Goal: Task Accomplishment & Management: Use online tool/utility

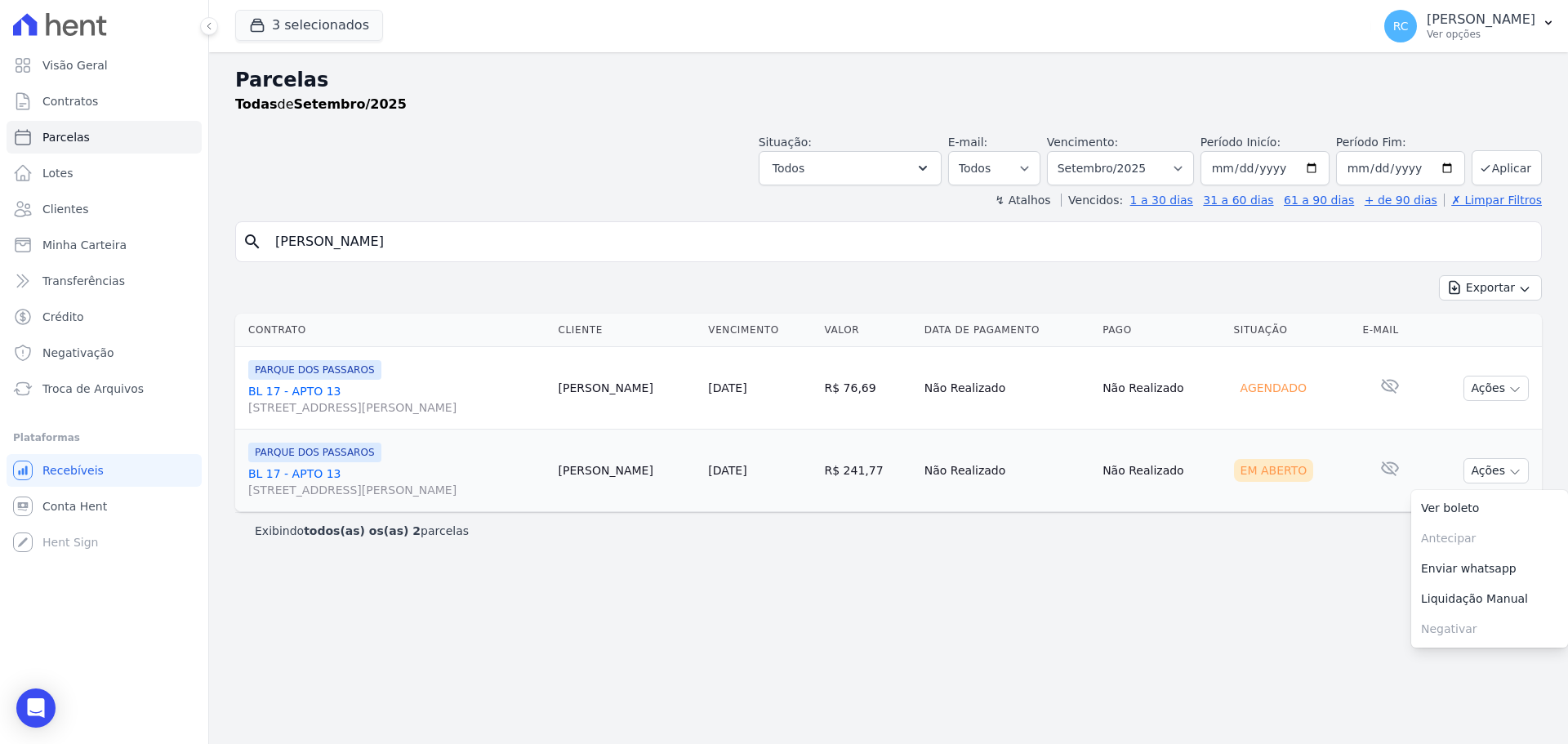
select select
click at [91, 291] on div "Visão Geral Contratos [GEOGRAPHIC_DATA] Lotes Clientes Minha Carteira Transferê…" at bounding box center [784, 372] width 1568 height 744
paste input "Aline Marques Rodrigues Vi"
type input "[PERSON_NAME] [PERSON_NAME]"
select select
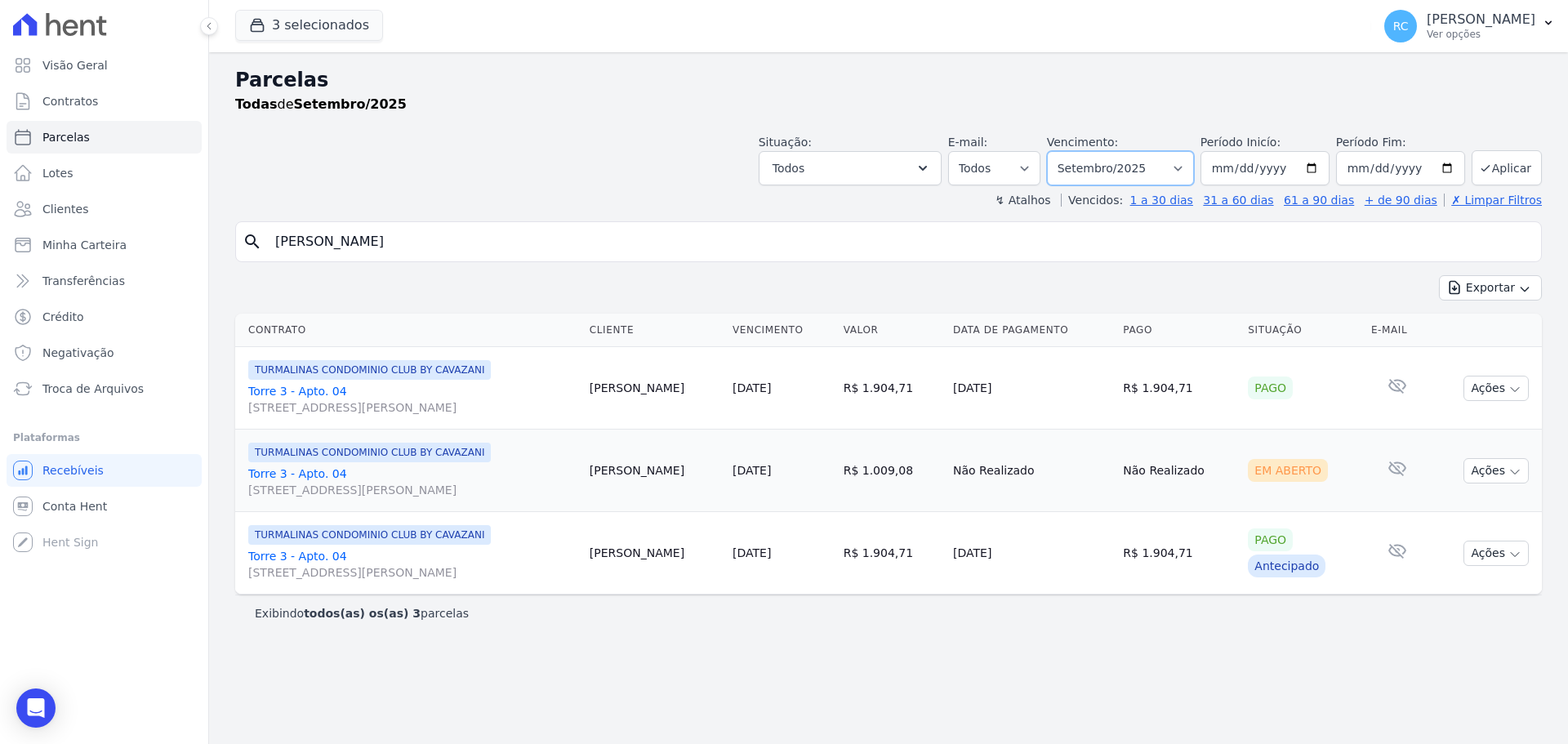
click at [1176, 161] on select "Filtrar por período ──────── Todos os meses Dezembro/2021 Janeiro/2022 Fevereir…" at bounding box center [1120, 168] width 147 height 35
select select "all"
click at [1070, 151] on select "Filtrar por período ──────── Todos os meses Dezembro/2021 Janeiro/2022 Fevereir…" at bounding box center [1120, 168] width 147 height 35
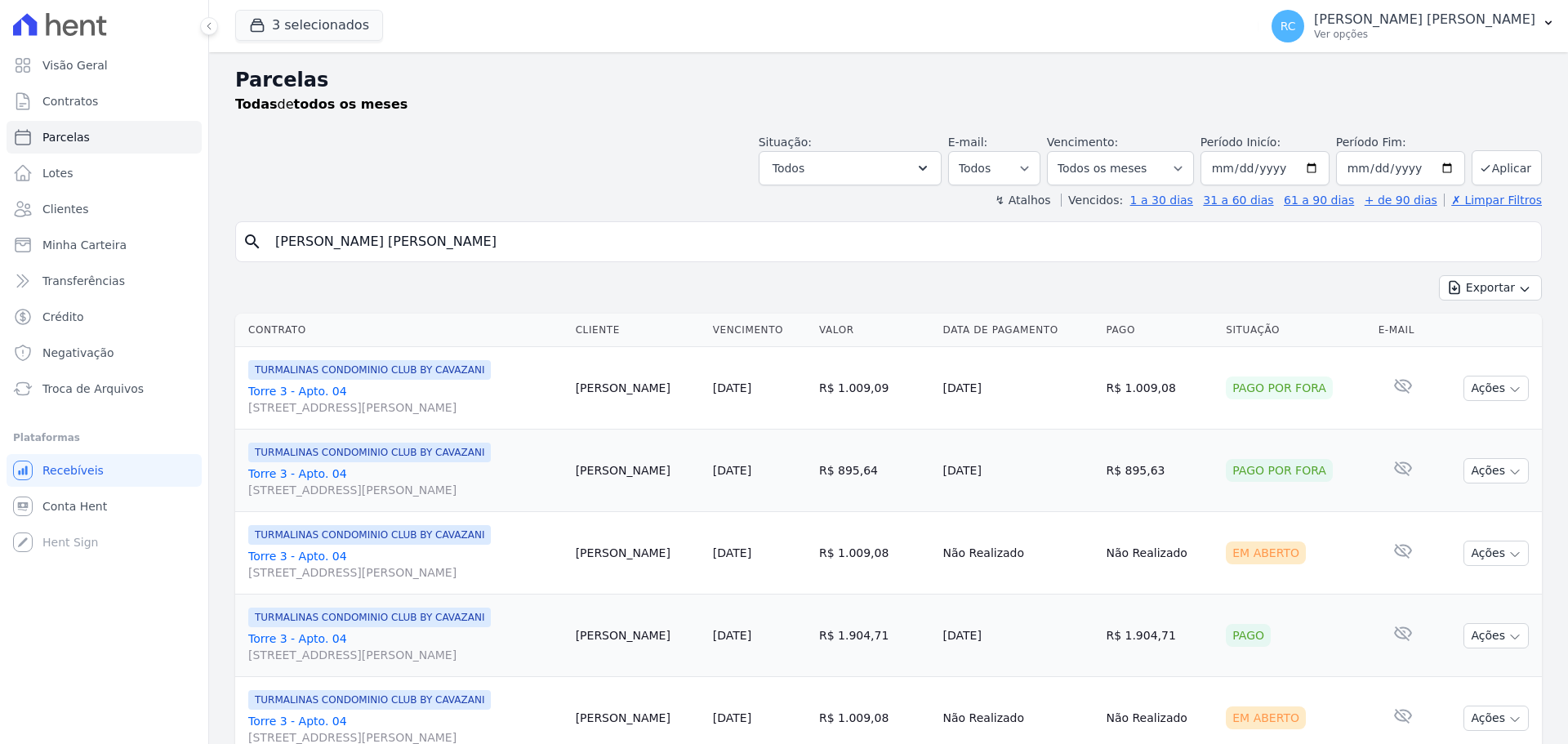
select select
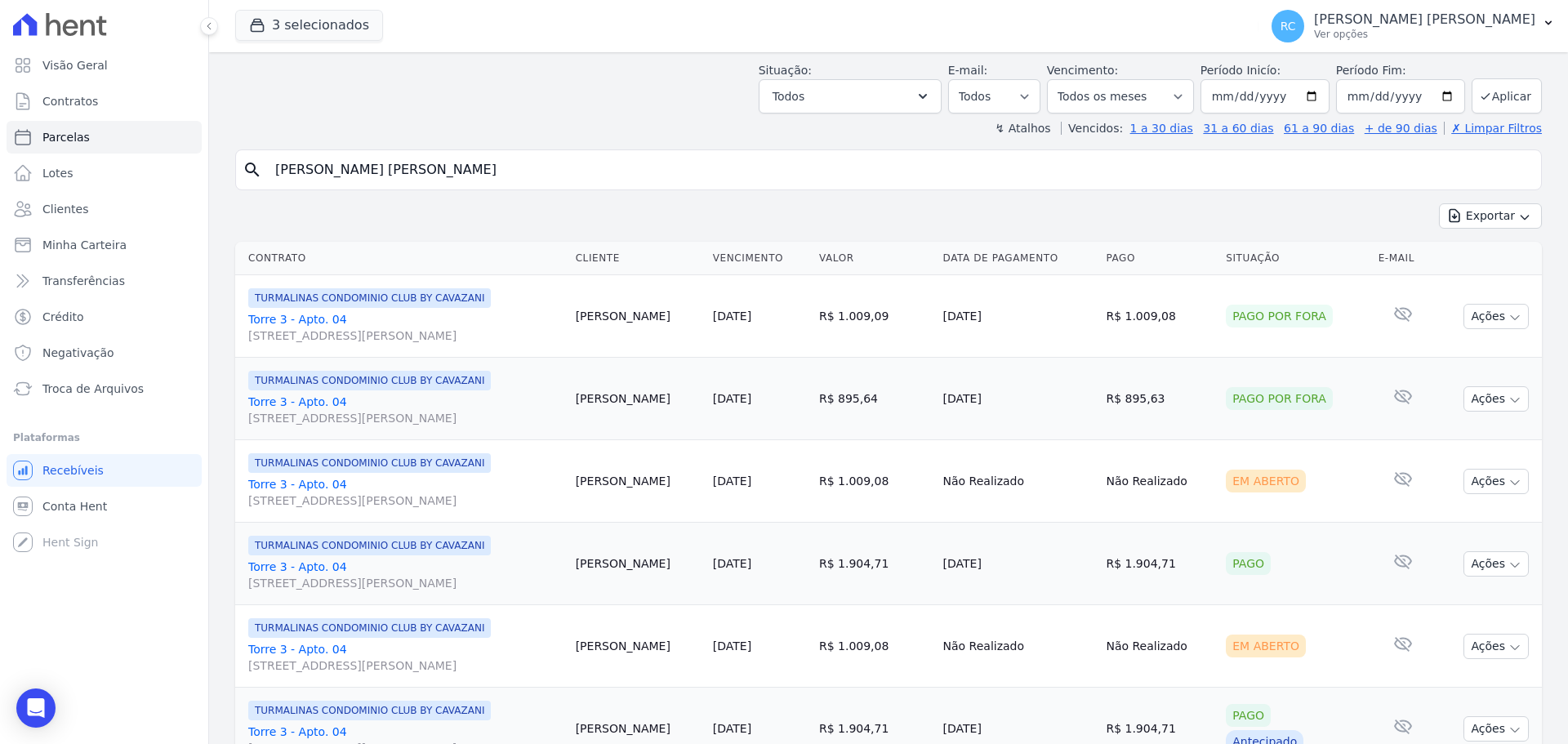
scroll to position [154, 0]
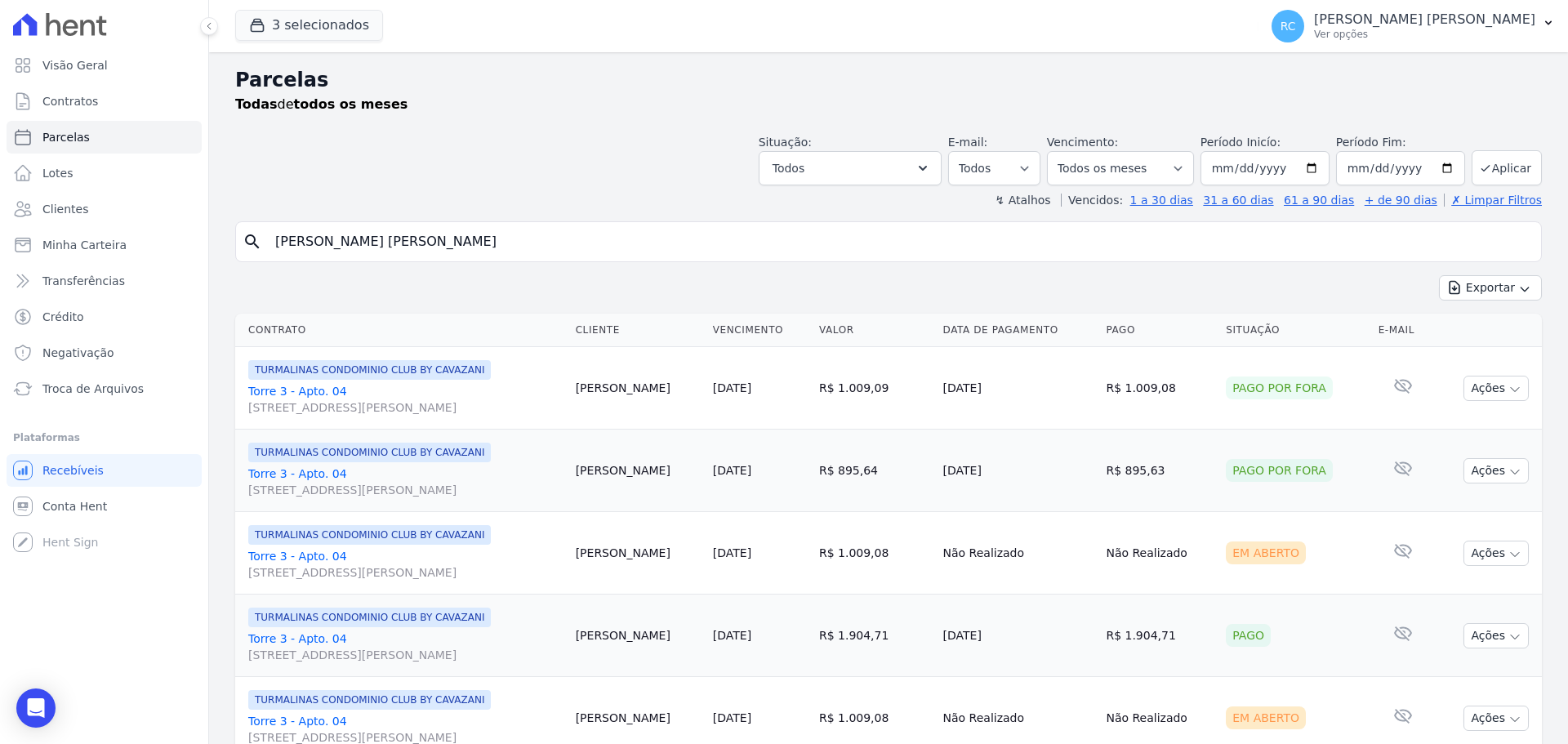
select select
drag, startPoint x: 341, startPoint y: 245, endPoint x: 373, endPoint y: 258, distance: 34.5
paste input "[PERSON_NAME] dos [PERSON_NAME]"
type input "[PERSON_NAME] dos [PERSON_NAME]"
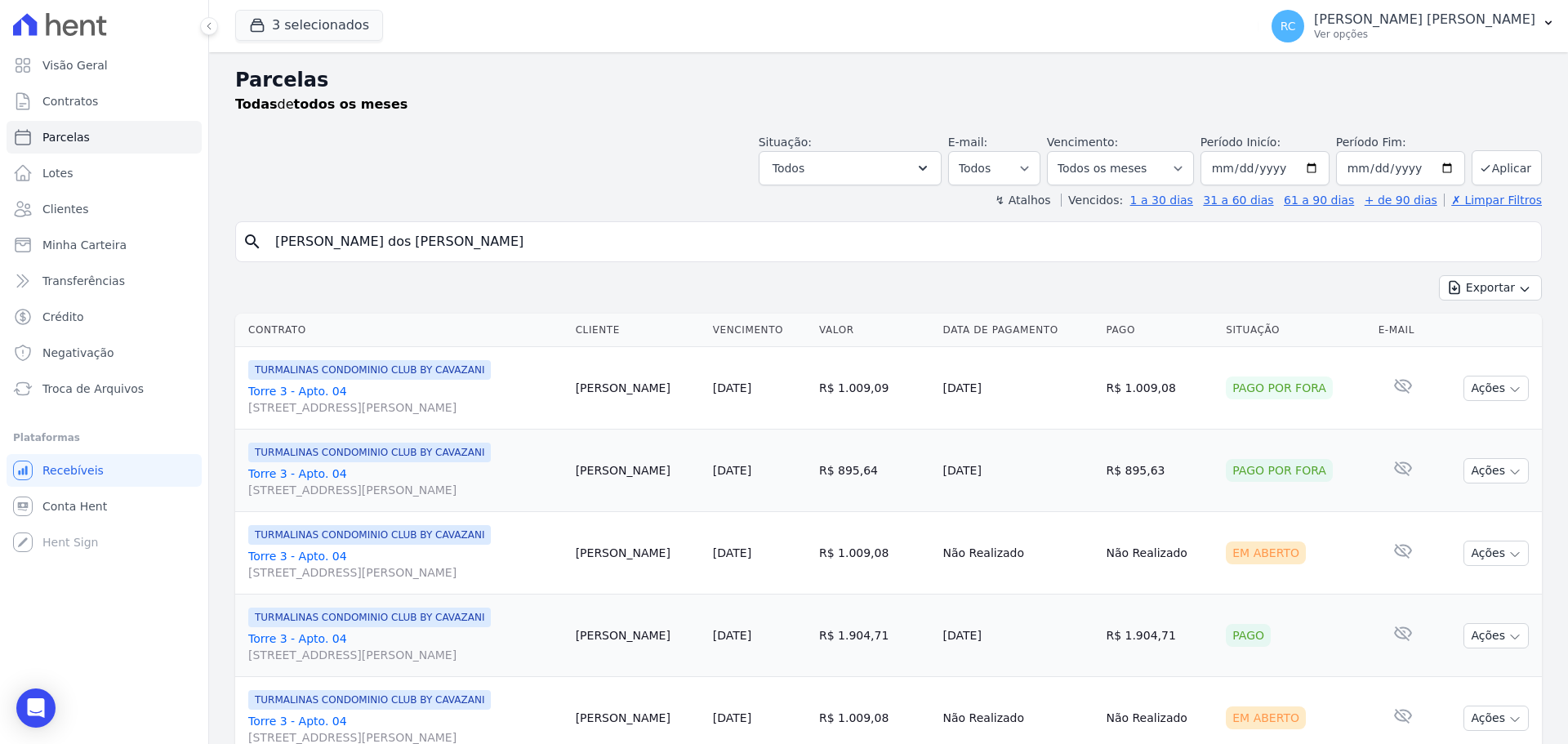
select select
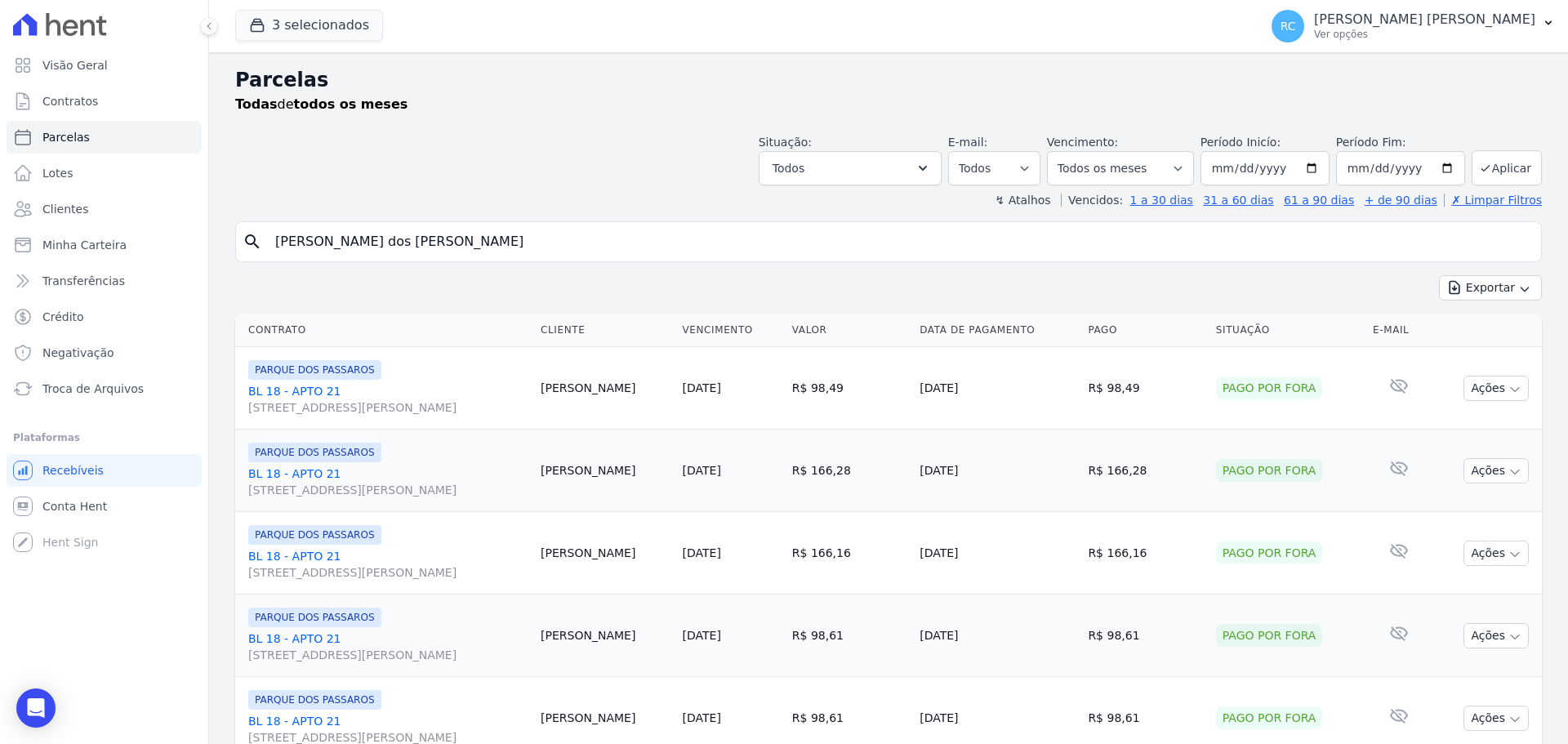
click at [505, 250] on input "Suely dias dos Santos" at bounding box center [899, 242] width 1269 height 33
select select
click at [633, 293] on div "Exportar Exportar PDF Exportar CSV" at bounding box center [888, 294] width 1306 height 38
drag, startPoint x: 436, startPoint y: 227, endPoint x: 235, endPoint y: 243, distance: 201.6
click at [196, 249] on div "Visão Geral Contratos [GEOGRAPHIC_DATA] Lotes Clientes Minha Carteira Transferê…" at bounding box center [784, 372] width 1568 height 744
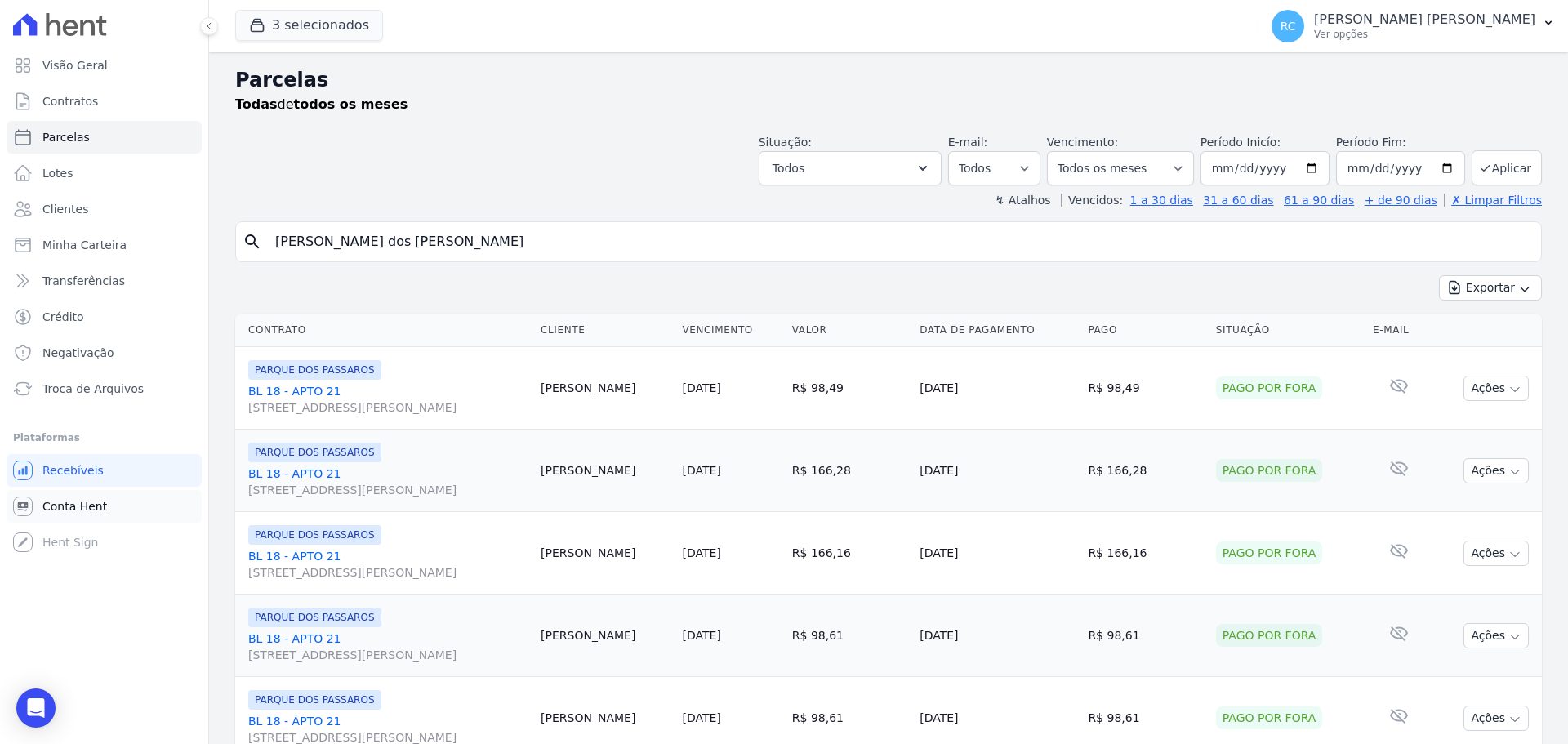
click at [50, 500] on span "Conta Hent" at bounding box center [74, 506] width 64 height 17
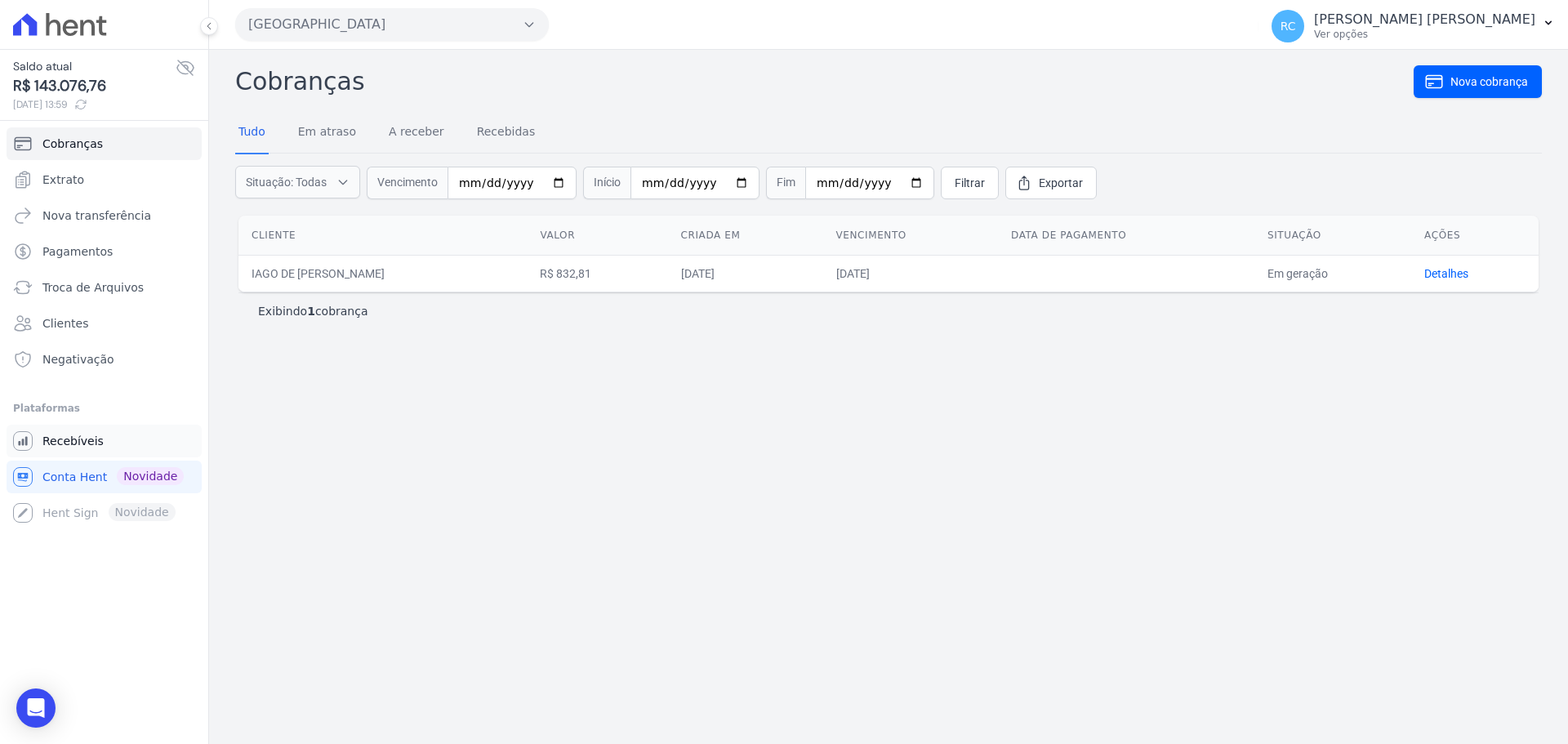
click at [86, 448] on span "Recebíveis" at bounding box center [73, 441] width 61 height 17
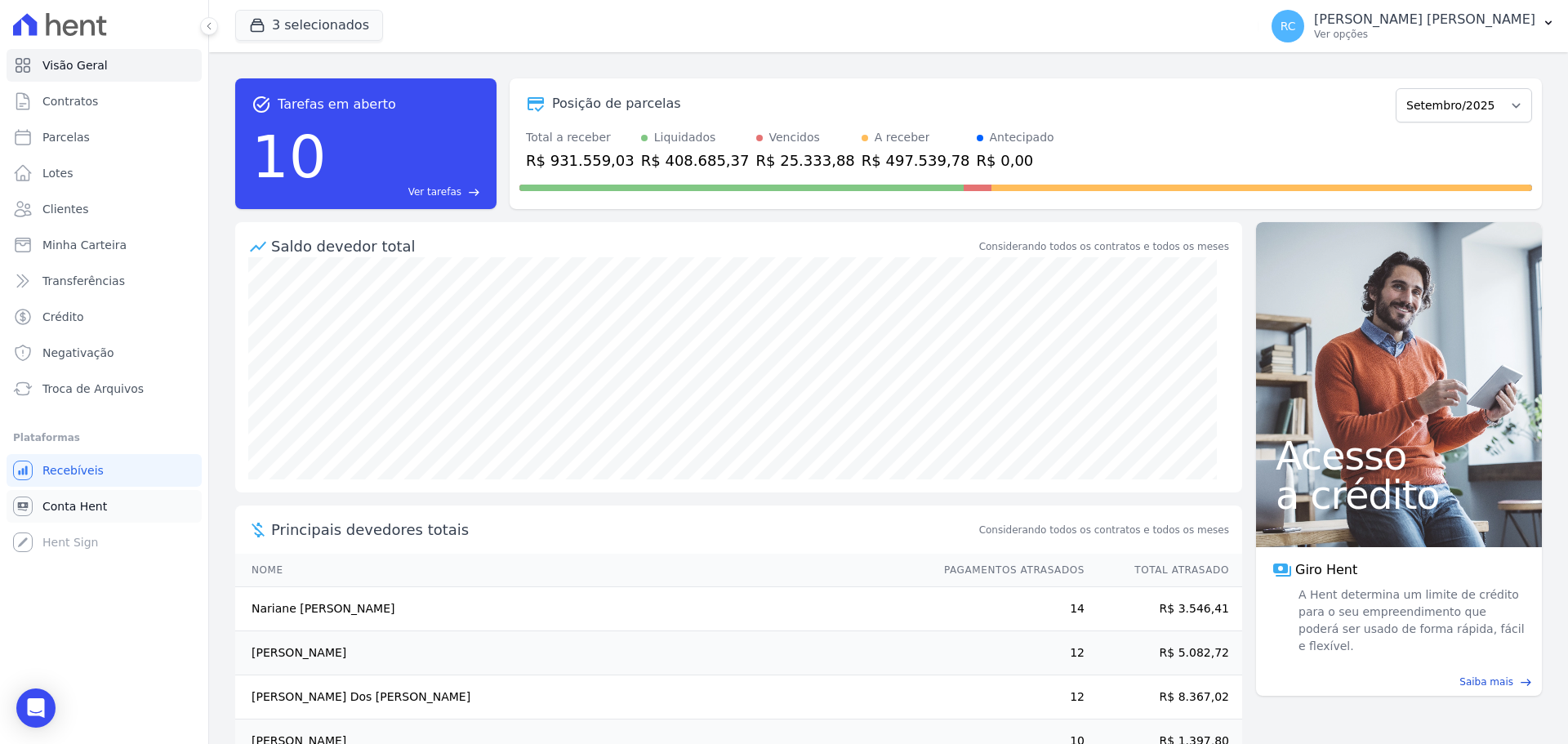
click at [71, 497] on link "Conta Hent" at bounding box center [104, 506] width 195 height 33
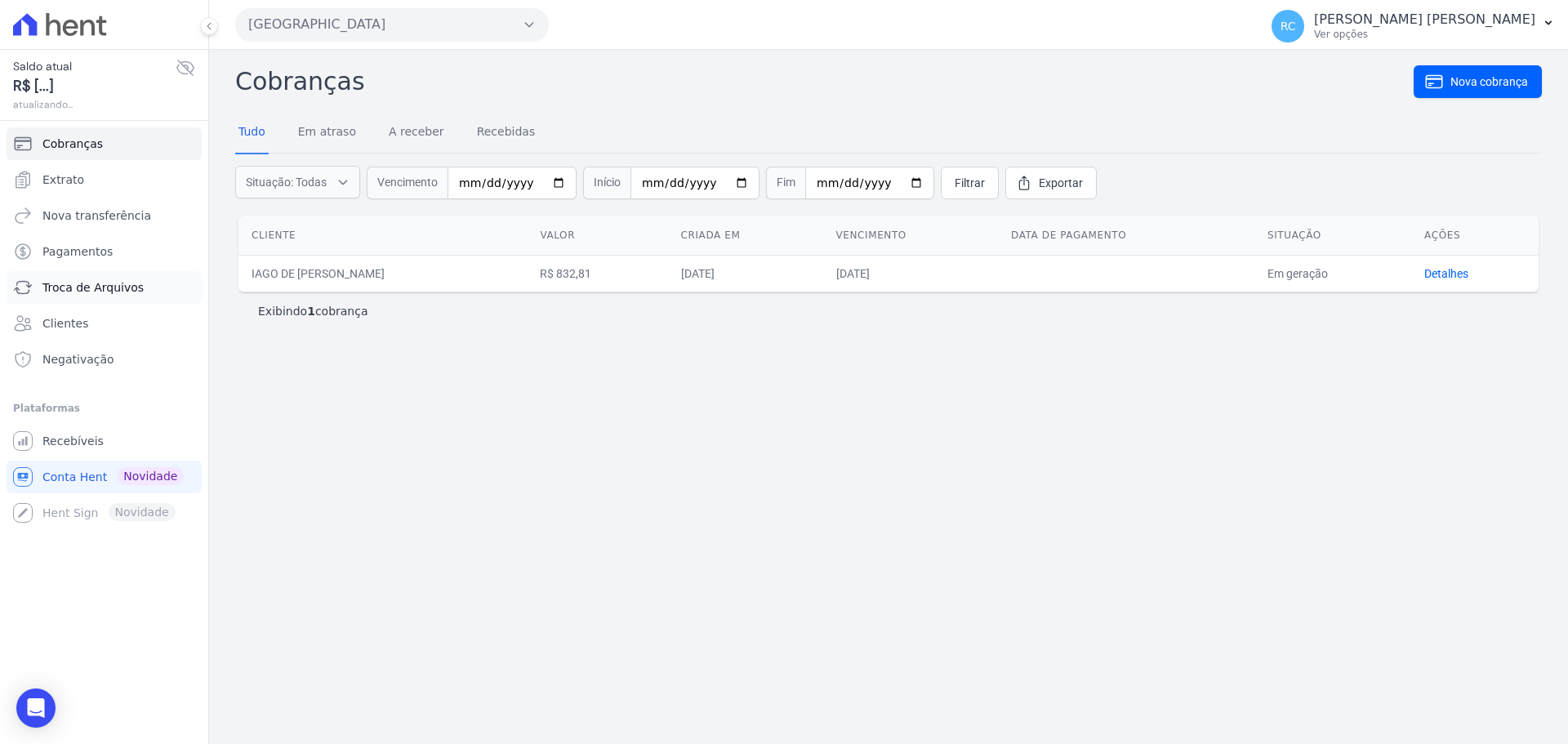
click at [96, 286] on span "Troca de Arquivos" at bounding box center [92, 287] width 102 height 17
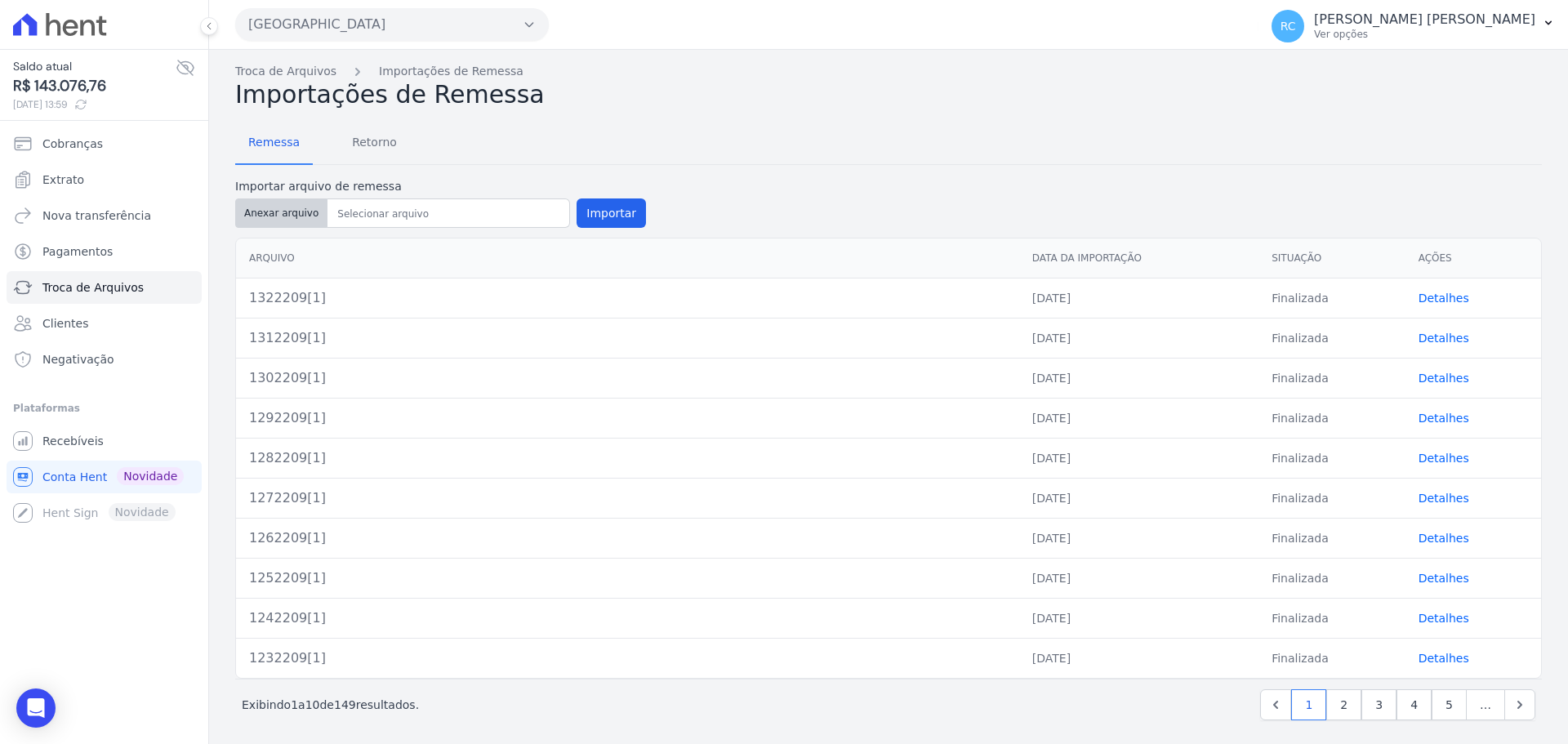
click at [275, 217] on button "Anexar arquivo" at bounding box center [282, 213] width 92 height 30
type input "1332209[1]"
click at [595, 211] on button "Importar" at bounding box center [611, 213] width 69 height 30
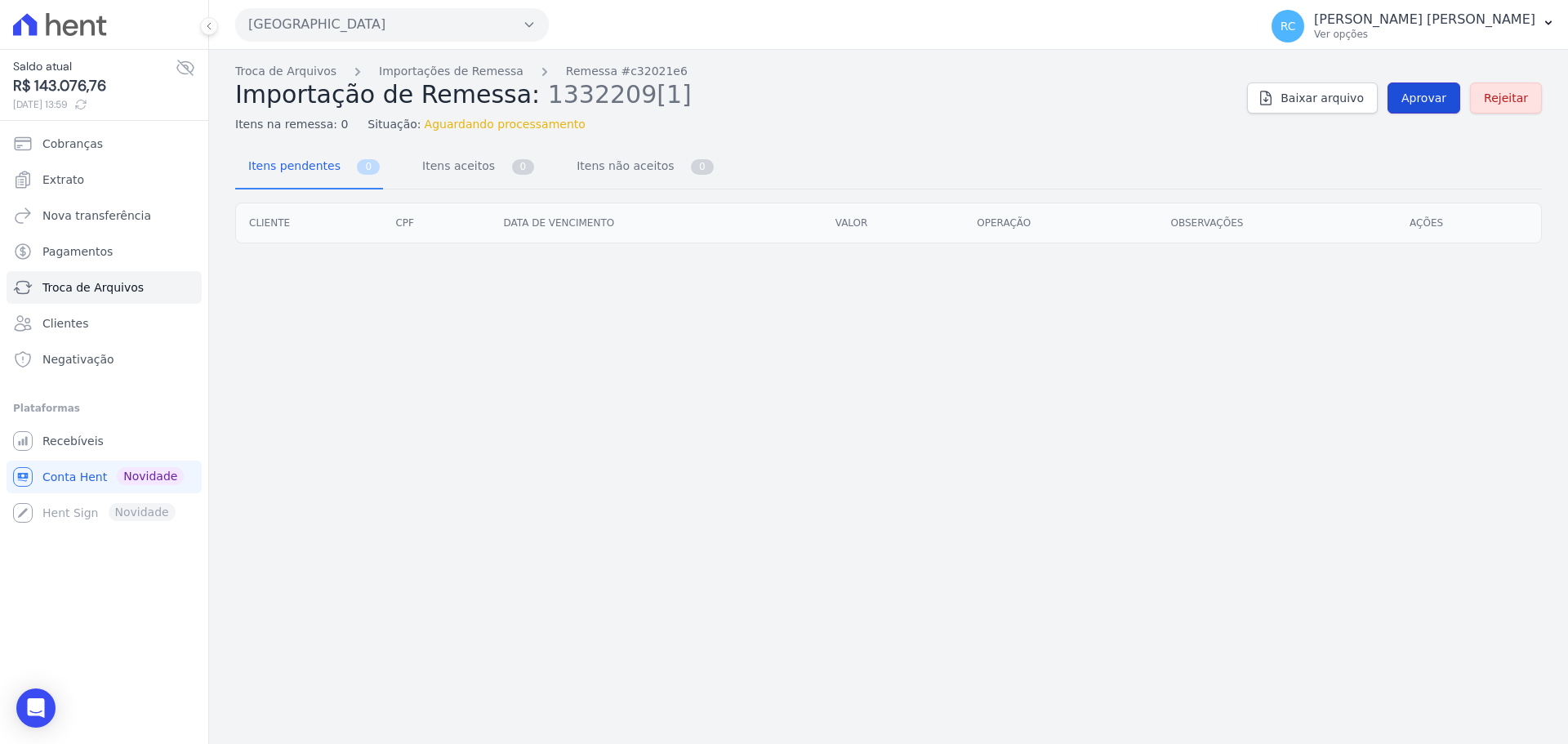
click at [1429, 92] on span "Aprovar" at bounding box center [1424, 98] width 45 height 17
click at [1422, 101] on span "Aprovar" at bounding box center [1424, 98] width 45 height 17
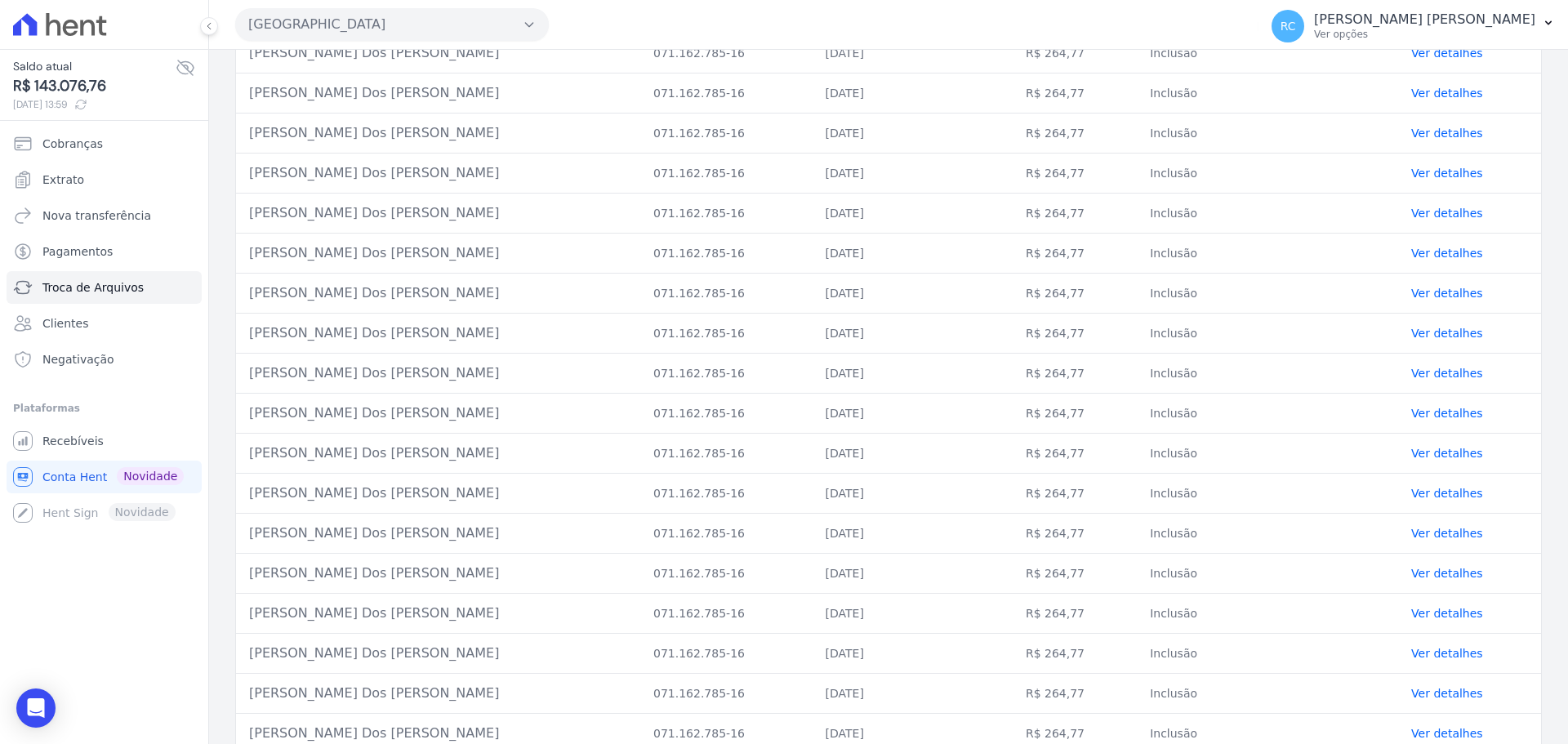
scroll to position [25, 0]
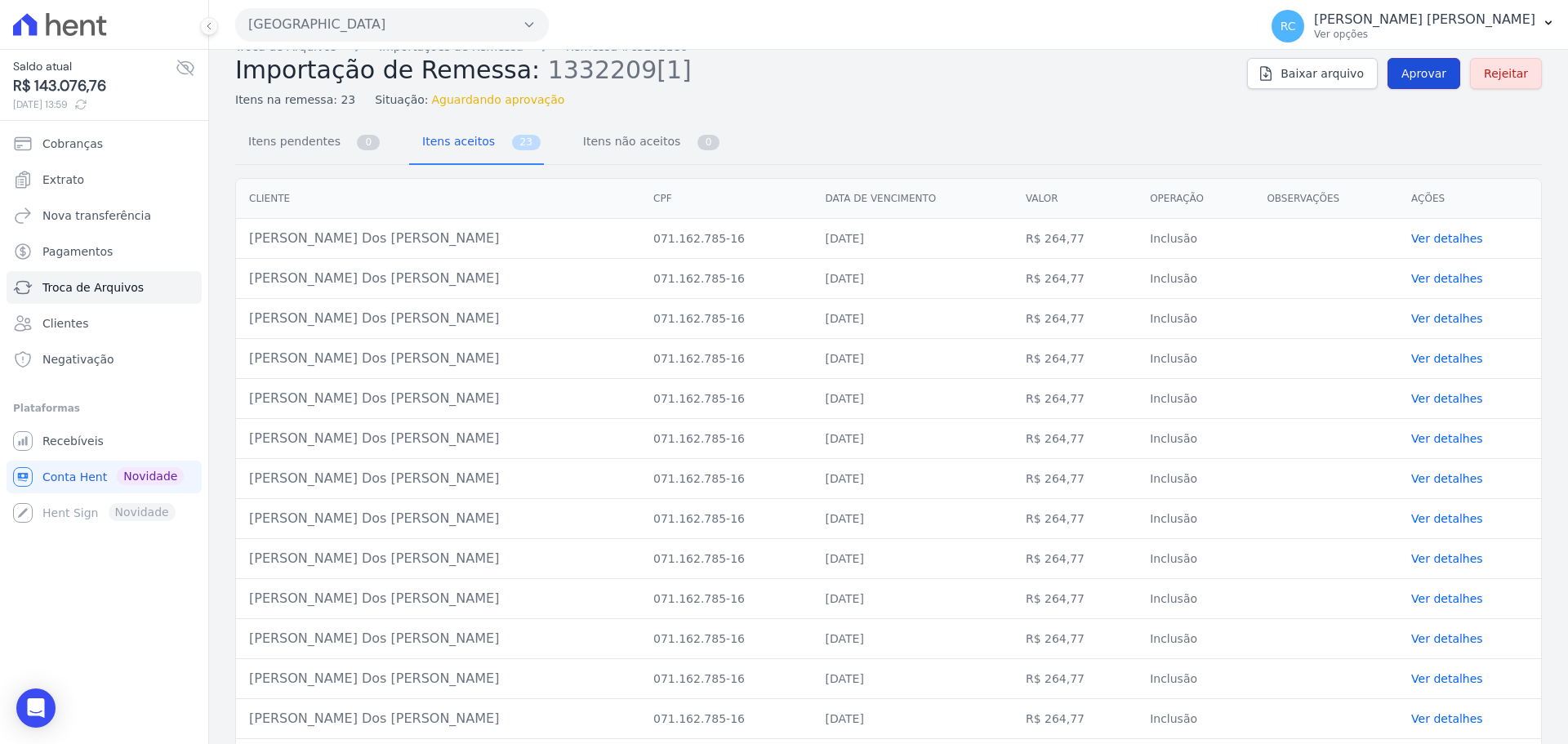
click at [1421, 69] on span "Aprovar" at bounding box center [1424, 73] width 45 height 17
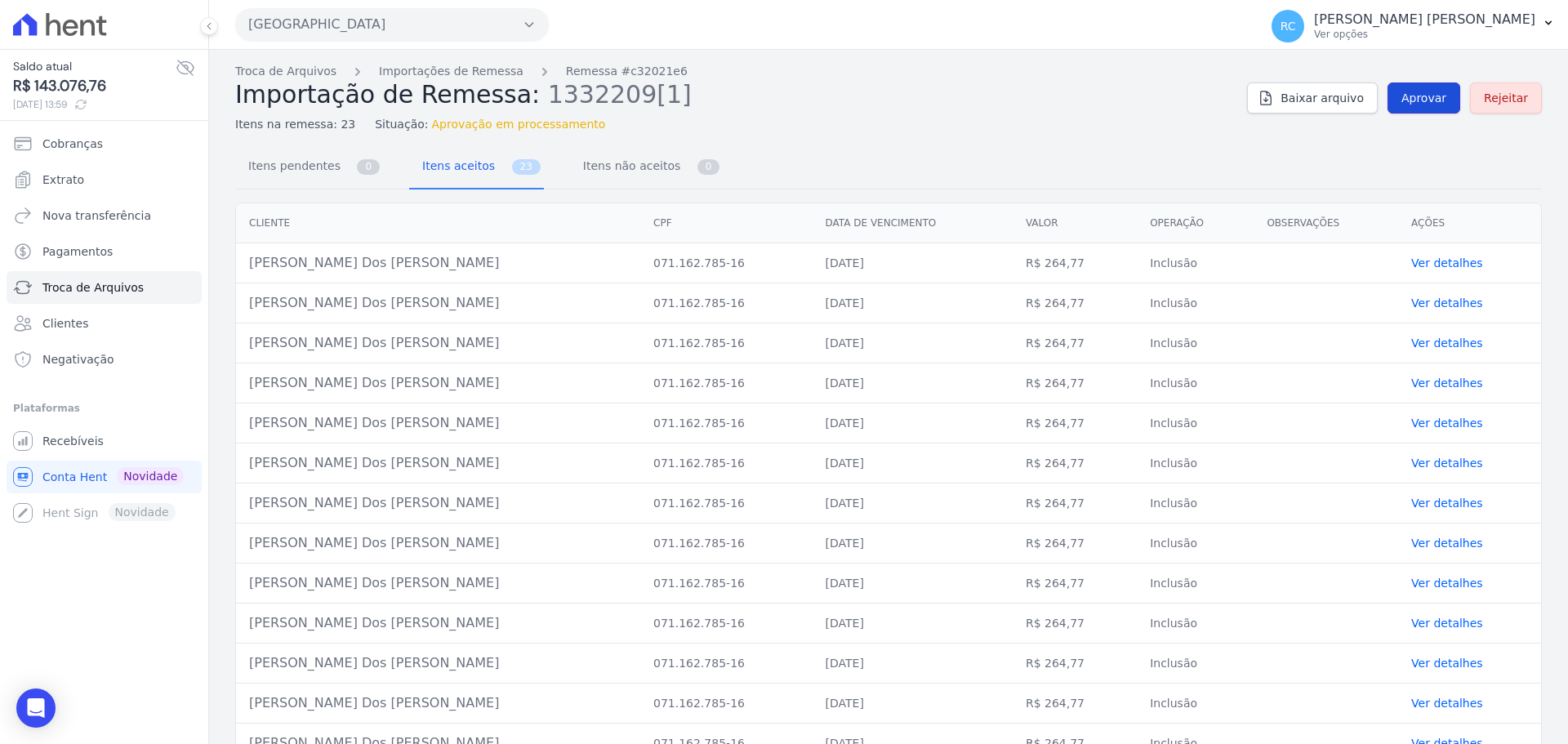
click at [1395, 89] on link "Aprovar" at bounding box center [1424, 98] width 73 height 31
click at [1409, 111] on link "Aprovar" at bounding box center [1424, 98] width 73 height 31
click at [1427, 94] on span "Aprovar" at bounding box center [1424, 98] width 45 height 17
click at [1426, 97] on span "Aprovar" at bounding box center [1424, 98] width 45 height 17
click at [1413, 111] on link "Aprovar" at bounding box center [1424, 98] width 73 height 31
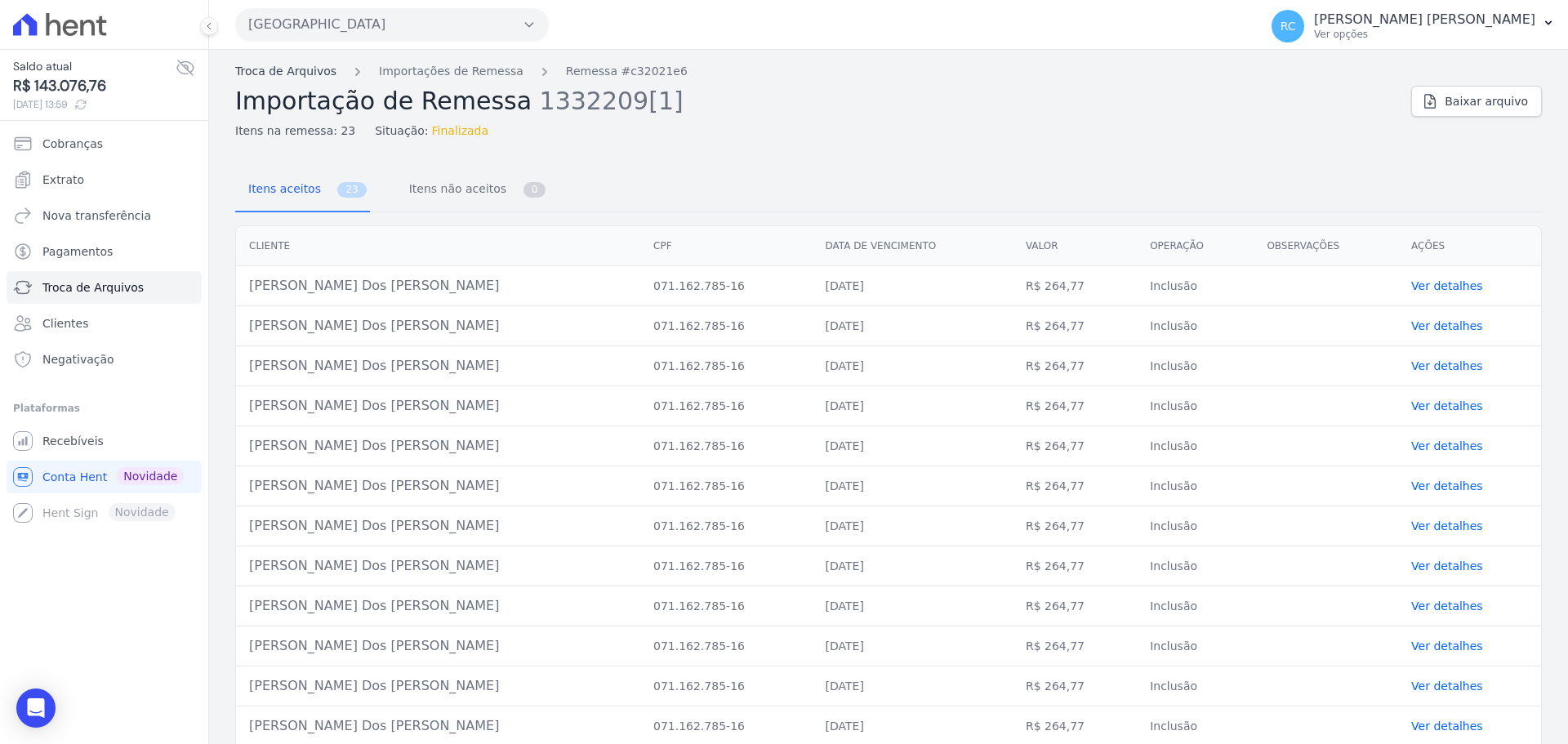
click at [296, 69] on link "Troca de Arquivos" at bounding box center [286, 71] width 102 height 17
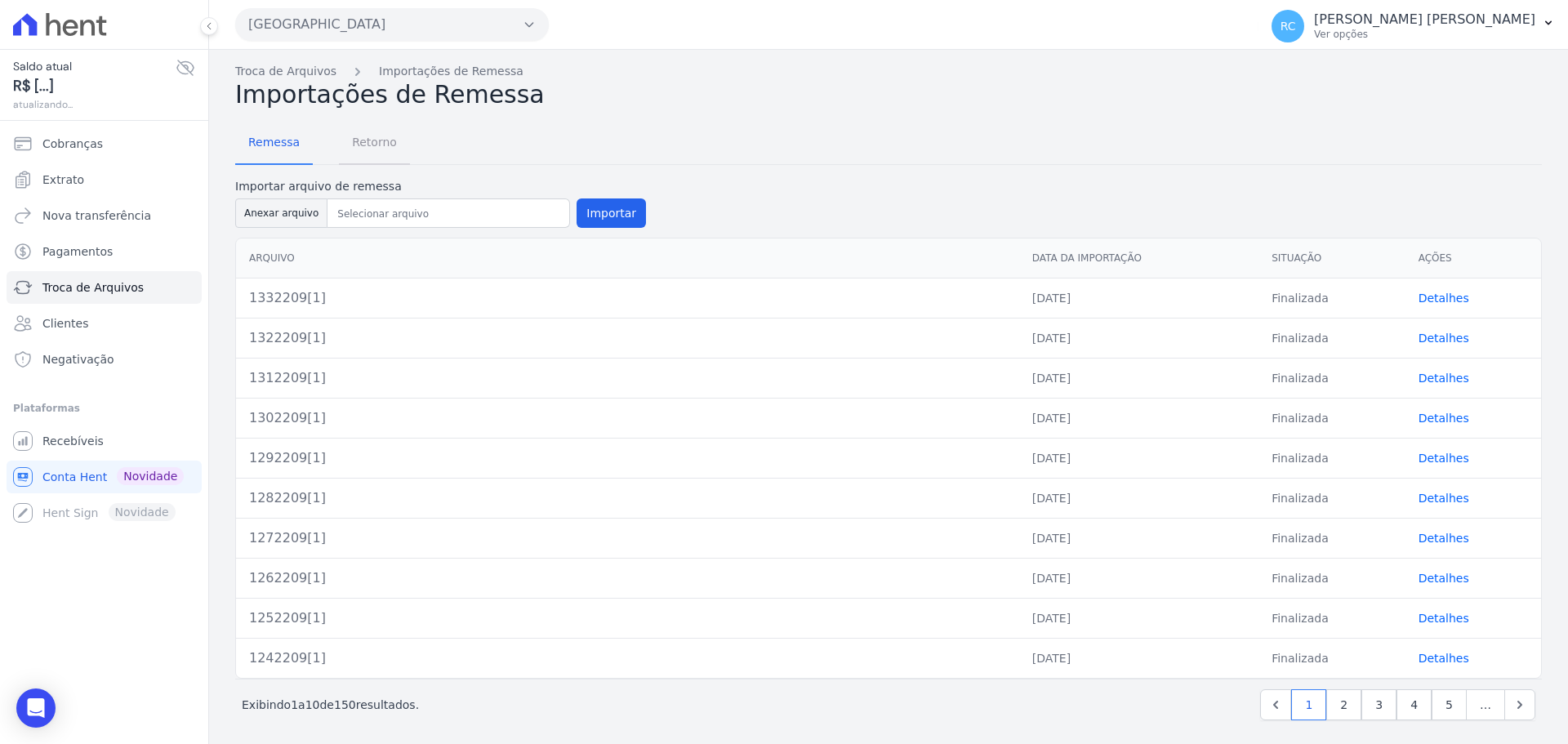
click at [379, 138] on span "Retorno" at bounding box center [374, 142] width 64 height 33
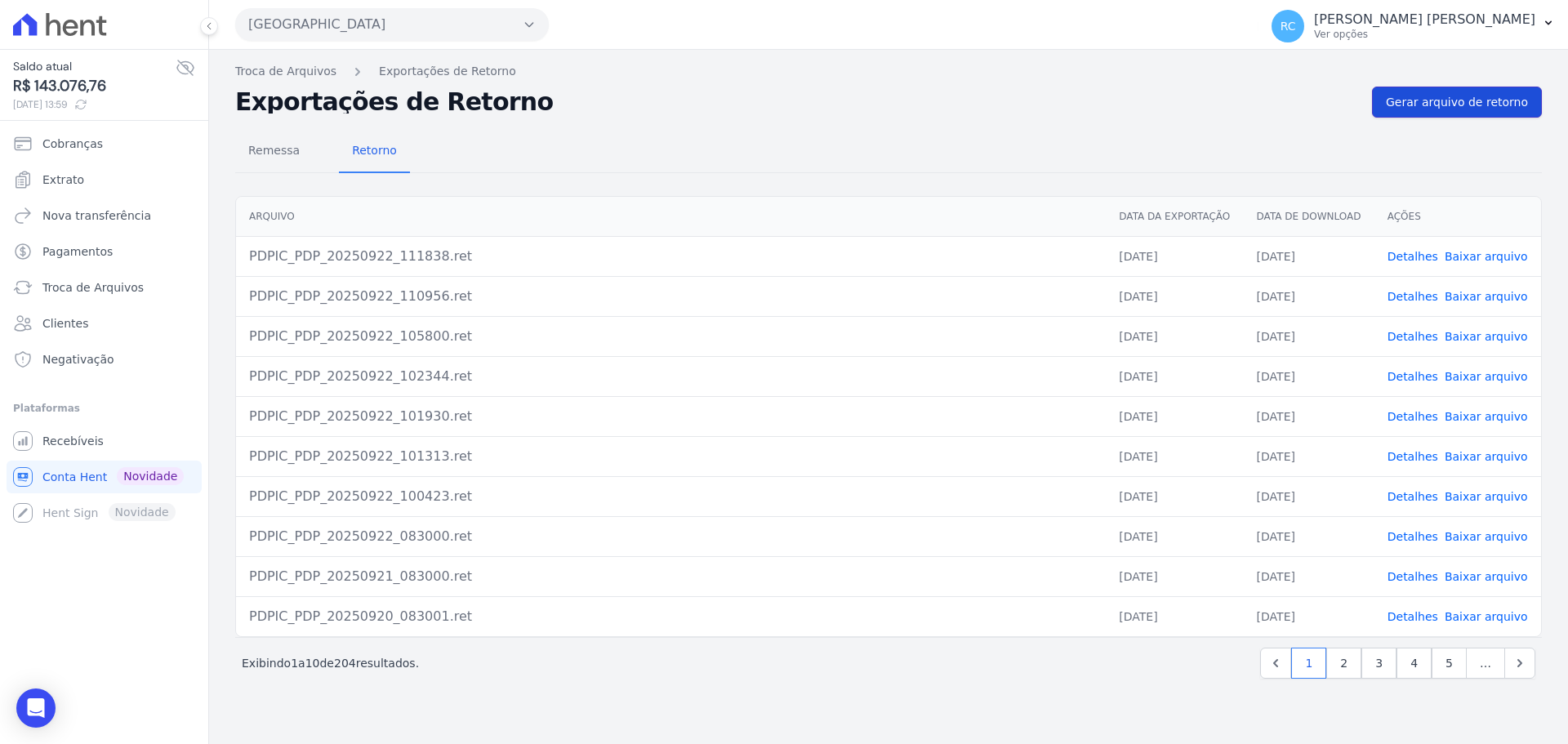
click at [1516, 94] on span "Gerar arquivo de retorno" at bounding box center [1457, 102] width 142 height 17
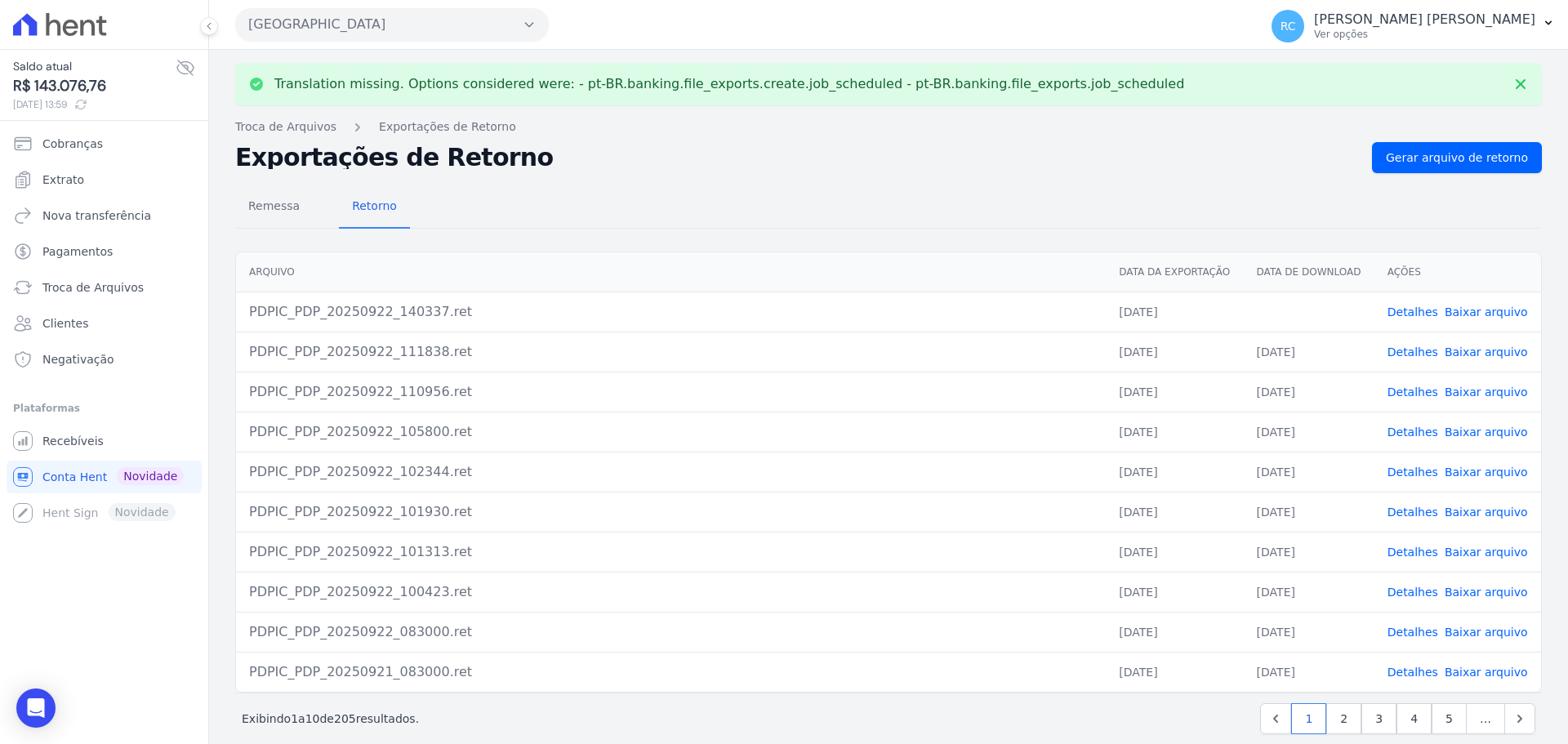
click at [1473, 310] on link "Baixar arquivo" at bounding box center [1485, 312] width 83 height 13
click at [421, 26] on button "Parque Dos Passaros" at bounding box center [392, 25] width 314 height 33
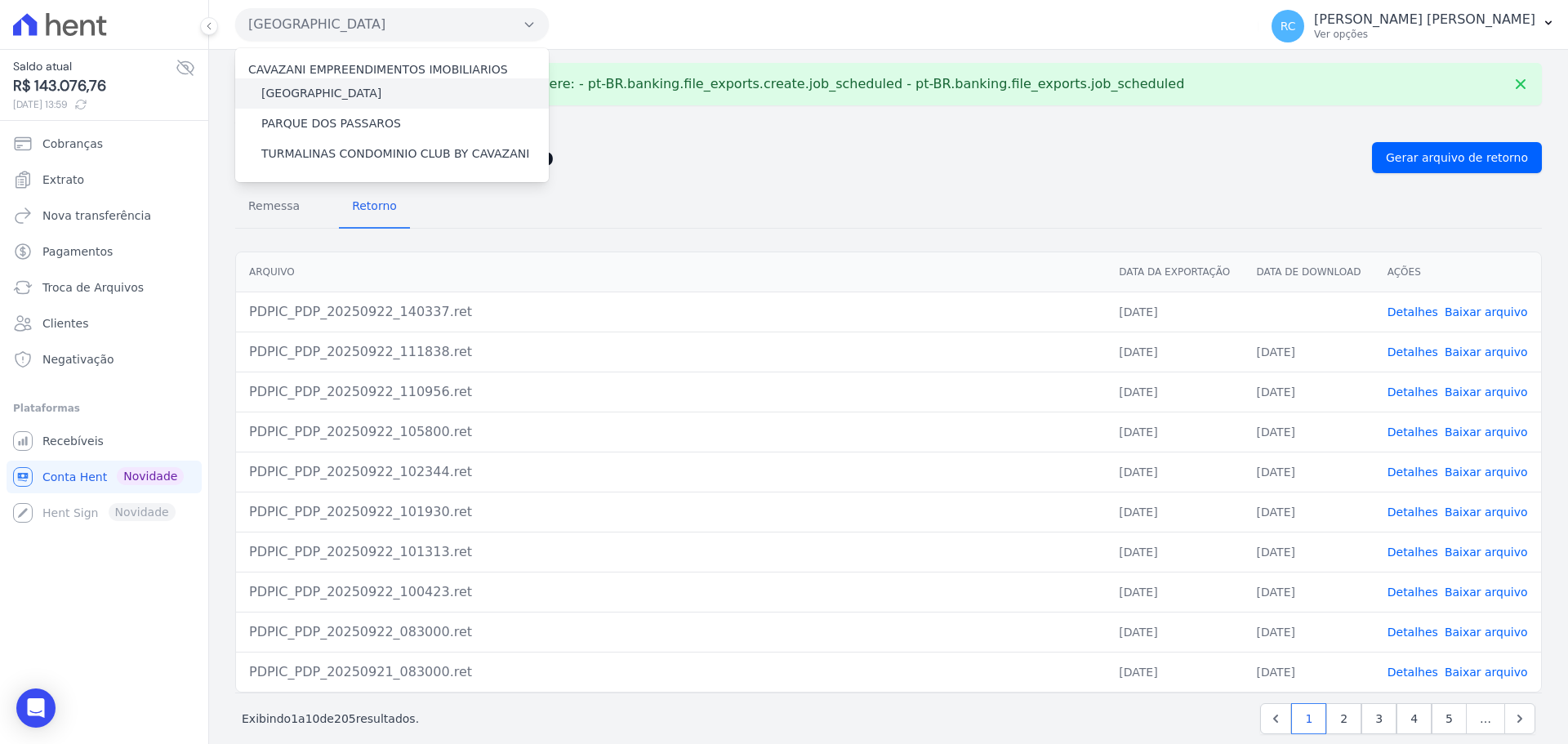
click at [334, 92] on label "[GEOGRAPHIC_DATA]" at bounding box center [320, 93] width 120 height 17
click at [0, 0] on input "[GEOGRAPHIC_DATA]" at bounding box center [0, 0] width 0 height 0
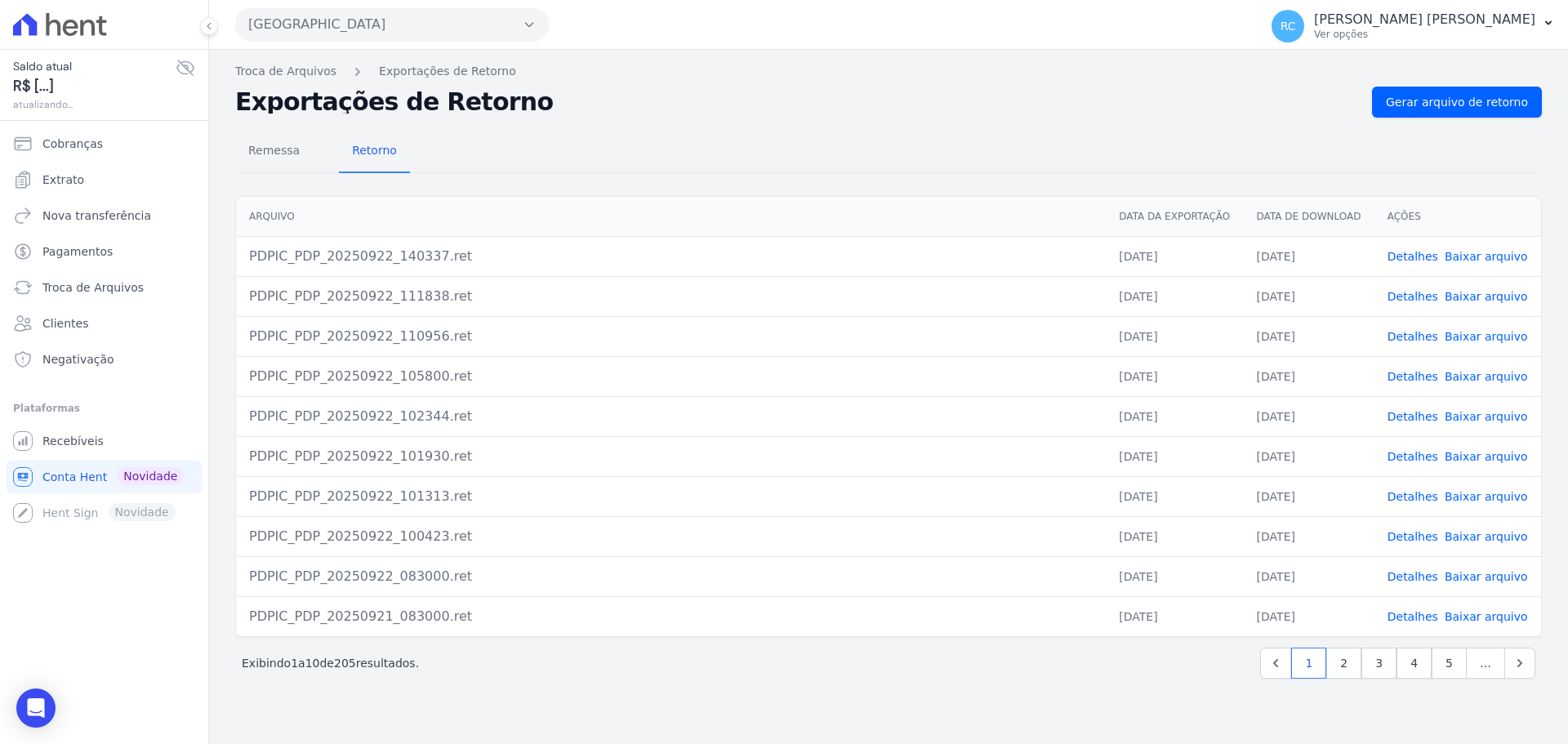
click at [378, 26] on button "Parque Dos Passaros" at bounding box center [392, 25] width 314 height 33
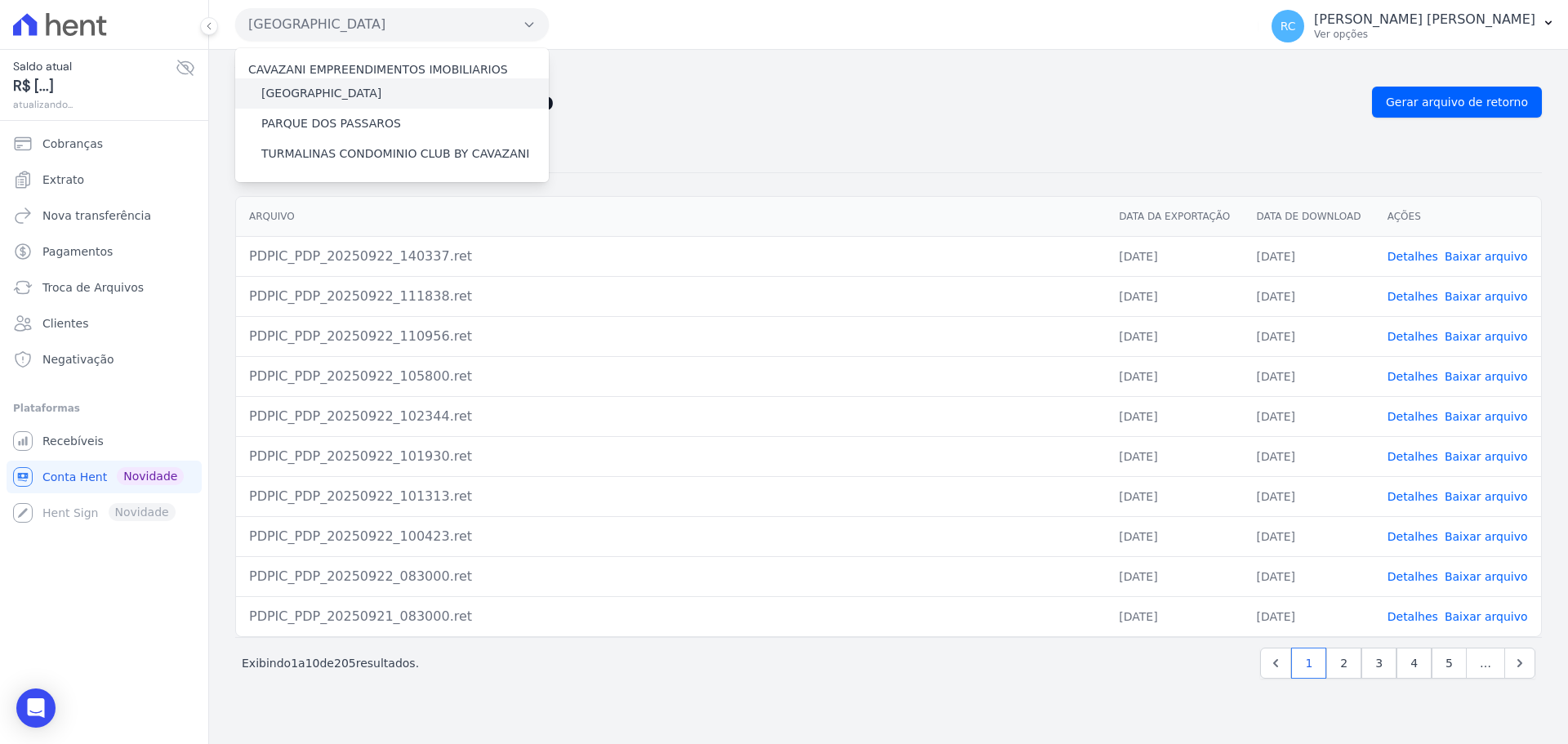
click at [329, 92] on label "[GEOGRAPHIC_DATA]" at bounding box center [320, 93] width 120 height 17
click at [0, 0] on input "[GEOGRAPHIC_DATA]" at bounding box center [0, 0] width 0 height 0
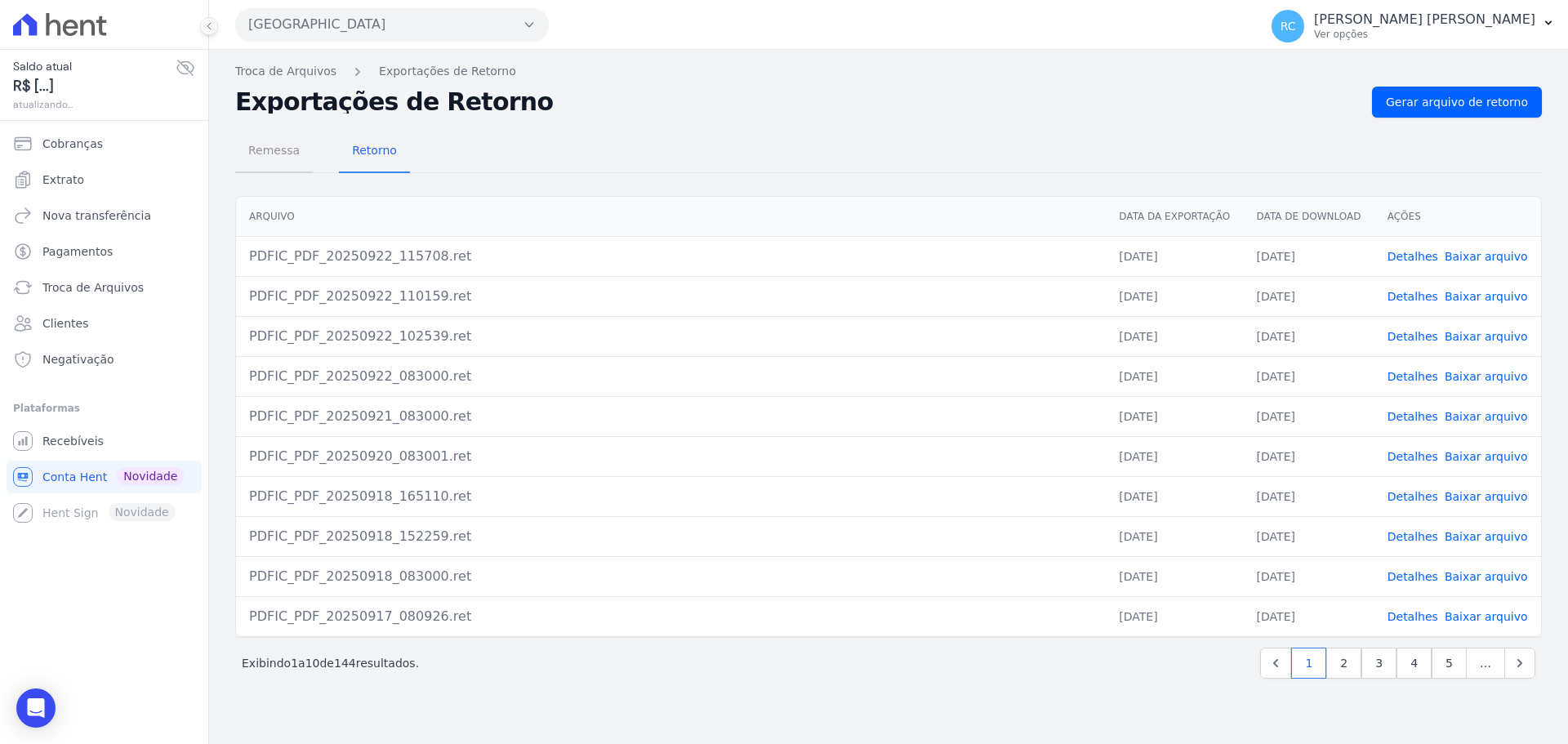
click at [257, 145] on span "Remessa" at bounding box center [274, 150] width 71 height 33
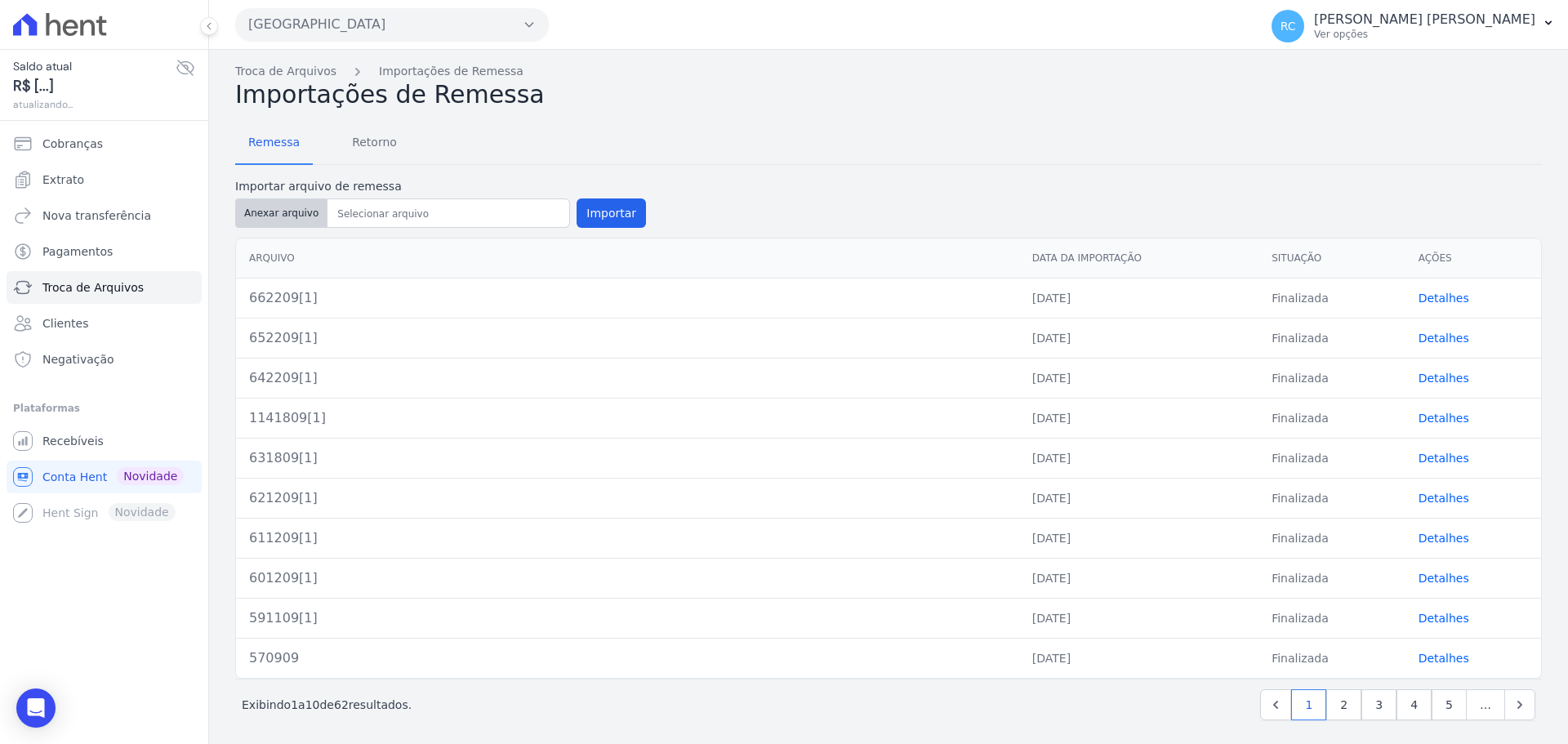
click at [296, 207] on button "Anexar arquivo" at bounding box center [282, 213] width 92 height 30
type input "672209[1]"
click at [600, 209] on button "Importar" at bounding box center [611, 213] width 69 height 30
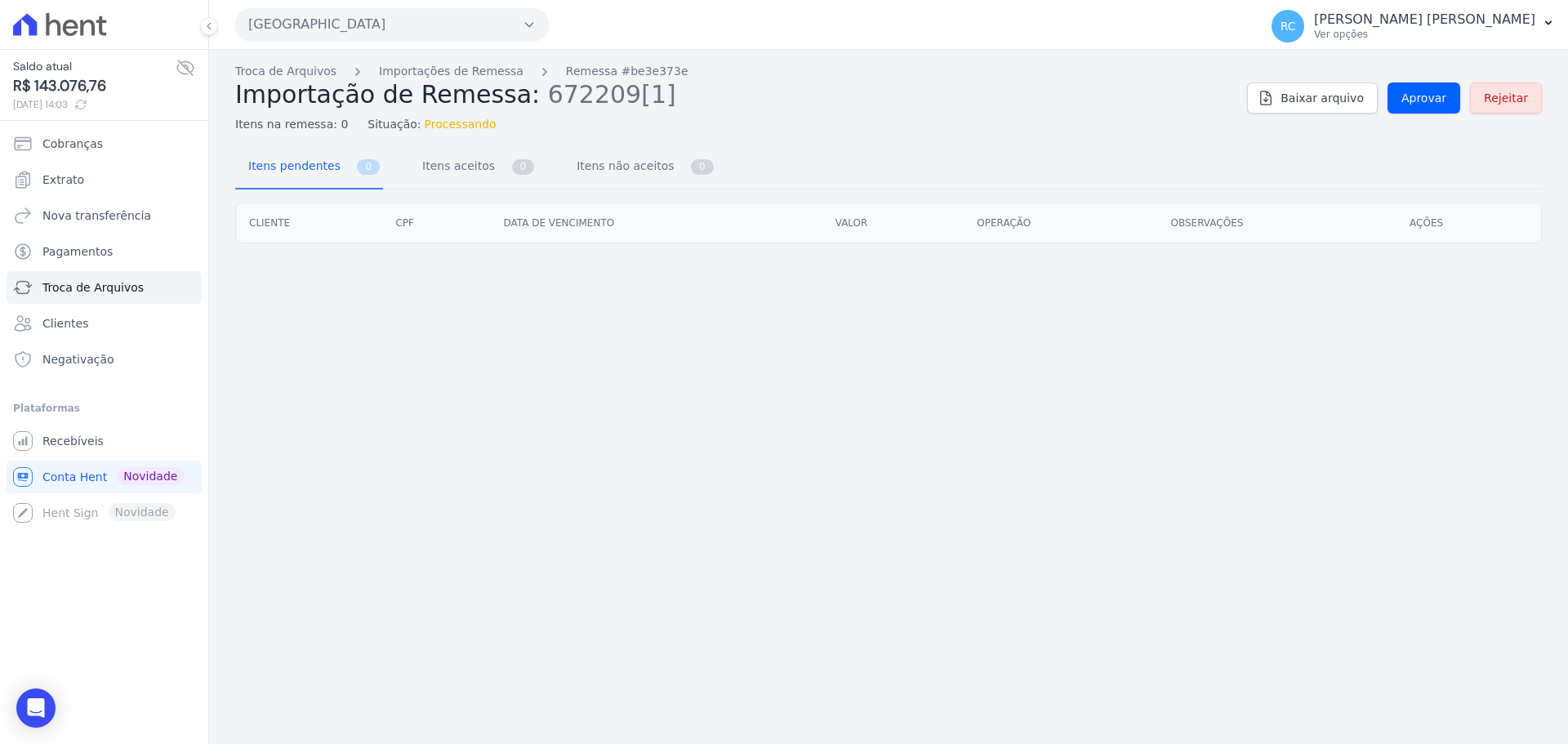
click at [1435, 82] on div "Troca de Arquivos Importações de Remessa Remessa #be3e373e Importação de Remess…" at bounding box center [888, 97] width 1306 height 70
click at [1426, 97] on span "Aprovar" at bounding box center [1424, 98] width 45 height 17
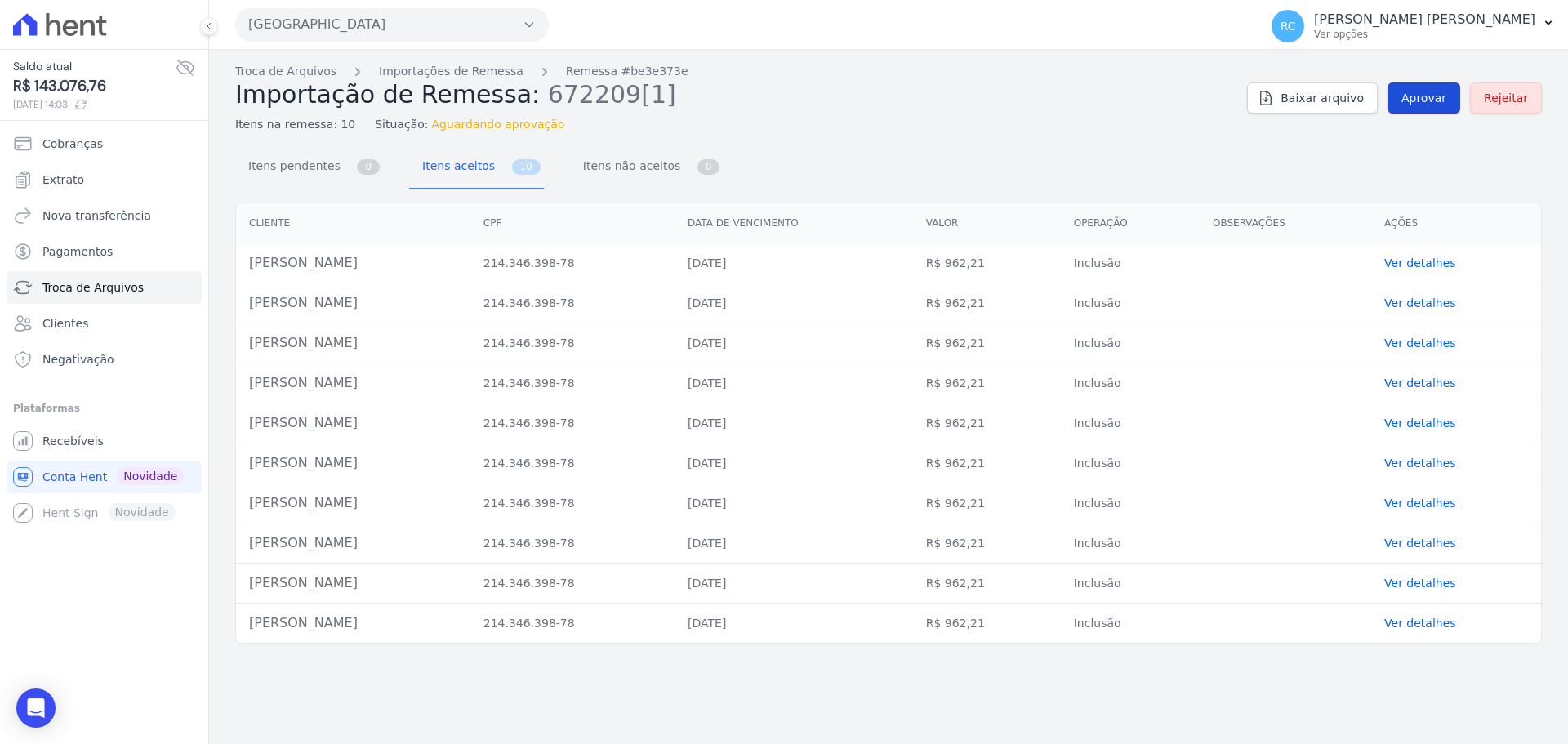
click at [1440, 94] on span "Aprovar" at bounding box center [1424, 98] width 45 height 17
click at [1413, 93] on span "Aprovar" at bounding box center [1424, 98] width 45 height 17
click at [1437, 94] on span "Aprovar" at bounding box center [1424, 98] width 45 height 17
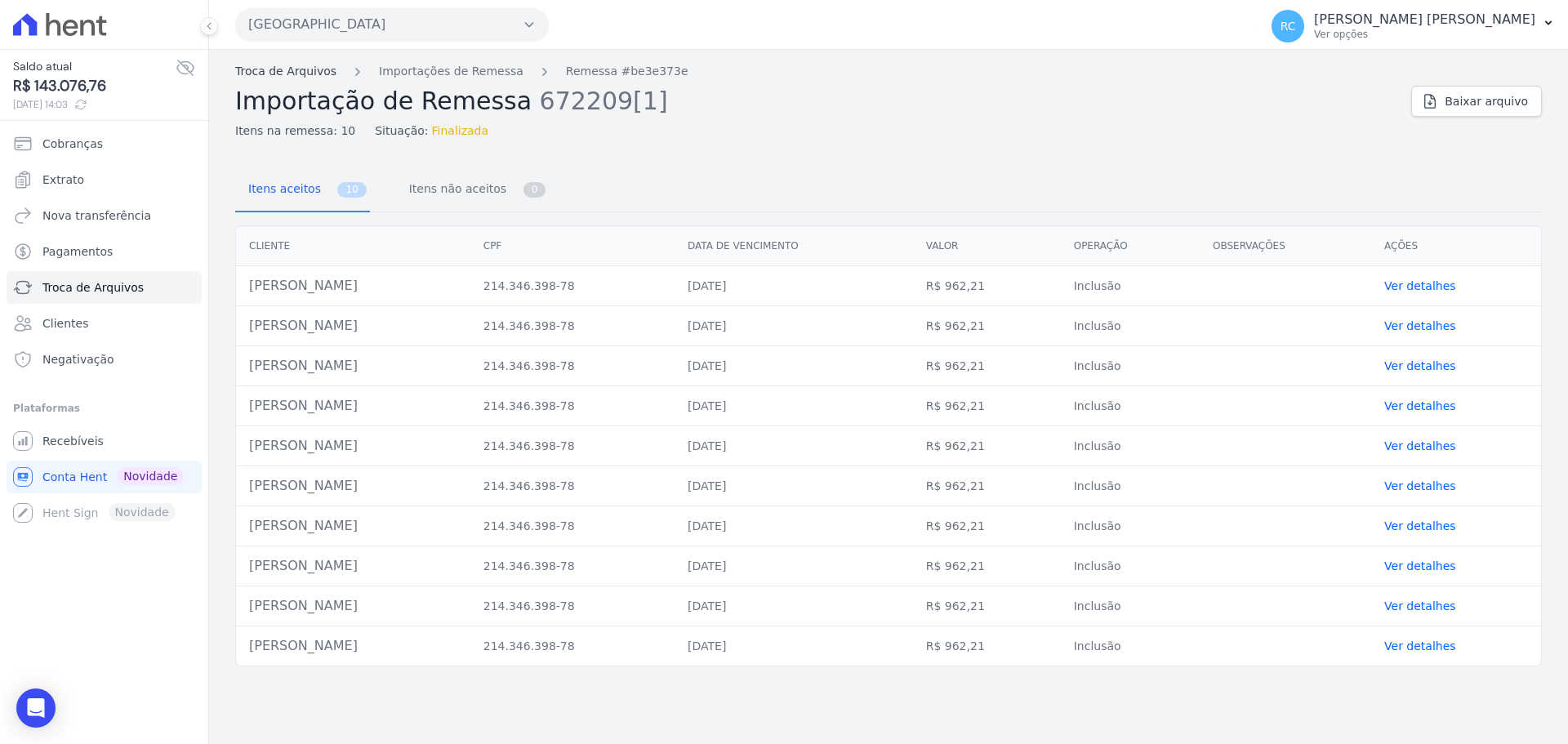
drag, startPoint x: 273, startPoint y: 54, endPoint x: 268, endPoint y: 67, distance: 13.9
click at [270, 63] on div "Troca de Arquivos Importações de Remessa Remessa #be3e373e Importação de Remess…" at bounding box center [888, 396] width 1359 height 694
click at [263, 78] on link "Troca de Arquivos" at bounding box center [286, 71] width 102 height 17
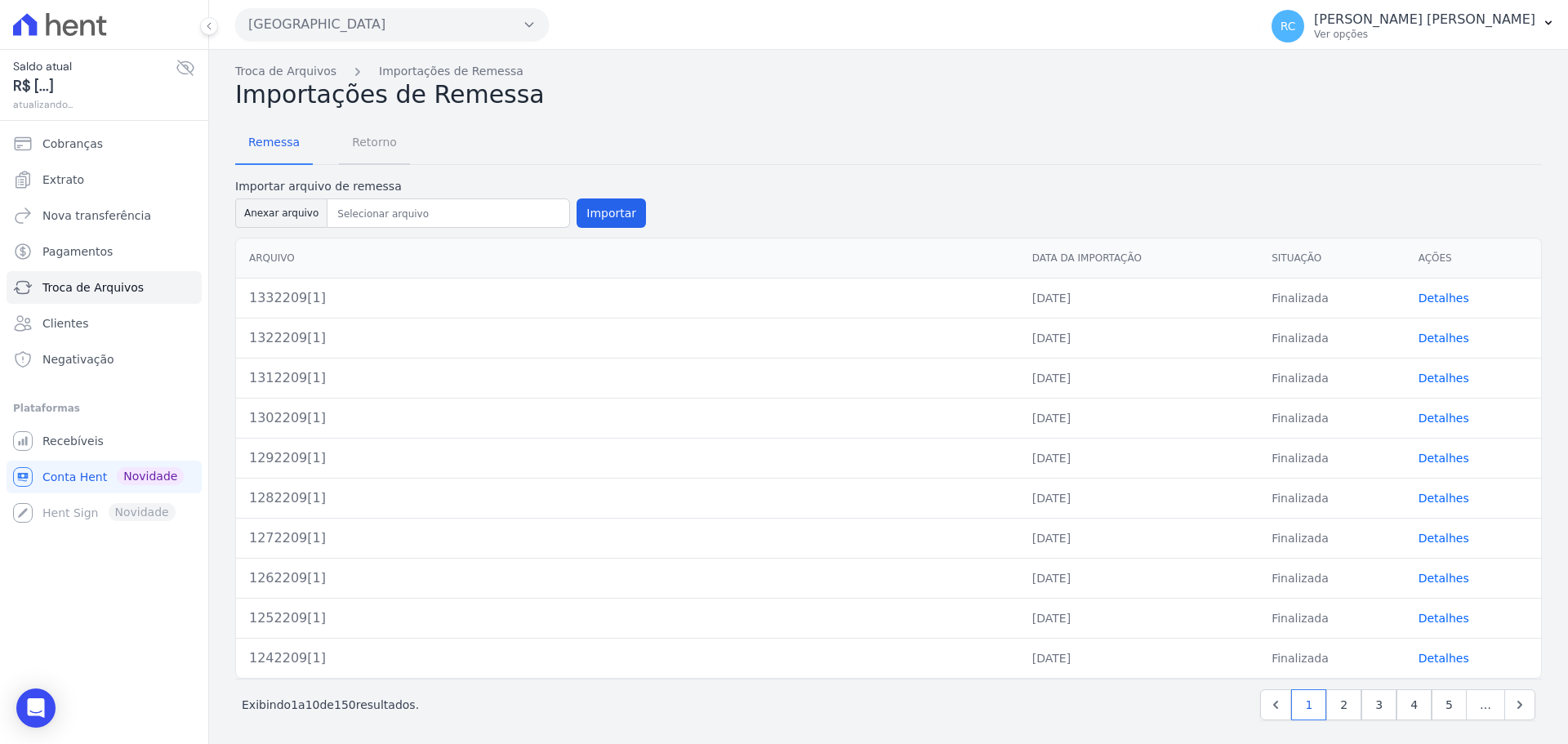
click at [391, 146] on span "Retorno" at bounding box center [374, 142] width 64 height 33
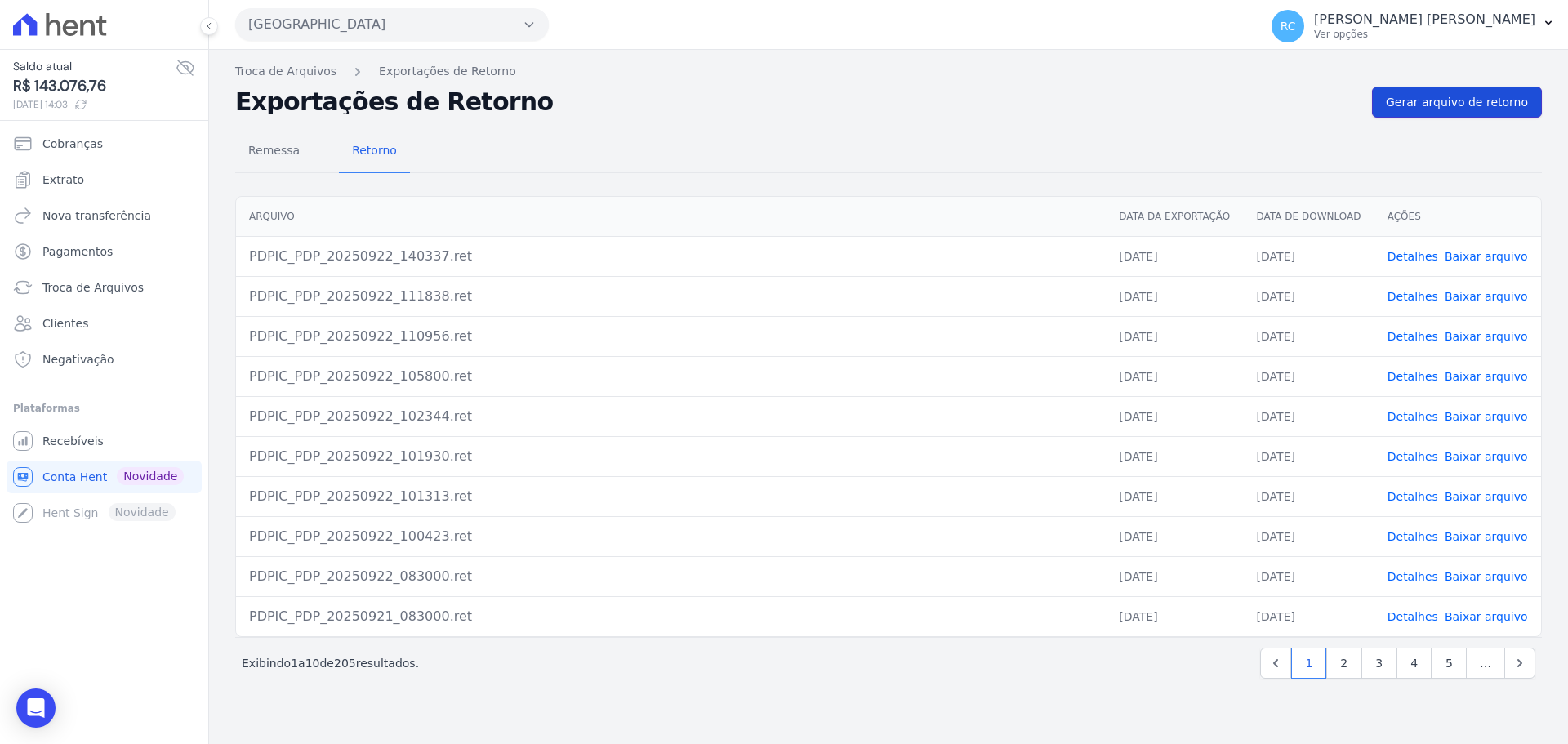
click at [1495, 97] on span "Gerar arquivo de retorno" at bounding box center [1457, 102] width 142 height 17
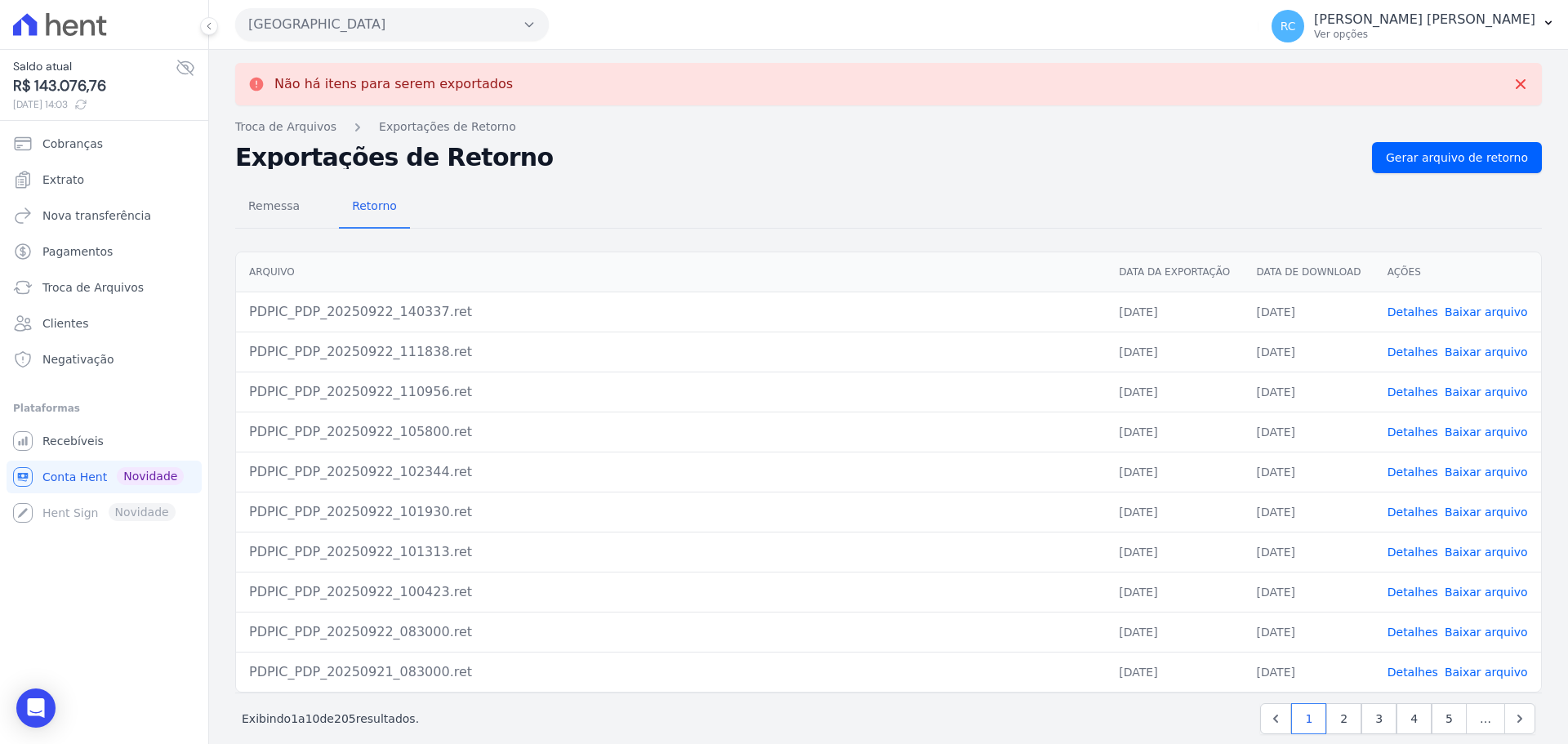
click at [1406, 310] on link "Detalhes" at bounding box center [1412, 312] width 50 height 13
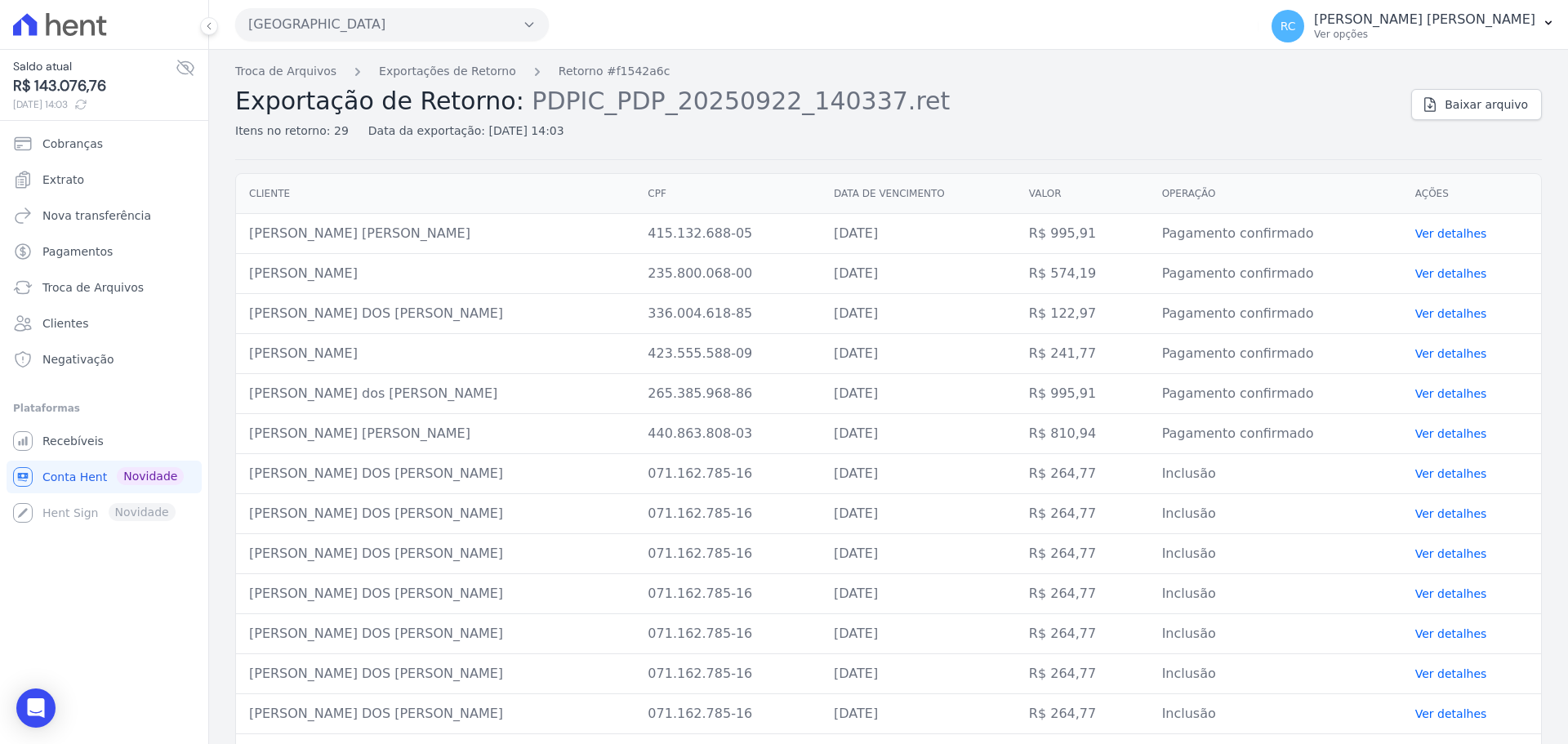
click at [360, 31] on button "Parque Dos Passaros" at bounding box center [392, 25] width 314 height 33
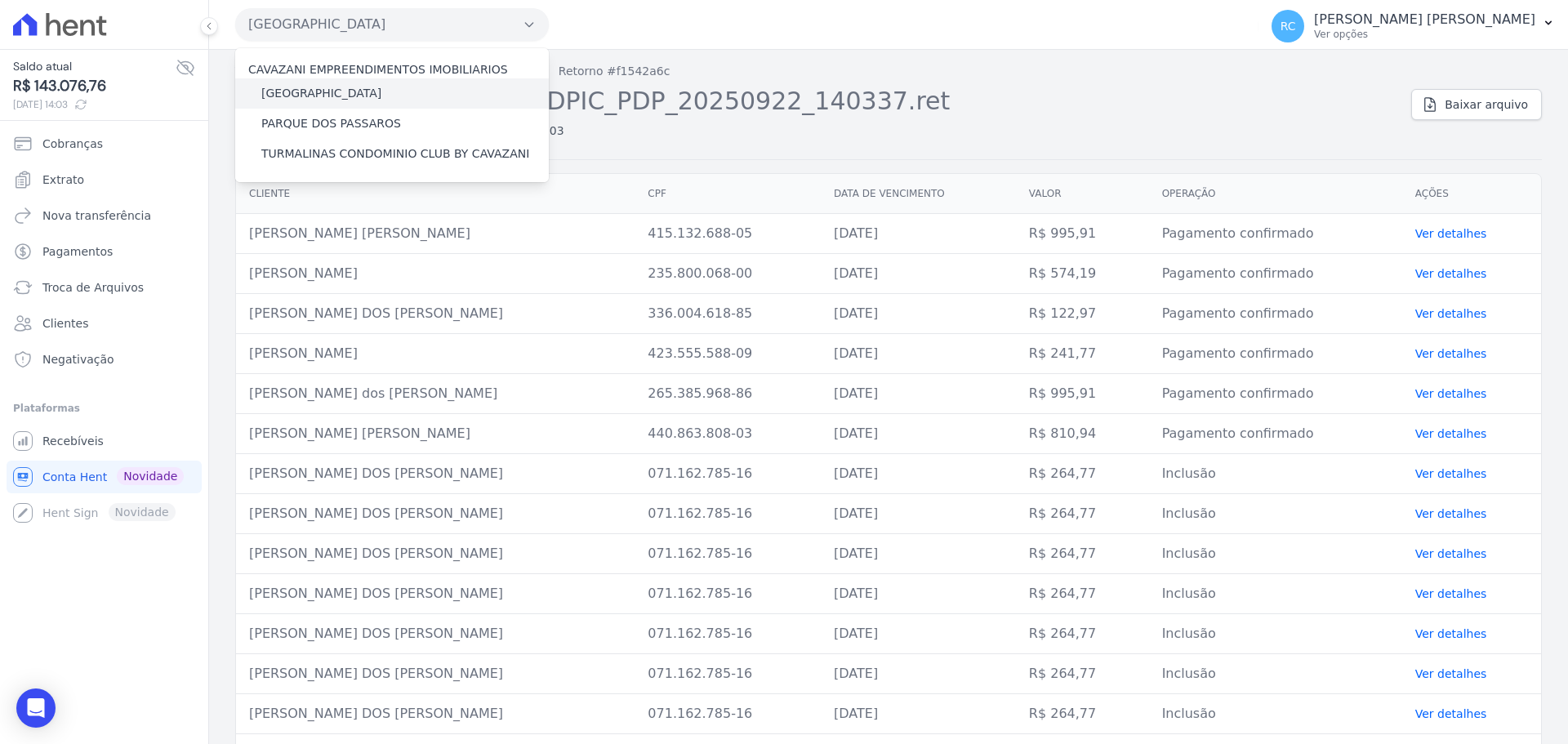
click at [322, 89] on label "[GEOGRAPHIC_DATA]" at bounding box center [320, 93] width 120 height 17
click at [0, 0] on input "[GEOGRAPHIC_DATA]" at bounding box center [0, 0] width 0 height 0
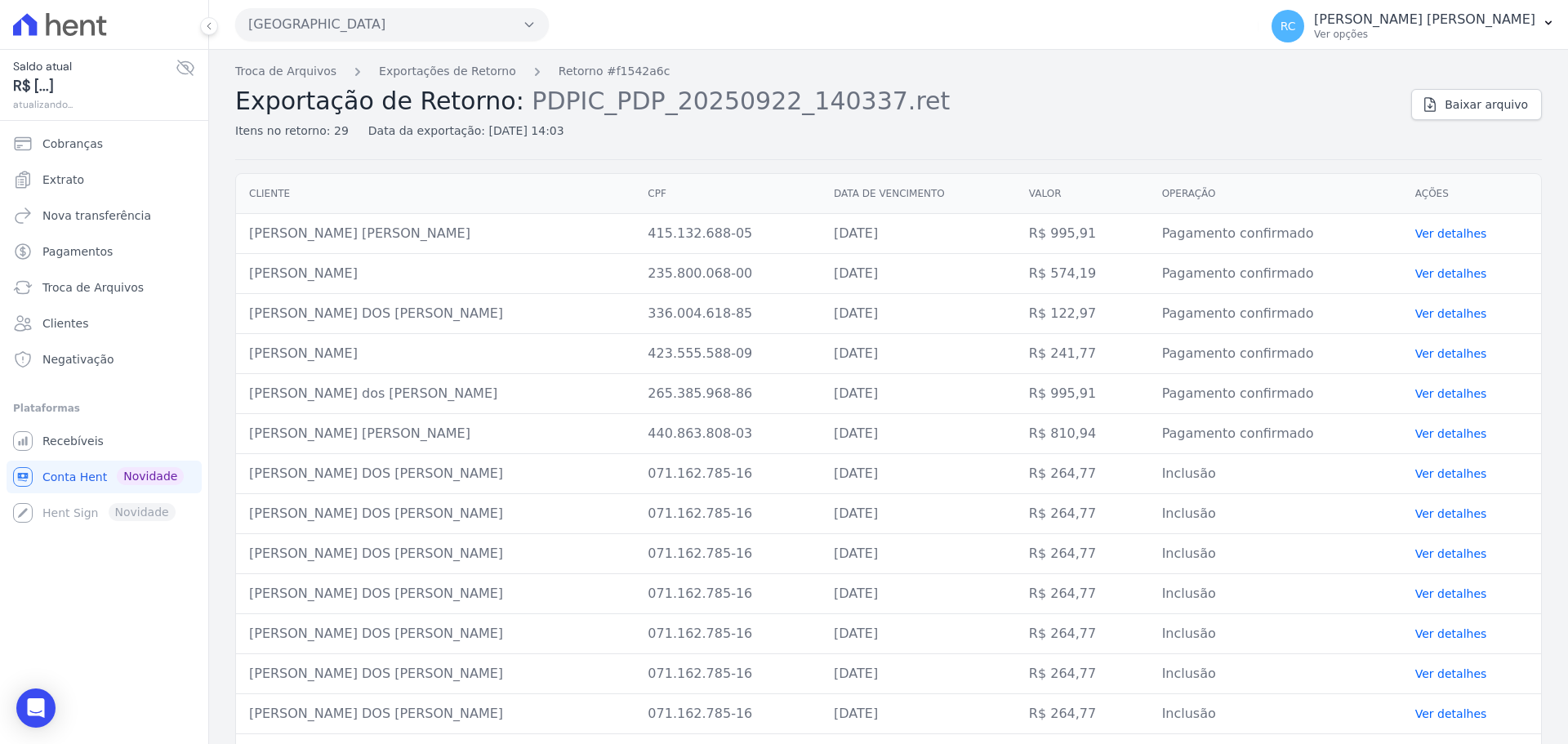
click at [392, 21] on button "Parque Dos Passaros" at bounding box center [392, 25] width 314 height 33
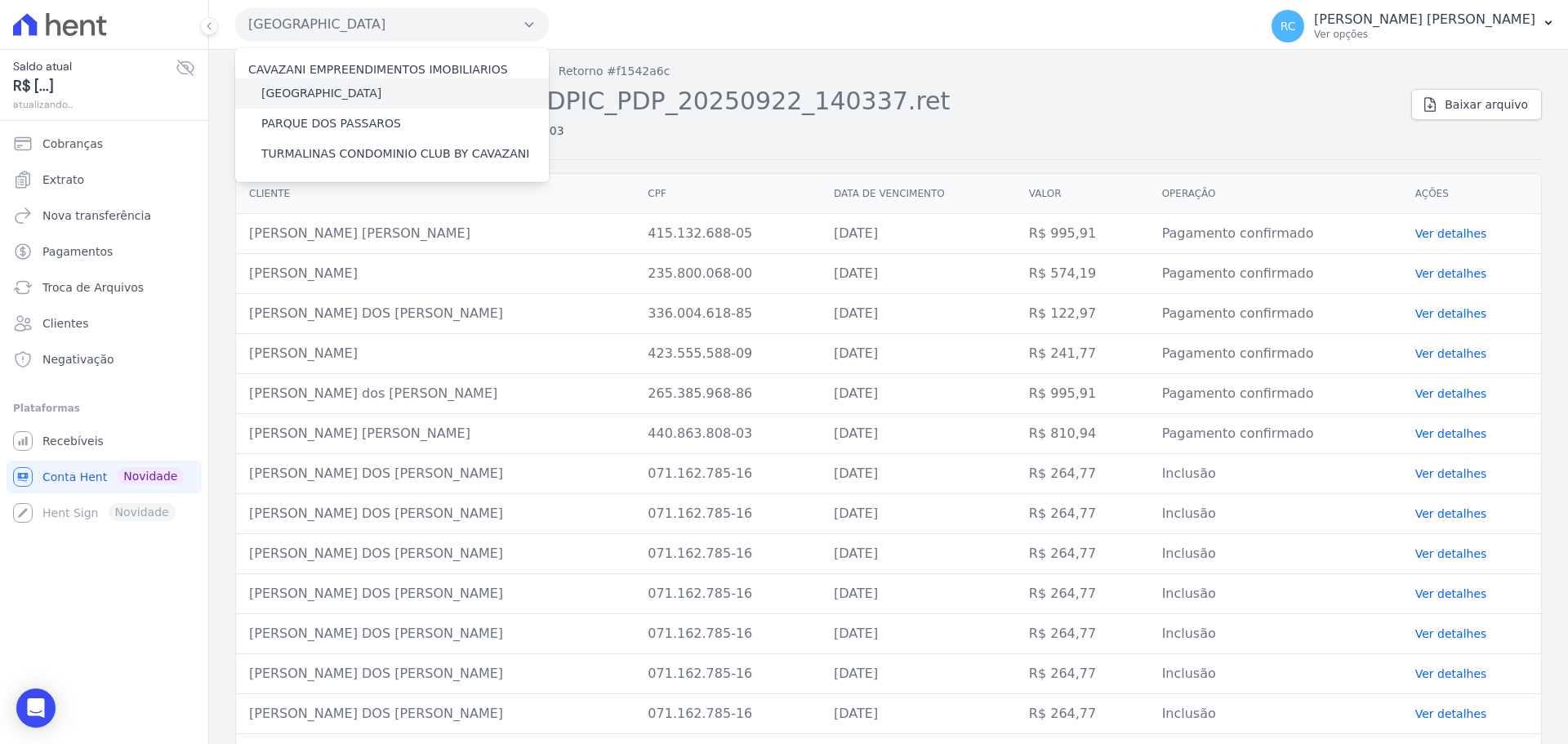
click at [324, 97] on label "[GEOGRAPHIC_DATA]" at bounding box center [320, 93] width 120 height 17
click at [0, 0] on input "[GEOGRAPHIC_DATA]" at bounding box center [0, 0] width 0 height 0
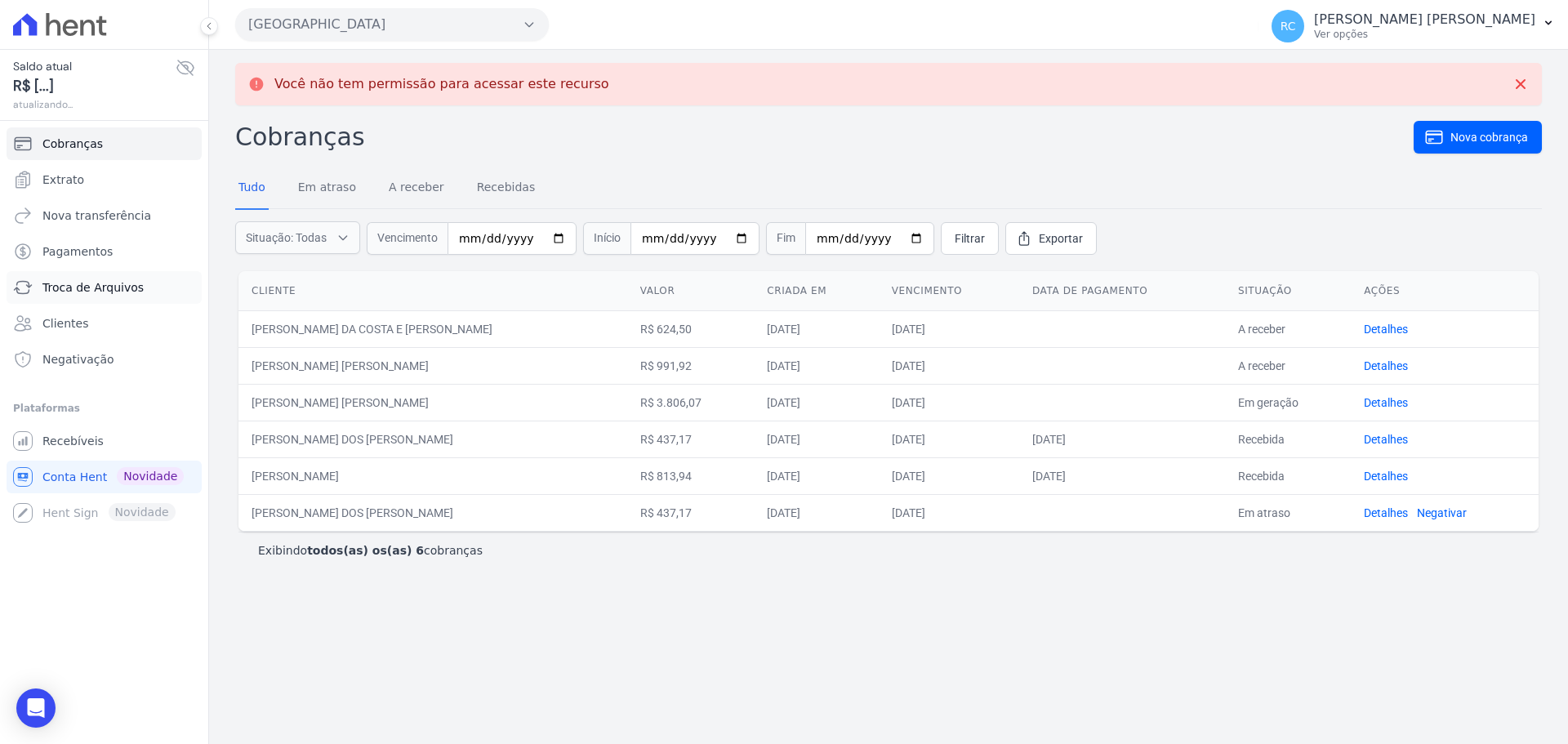
click at [146, 291] on link "Troca de Arquivos" at bounding box center [104, 287] width 195 height 33
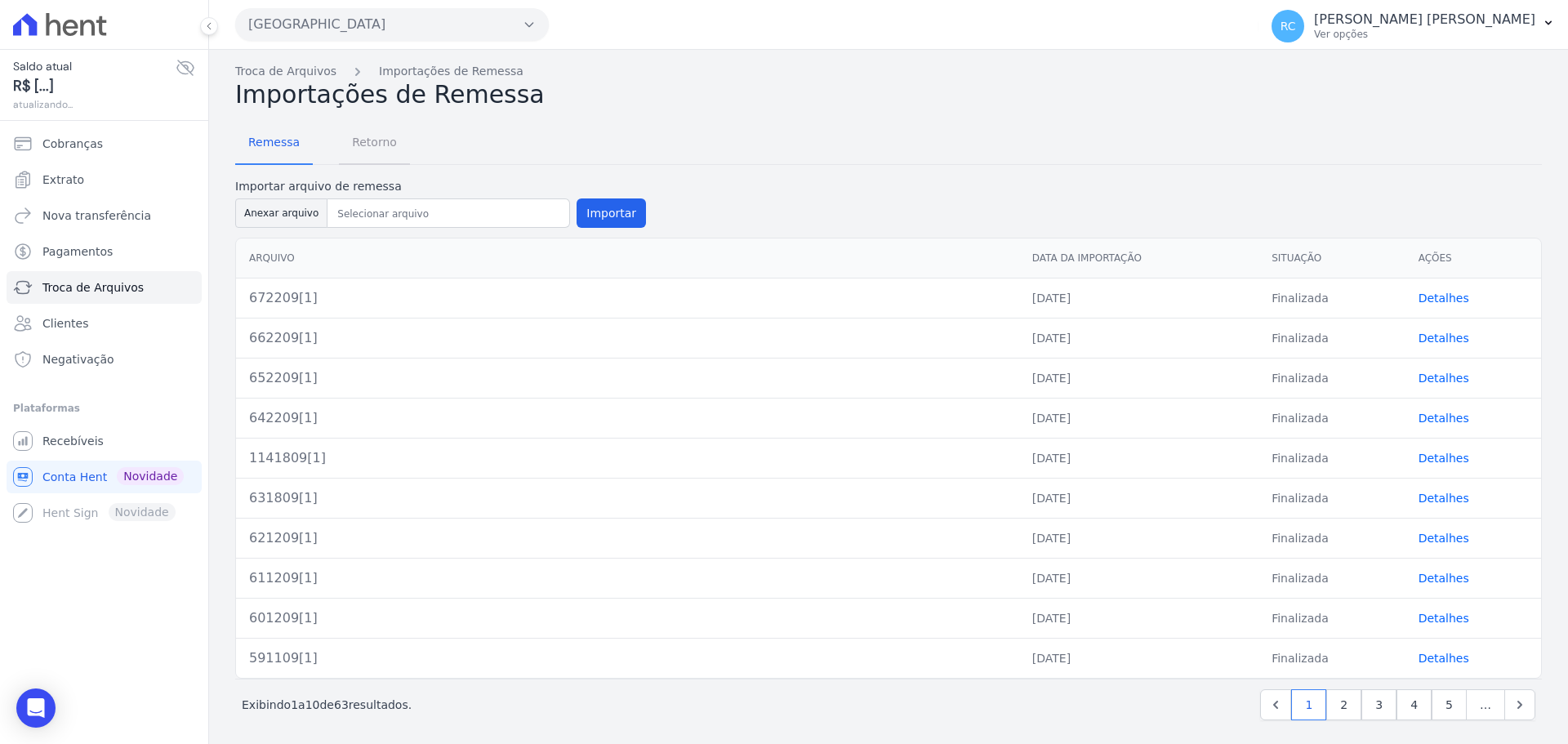
click at [370, 149] on span "Retorno" at bounding box center [374, 142] width 64 height 33
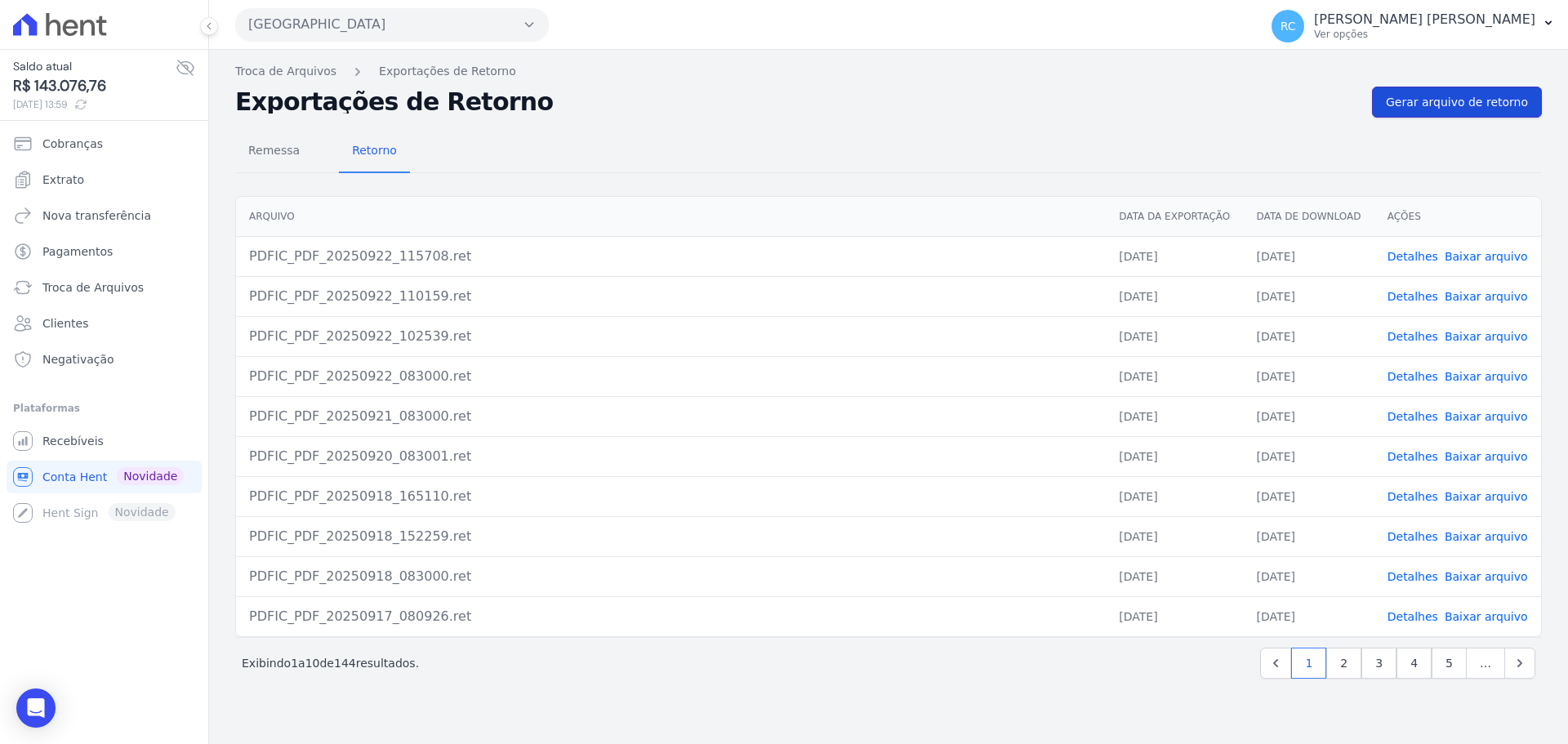
click at [1500, 104] on span "Gerar arquivo de retorno" at bounding box center [1457, 102] width 142 height 17
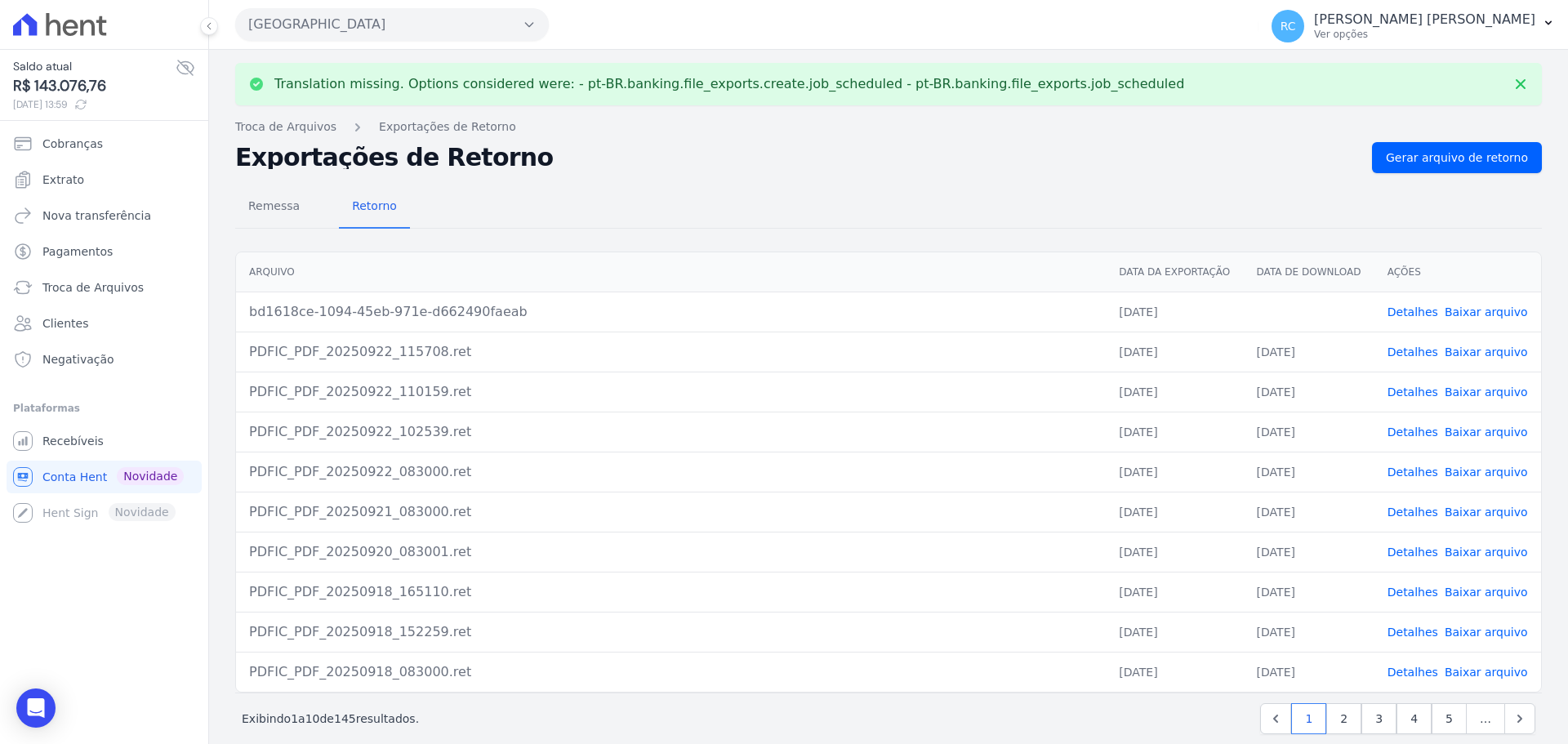
click at [1470, 320] on span "Baixar arquivo" at bounding box center [1485, 312] width 83 height 17
click at [1476, 313] on link "Baixar arquivo" at bounding box center [1485, 312] width 83 height 13
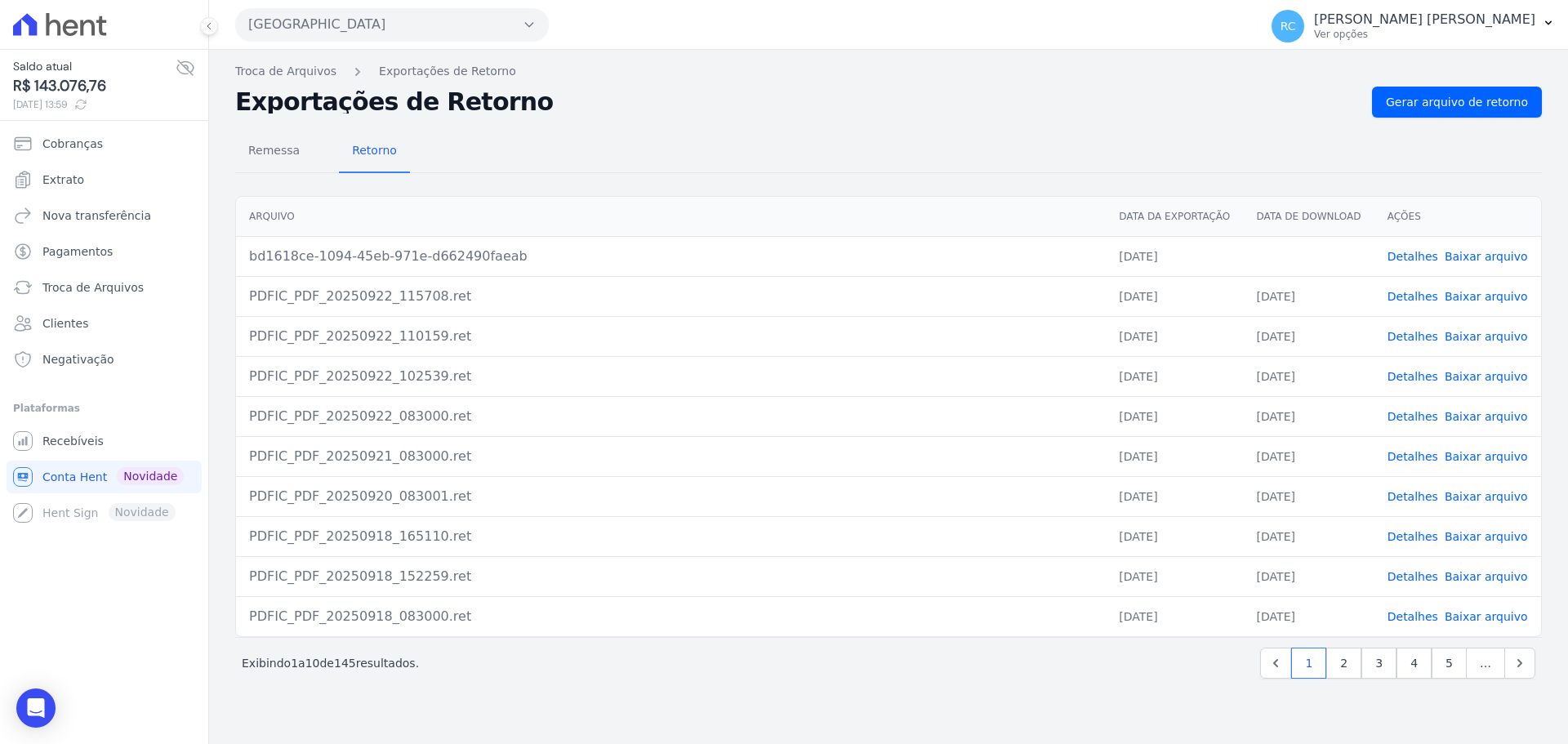
click at [367, 11] on button "[GEOGRAPHIC_DATA]" at bounding box center [392, 25] width 314 height 33
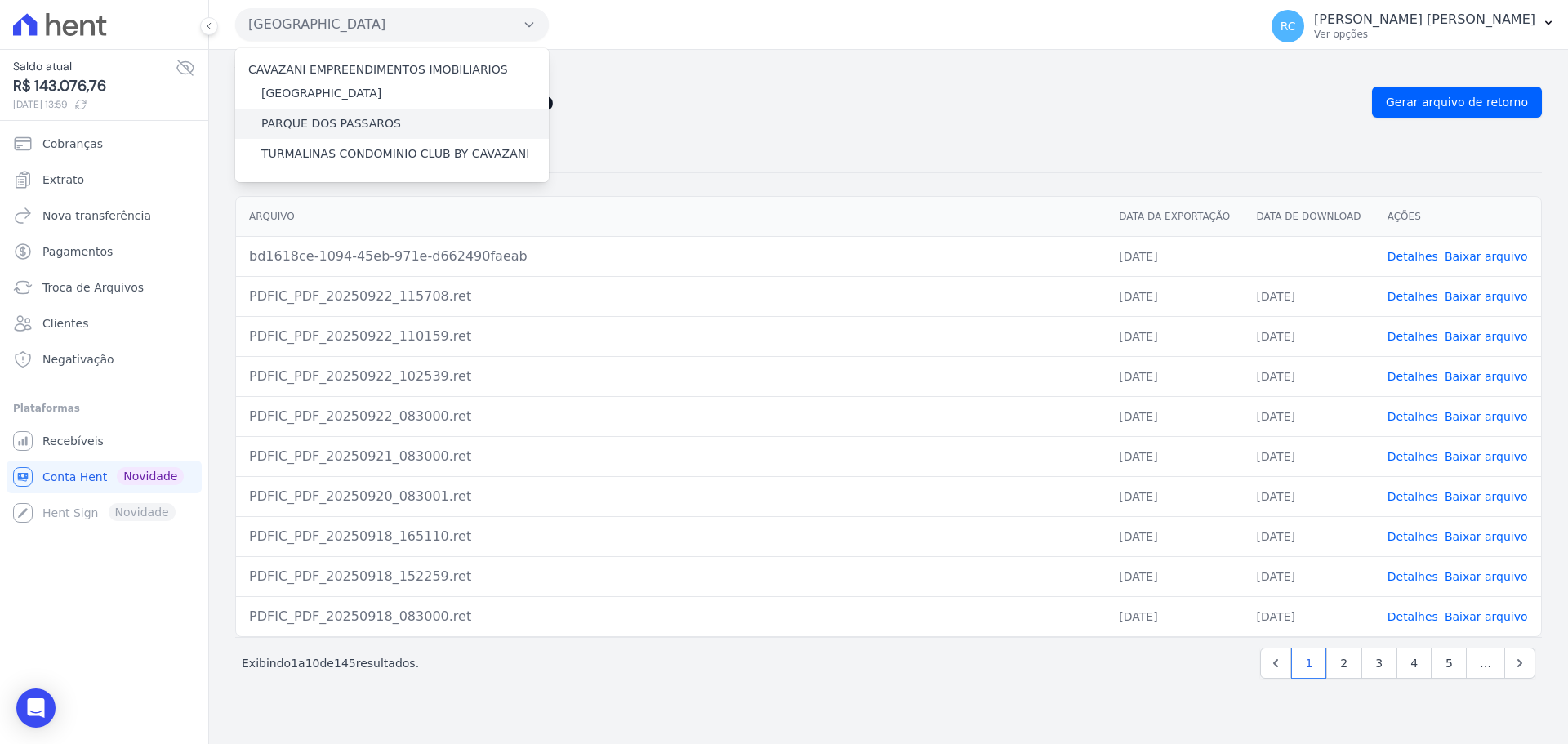
click at [322, 121] on label "PARQUE DOS PASSAROS" at bounding box center [330, 123] width 140 height 17
click at [0, 0] on input "PARQUE DOS PASSAROS" at bounding box center [0, 0] width 0 height 0
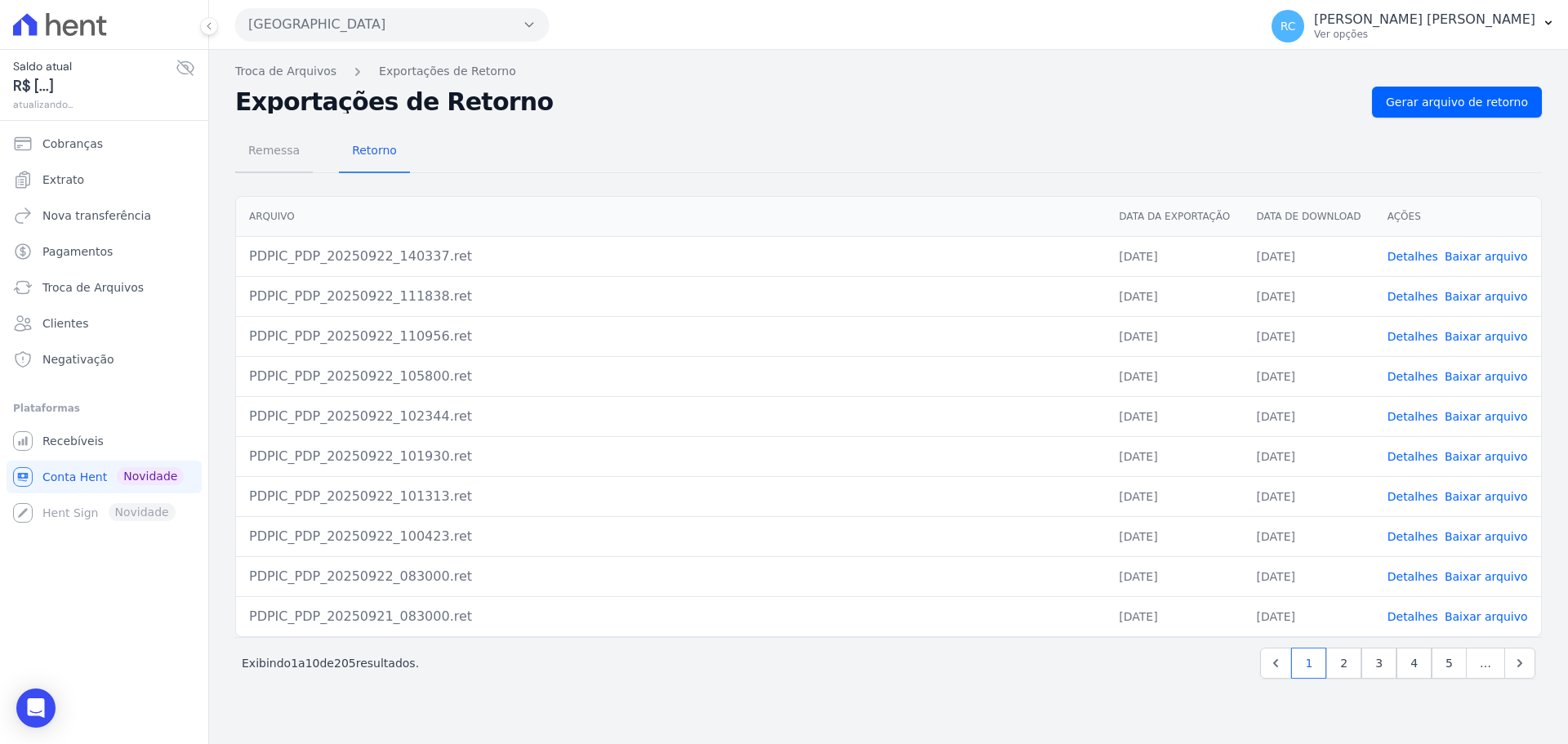
click at [257, 154] on span "Remessa" at bounding box center [274, 150] width 71 height 33
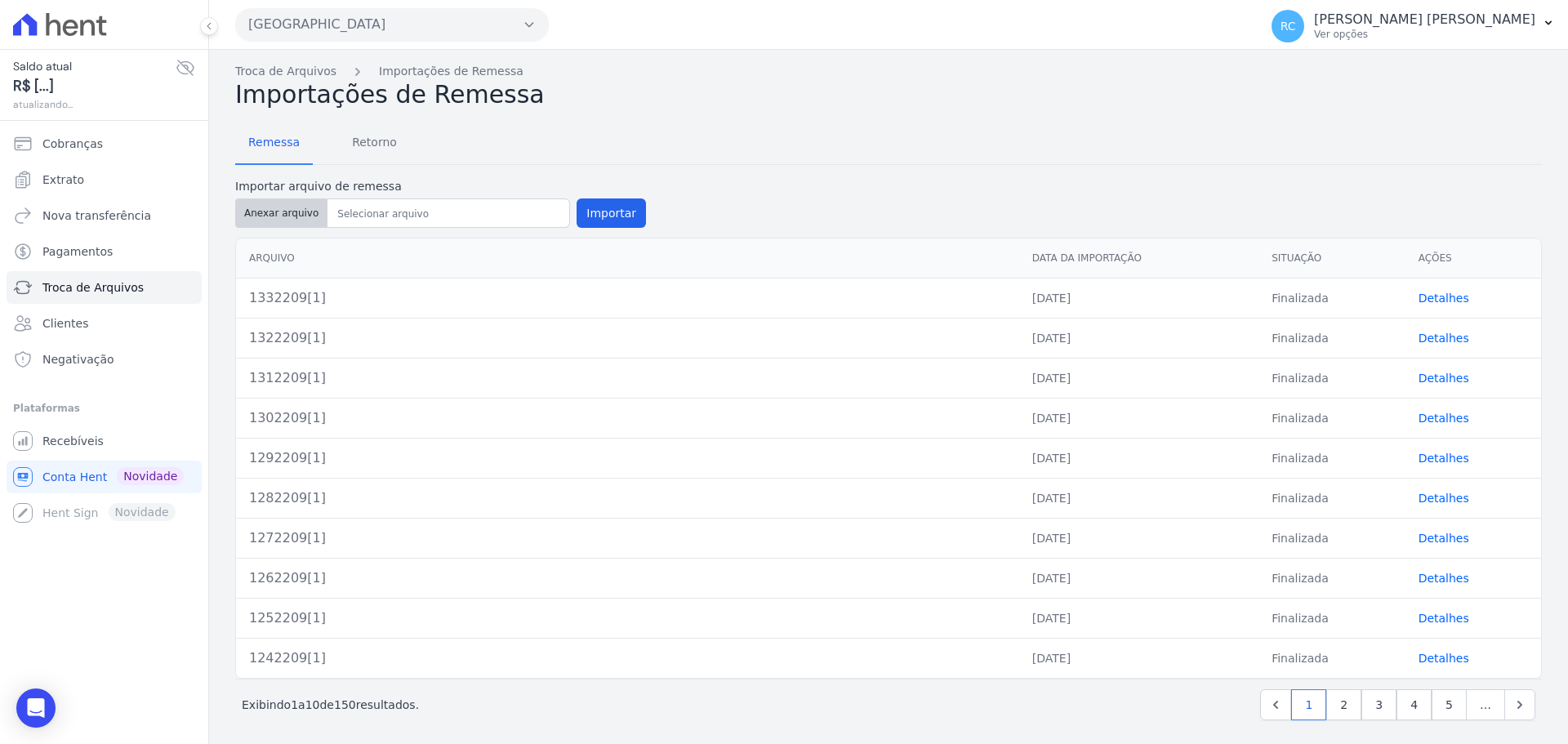
click at [292, 216] on button "Anexar arquivo" at bounding box center [282, 213] width 92 height 30
type input "1342209[1]"
click at [585, 225] on button "Importar" at bounding box center [611, 213] width 69 height 30
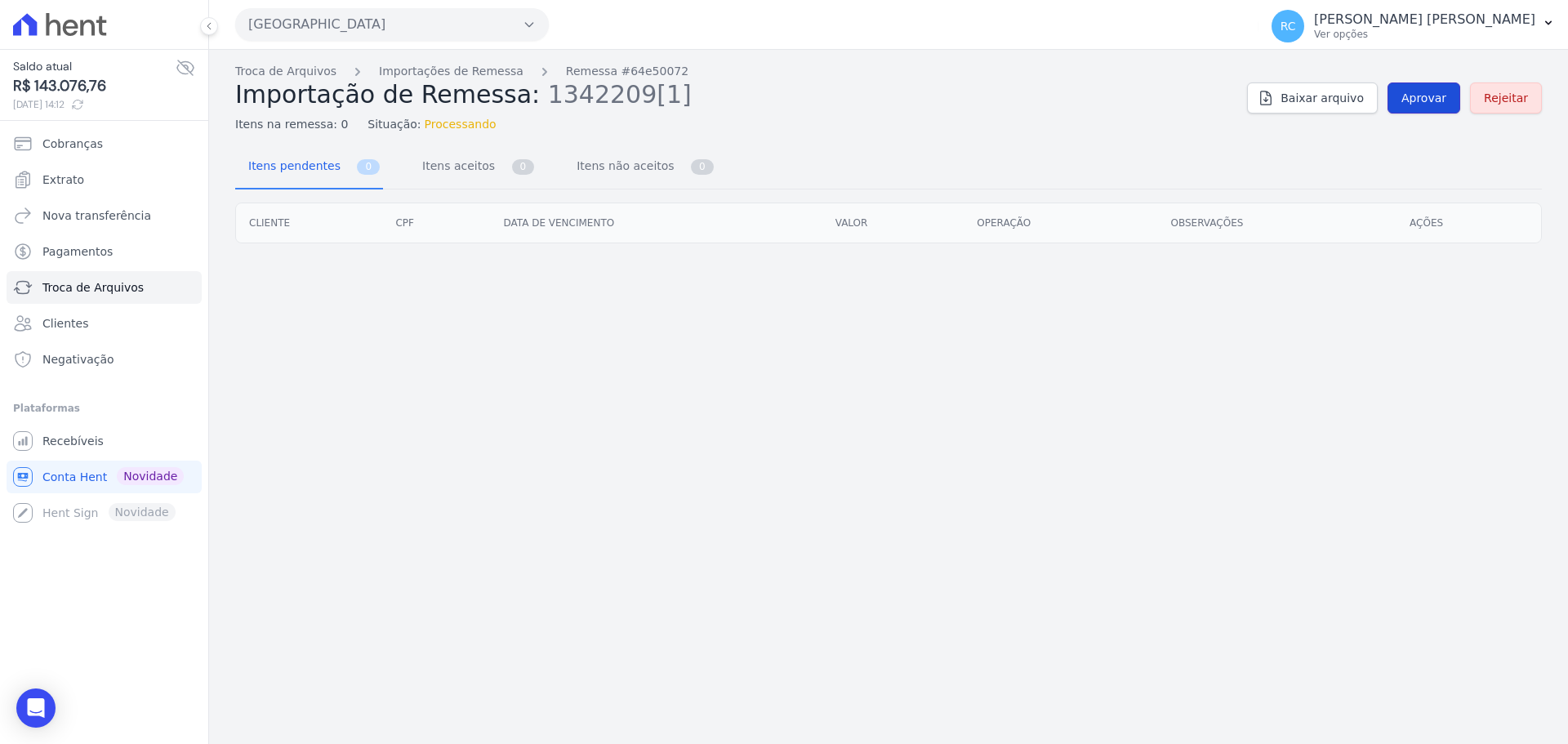
click at [1428, 95] on span "Aprovar" at bounding box center [1424, 98] width 45 height 17
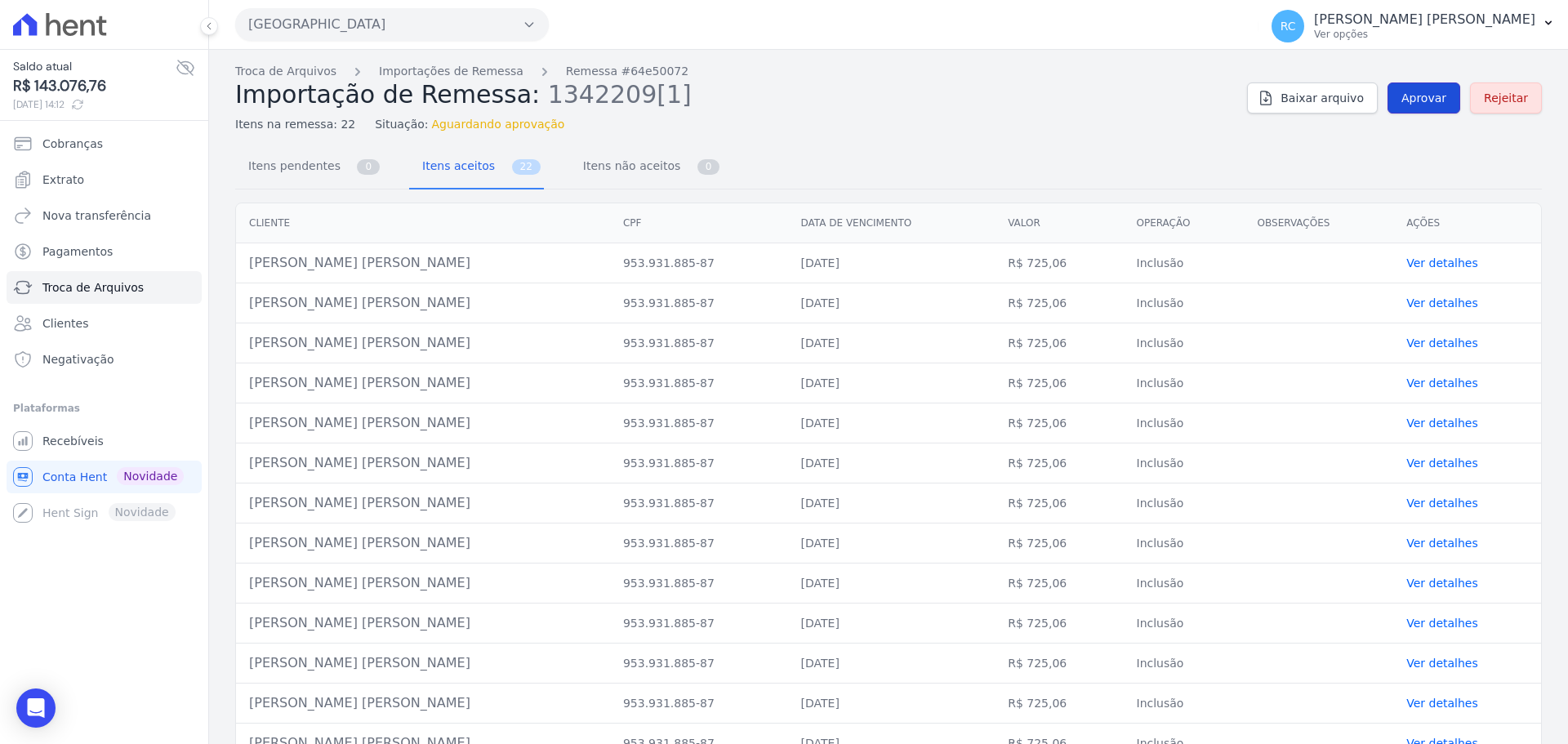
click at [1414, 103] on span "Aprovar" at bounding box center [1424, 98] width 45 height 17
drag, startPoint x: 268, startPoint y: 91, endPoint x: 281, endPoint y: 64, distance: 30.0
click at [273, 78] on div "Troca de Arquivos Importações de Remessa Remessa #64e50072 Importação de Remess…" at bounding box center [734, 97] width 998 height 70
click at [281, 64] on link "Troca de Arquivos" at bounding box center [286, 71] width 102 height 17
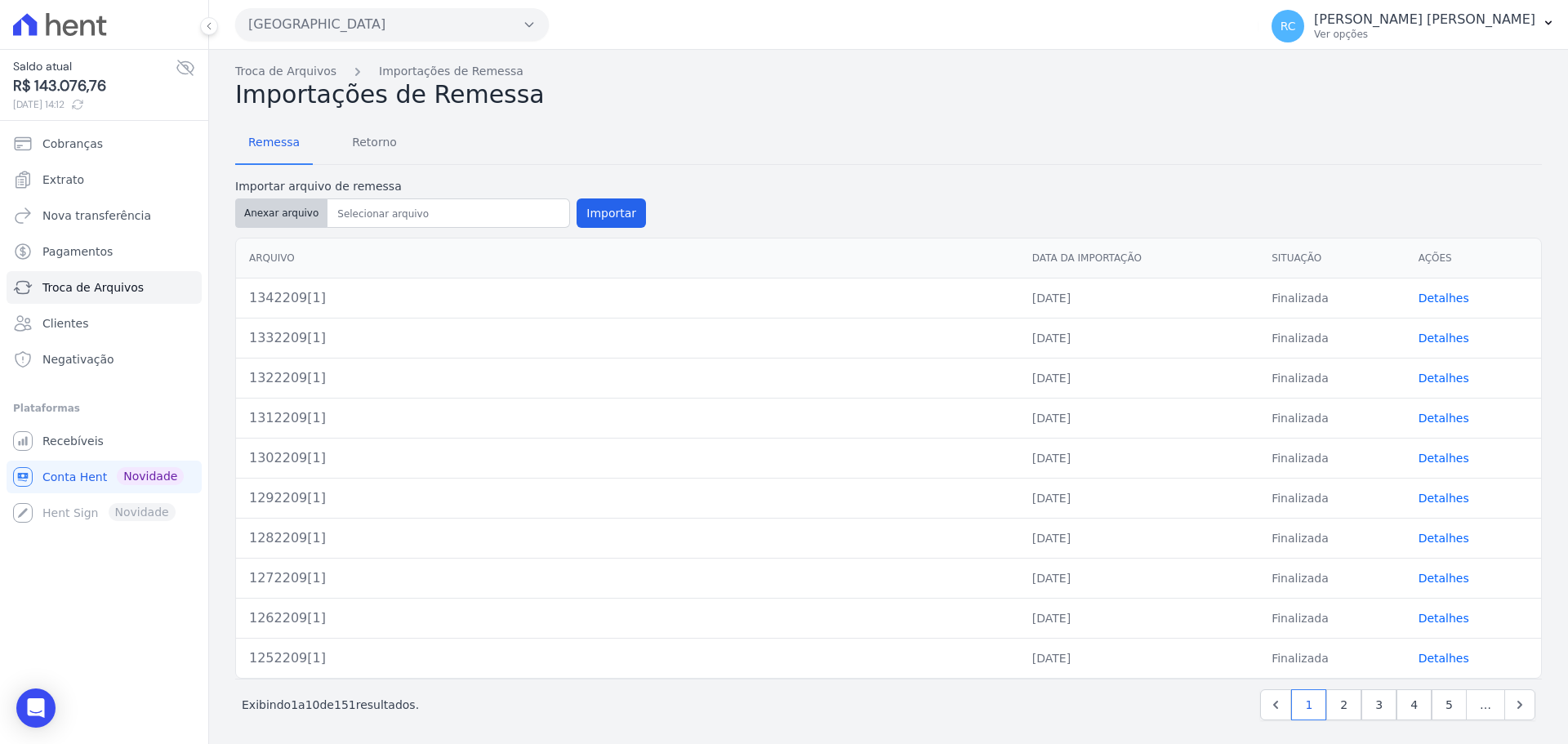
click at [274, 211] on button "Anexar arquivo" at bounding box center [282, 213] width 92 height 30
type input "1352209[1]"
click at [590, 210] on button "Importar" at bounding box center [611, 213] width 69 height 30
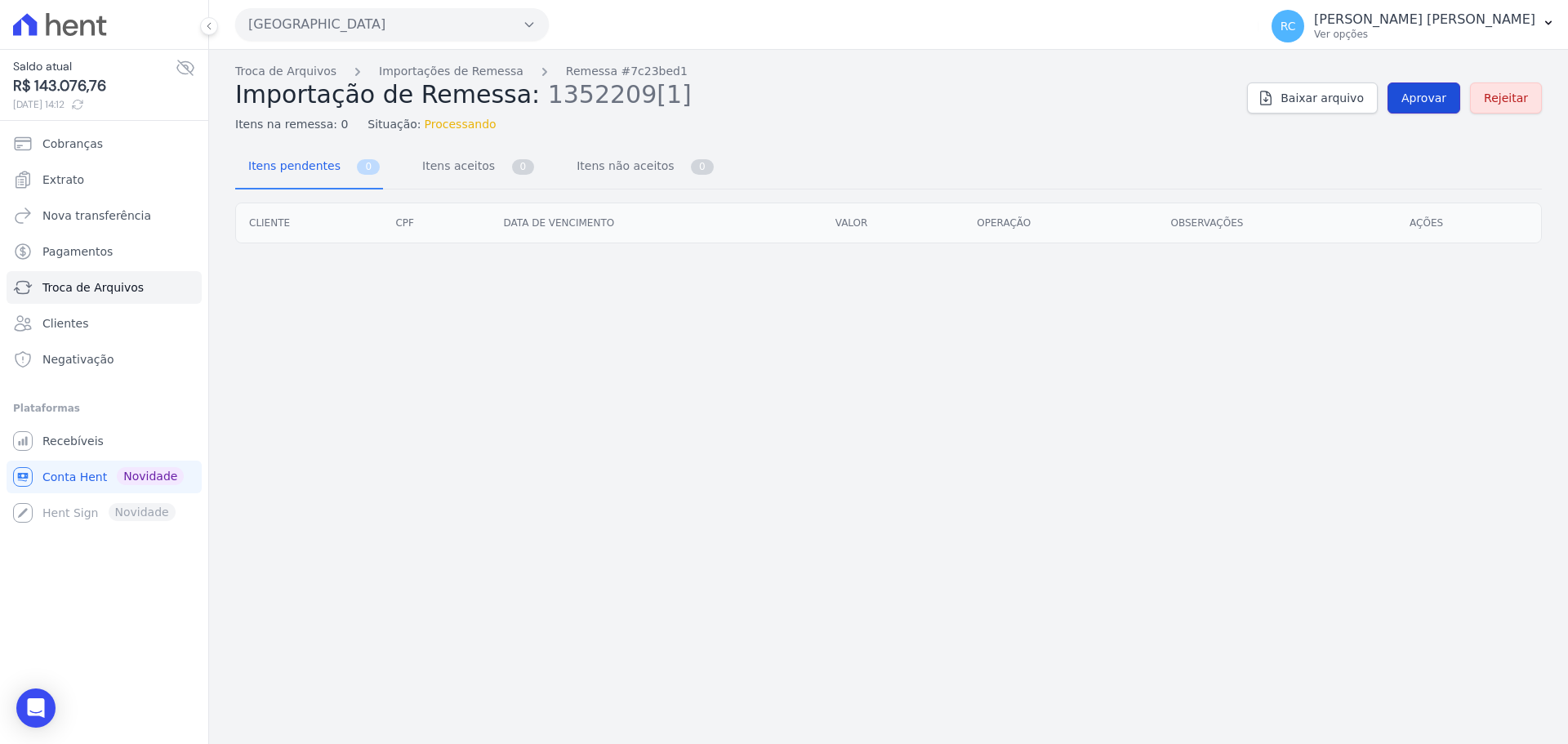
click at [1447, 108] on link "Aprovar" at bounding box center [1424, 98] width 73 height 31
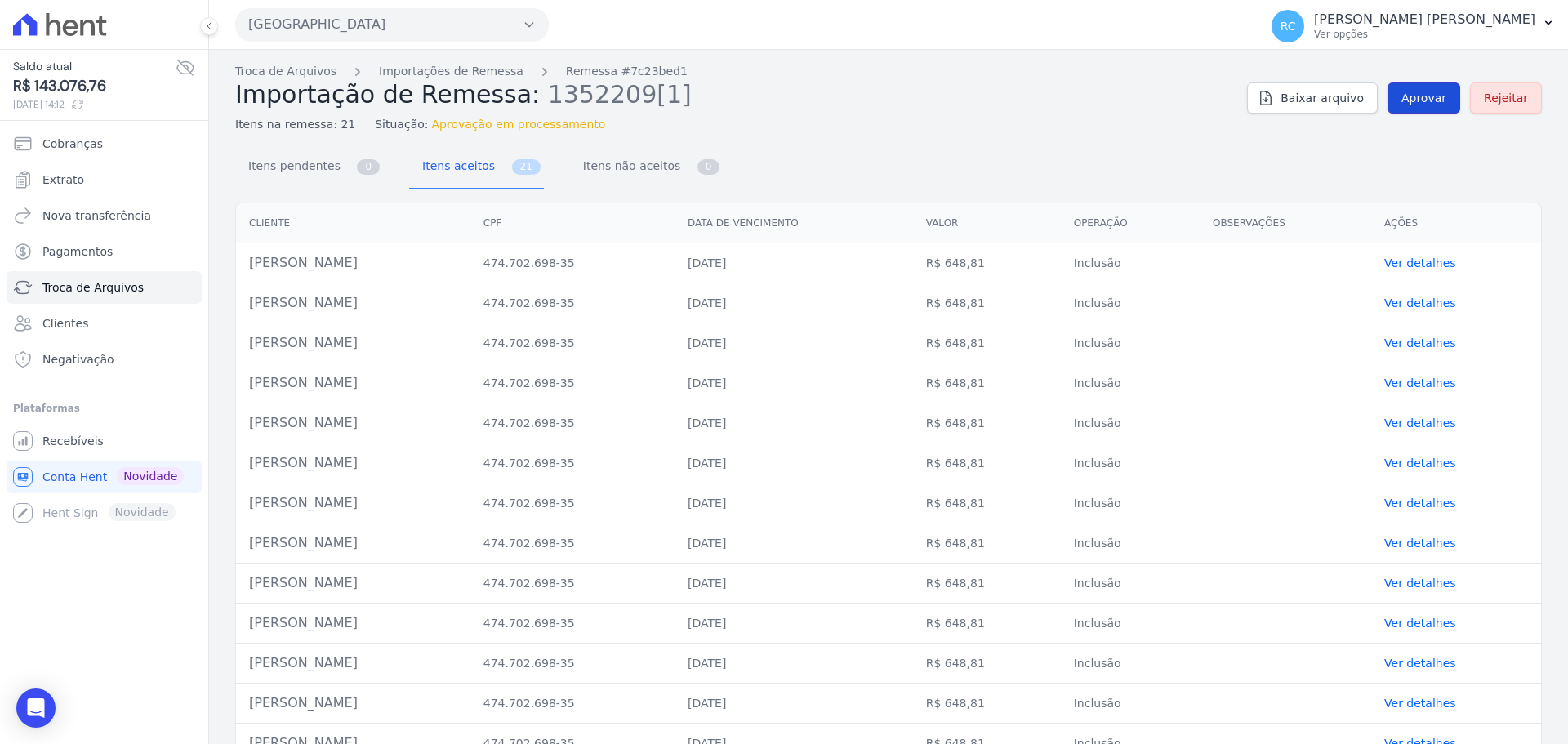
click at [1413, 99] on span "Aprovar" at bounding box center [1424, 98] width 45 height 17
click at [439, 21] on button "Parque Dos Passaros" at bounding box center [392, 25] width 314 height 33
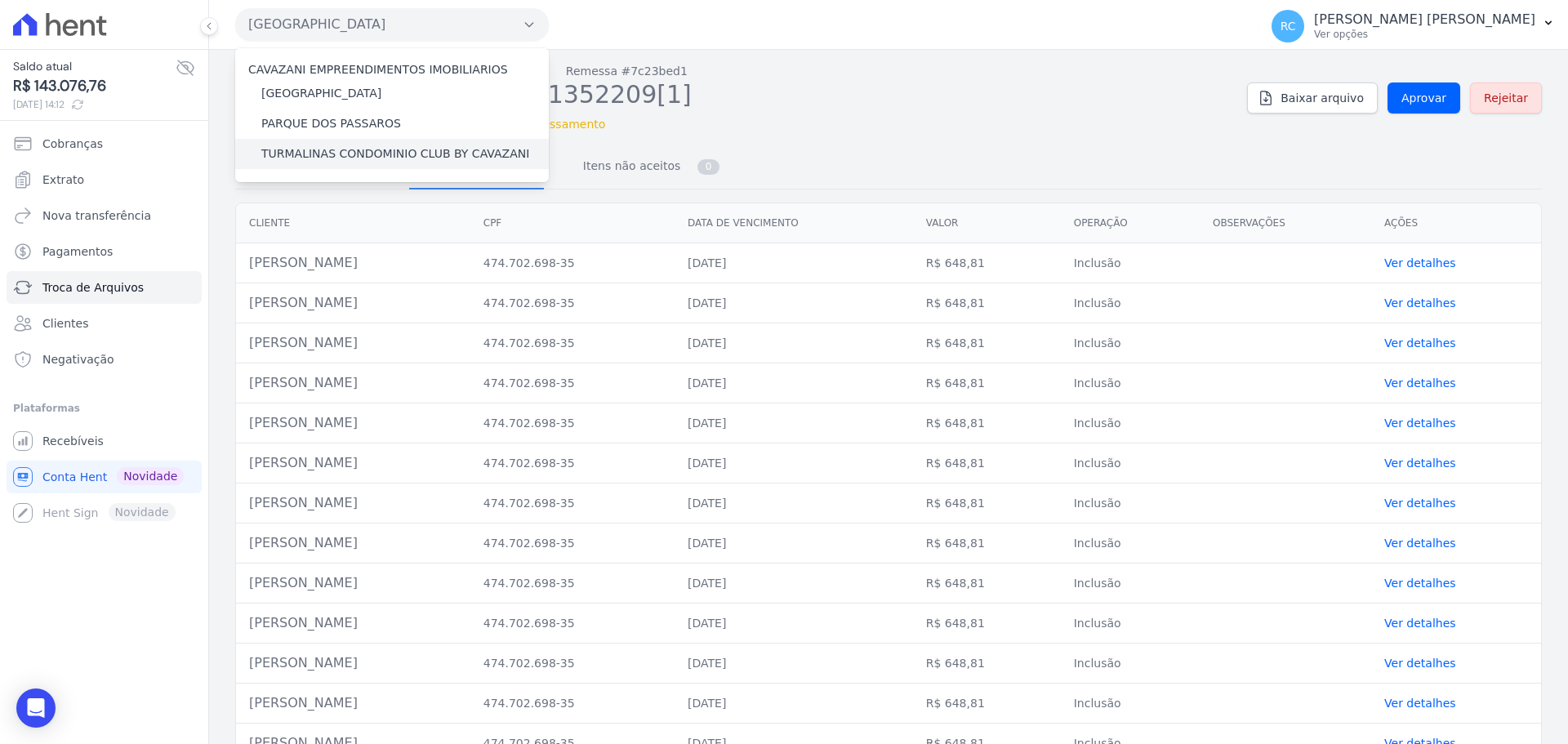
click at [324, 153] on label "TURMALINAS CONDOMINIO CLUB BY CAVAZANI" at bounding box center [395, 154] width 268 height 17
click at [0, 0] on input "TURMALINAS CONDOMINIO CLUB BY CAVAZANI" at bounding box center [0, 0] width 0 height 0
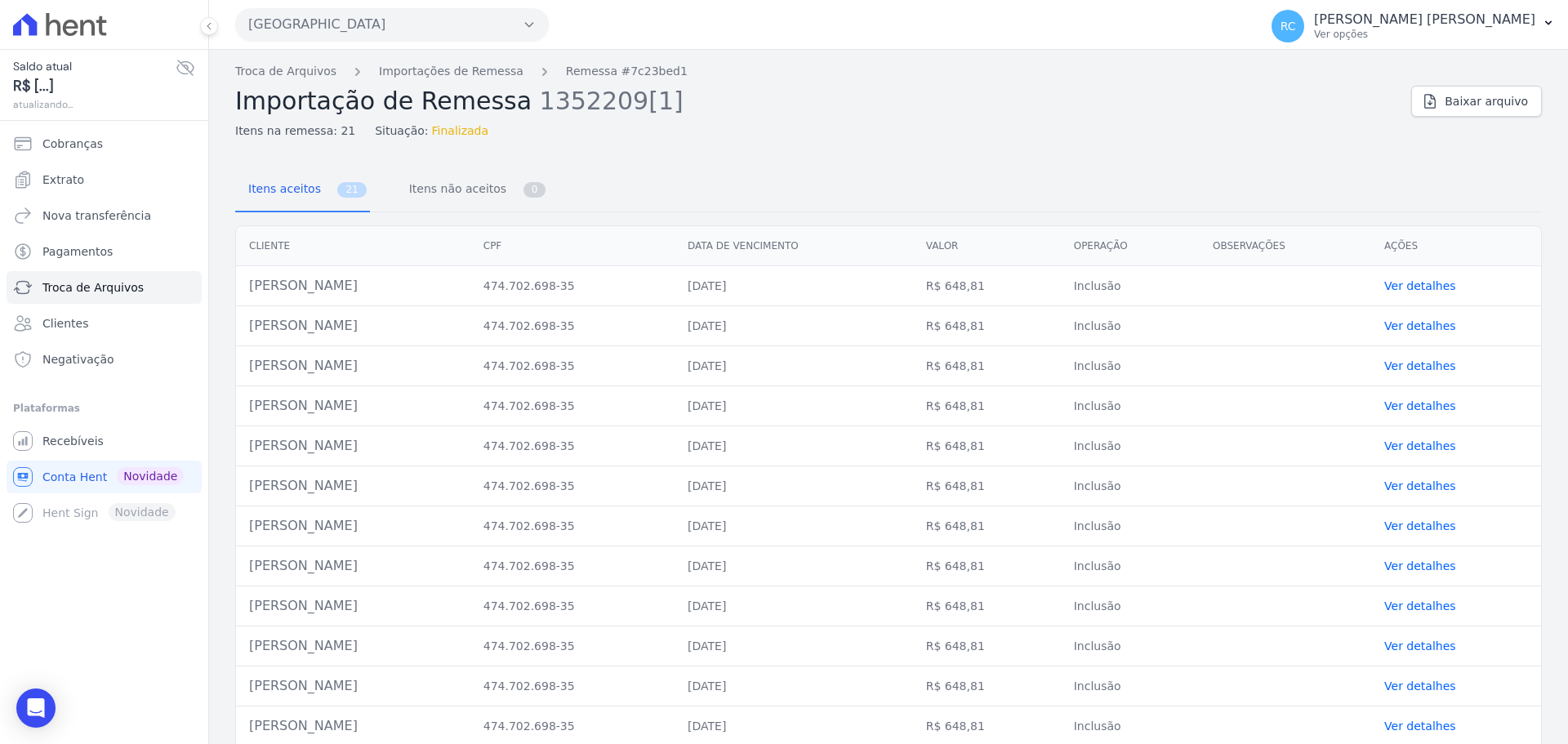
click at [402, 21] on button "Parque Dos Passaros" at bounding box center [392, 25] width 314 height 33
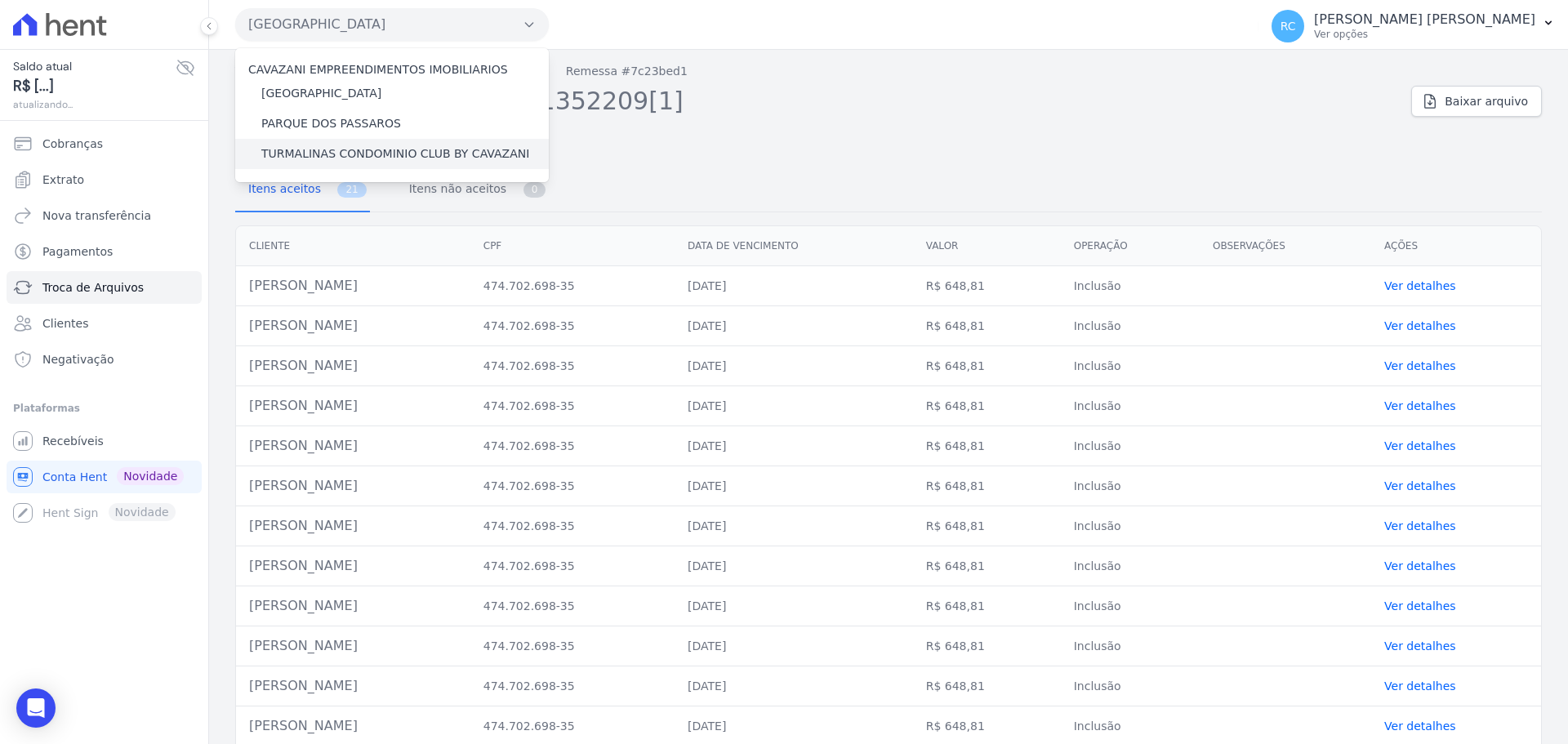
click at [362, 155] on label "TURMALINAS CONDOMINIO CLUB BY CAVAZANI" at bounding box center [395, 154] width 268 height 17
click at [0, 0] on input "TURMALINAS CONDOMINIO CLUB BY CAVAZANI" at bounding box center [0, 0] width 0 height 0
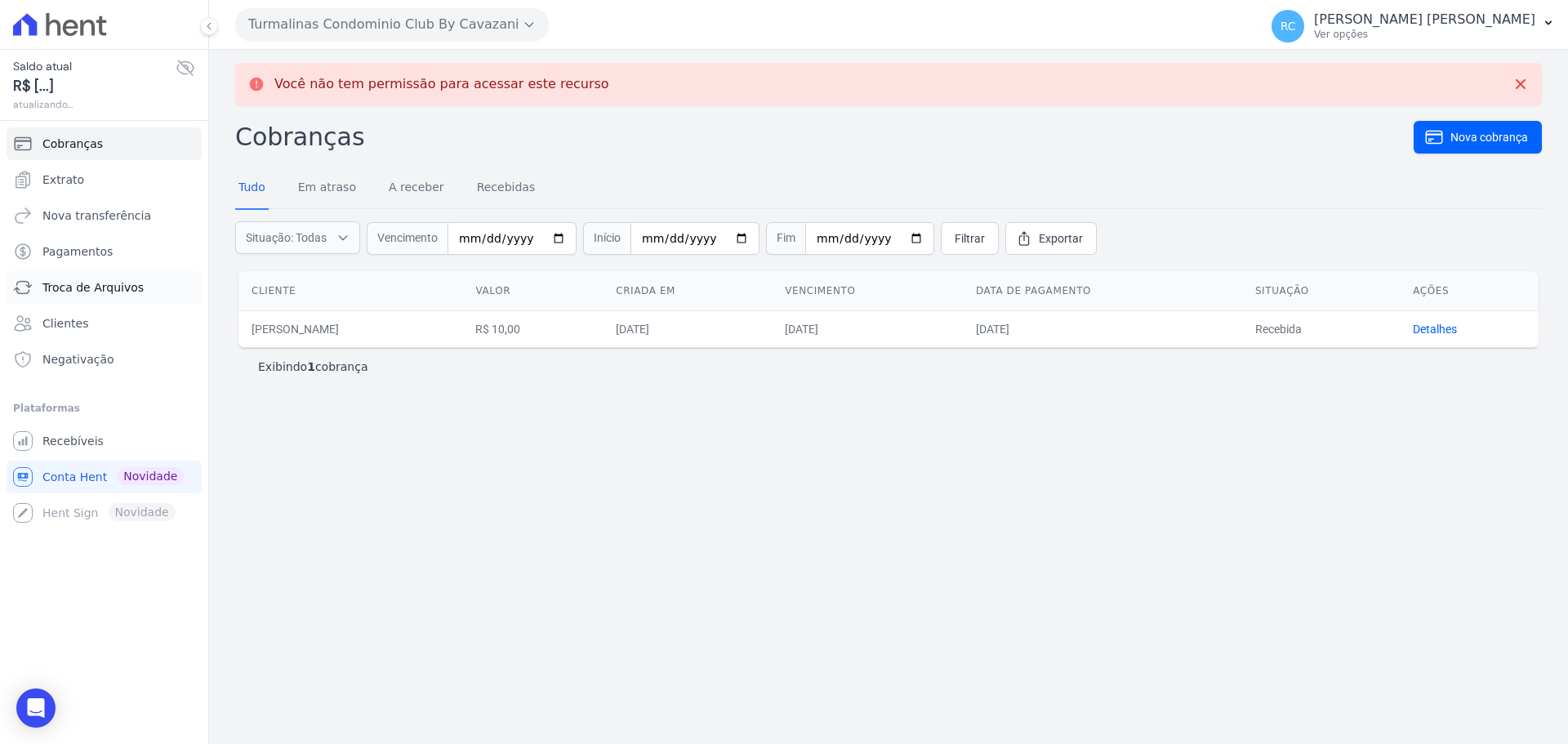
click at [110, 295] on span "Troca de Arquivos" at bounding box center [92, 287] width 102 height 17
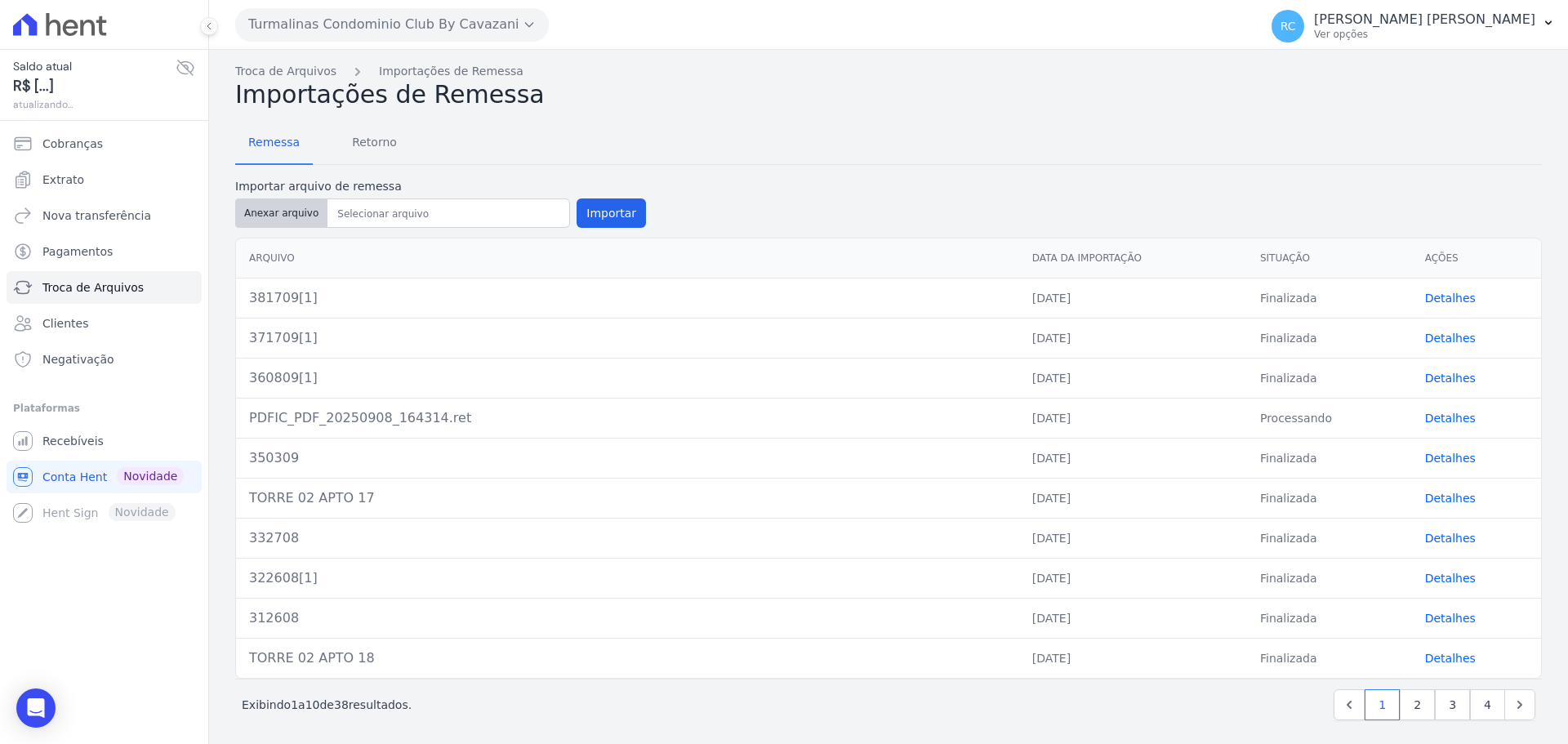
click at [269, 220] on button "Anexar arquivo" at bounding box center [282, 213] width 92 height 30
type input "432209[1]"
click at [594, 208] on button "Importar" at bounding box center [611, 213] width 69 height 30
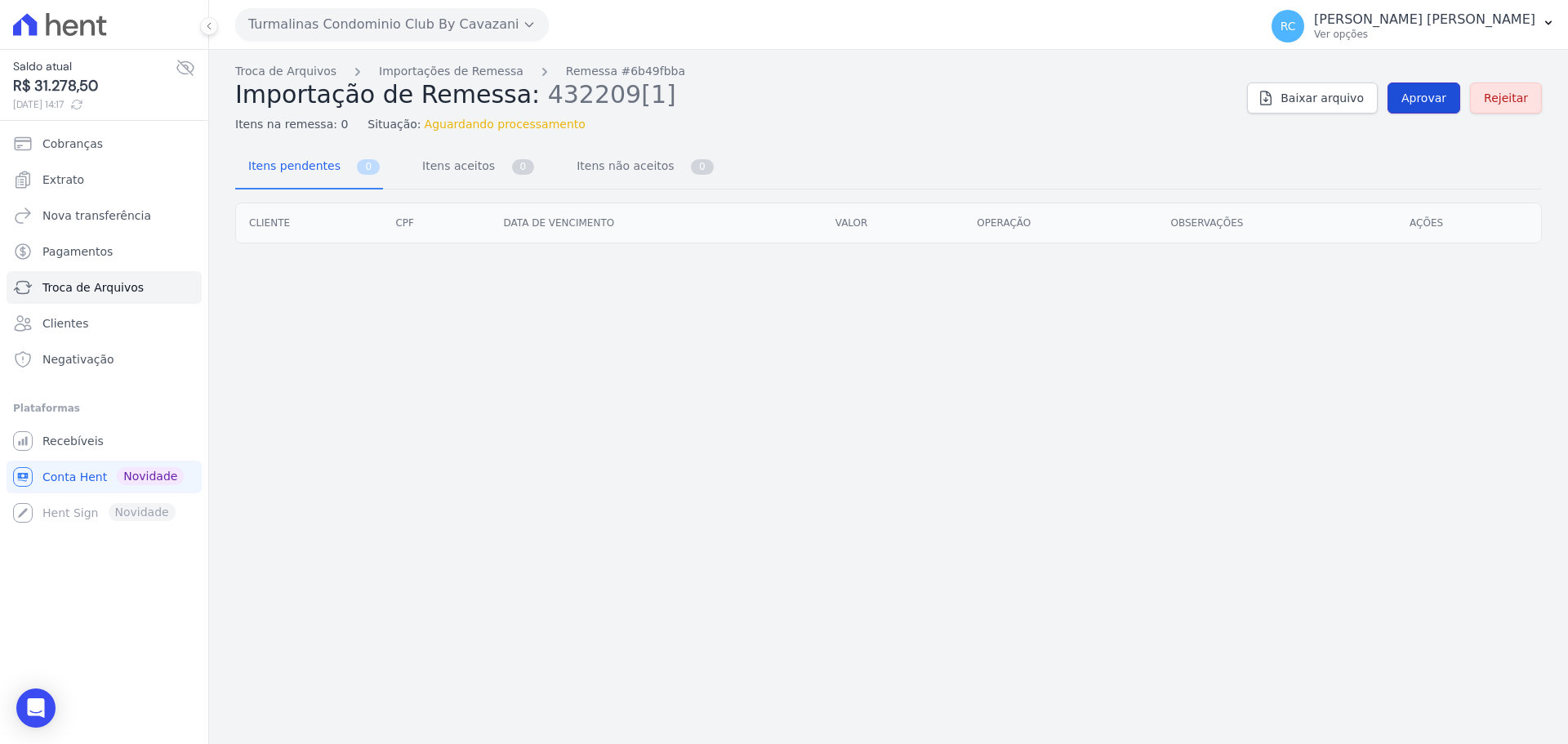
click at [1433, 109] on link "Aprovar" at bounding box center [1424, 98] width 73 height 31
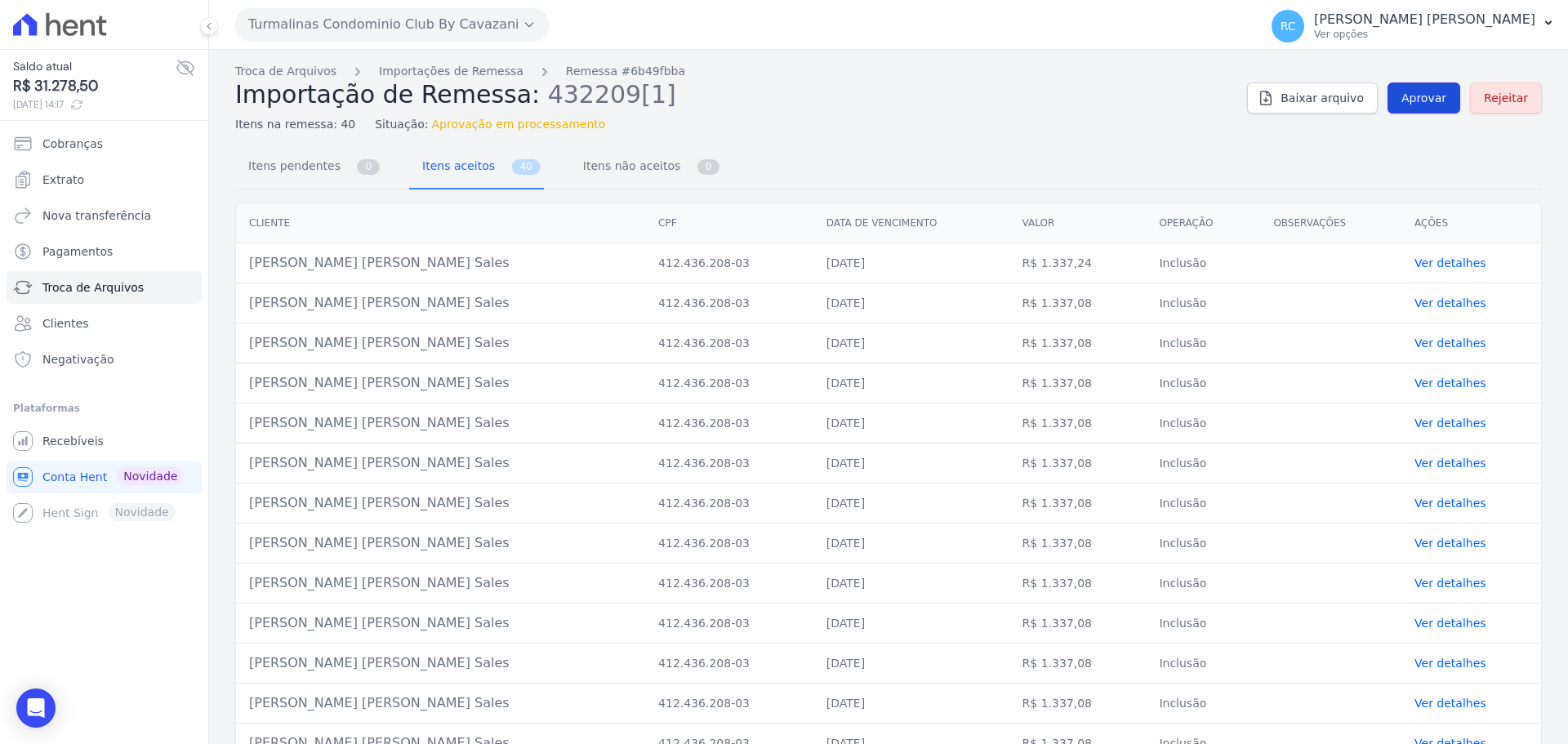
click at [1430, 106] on span "Aprovar" at bounding box center [1424, 98] width 45 height 17
click at [1425, 107] on link "Aprovar" at bounding box center [1424, 98] width 73 height 31
click at [1407, 95] on span "Aprovar" at bounding box center [1424, 98] width 45 height 17
click at [1395, 92] on link "Aprovar" at bounding box center [1424, 98] width 73 height 31
click at [1429, 88] on link "Aprovar" at bounding box center [1424, 98] width 73 height 31
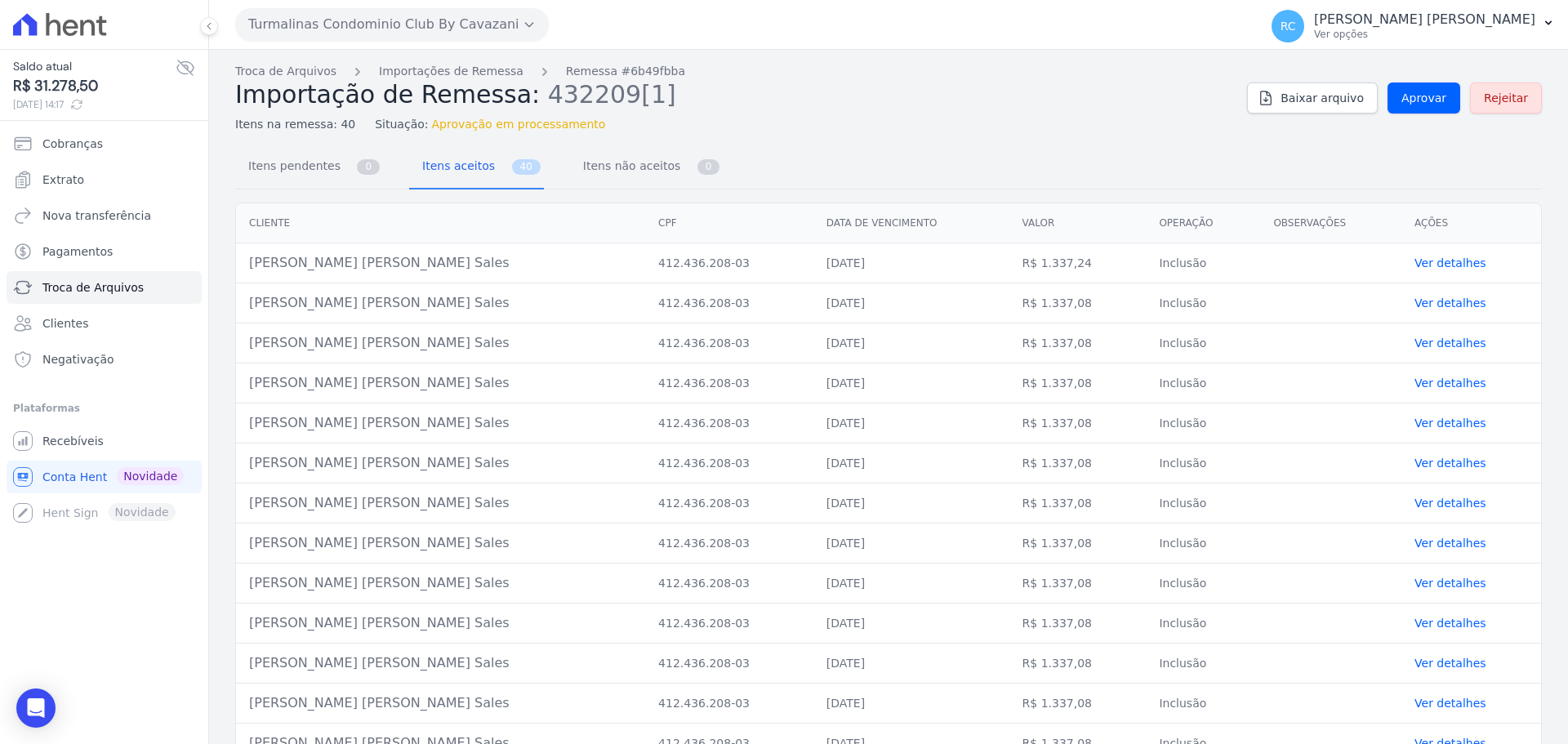
click at [443, 21] on button "Turmalinas Condominio Club By Cavazani" at bounding box center [392, 25] width 314 height 33
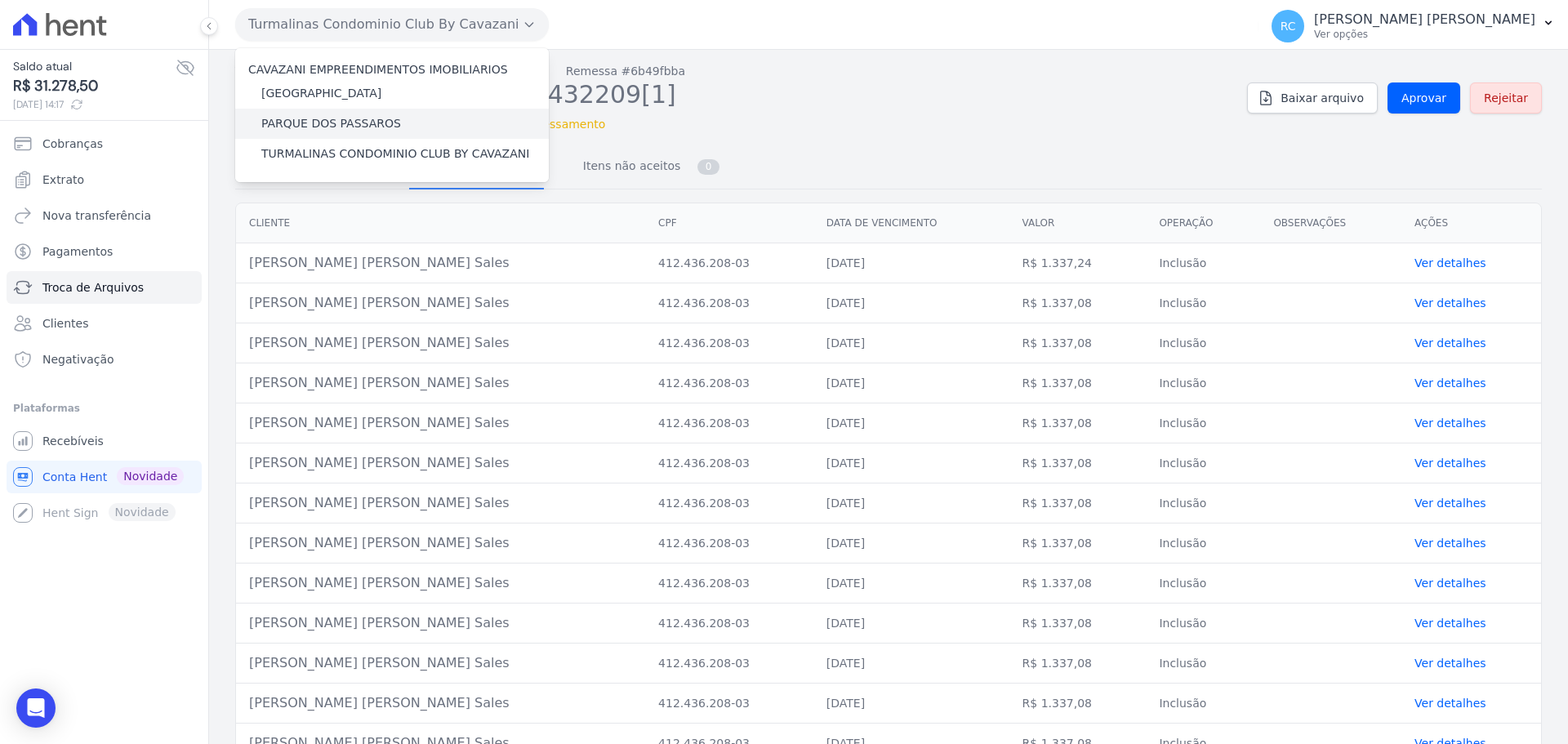
click at [328, 128] on label "PARQUE DOS PASSAROS" at bounding box center [330, 123] width 140 height 17
click at [0, 0] on input "PARQUE DOS PASSAROS" at bounding box center [0, 0] width 0 height 0
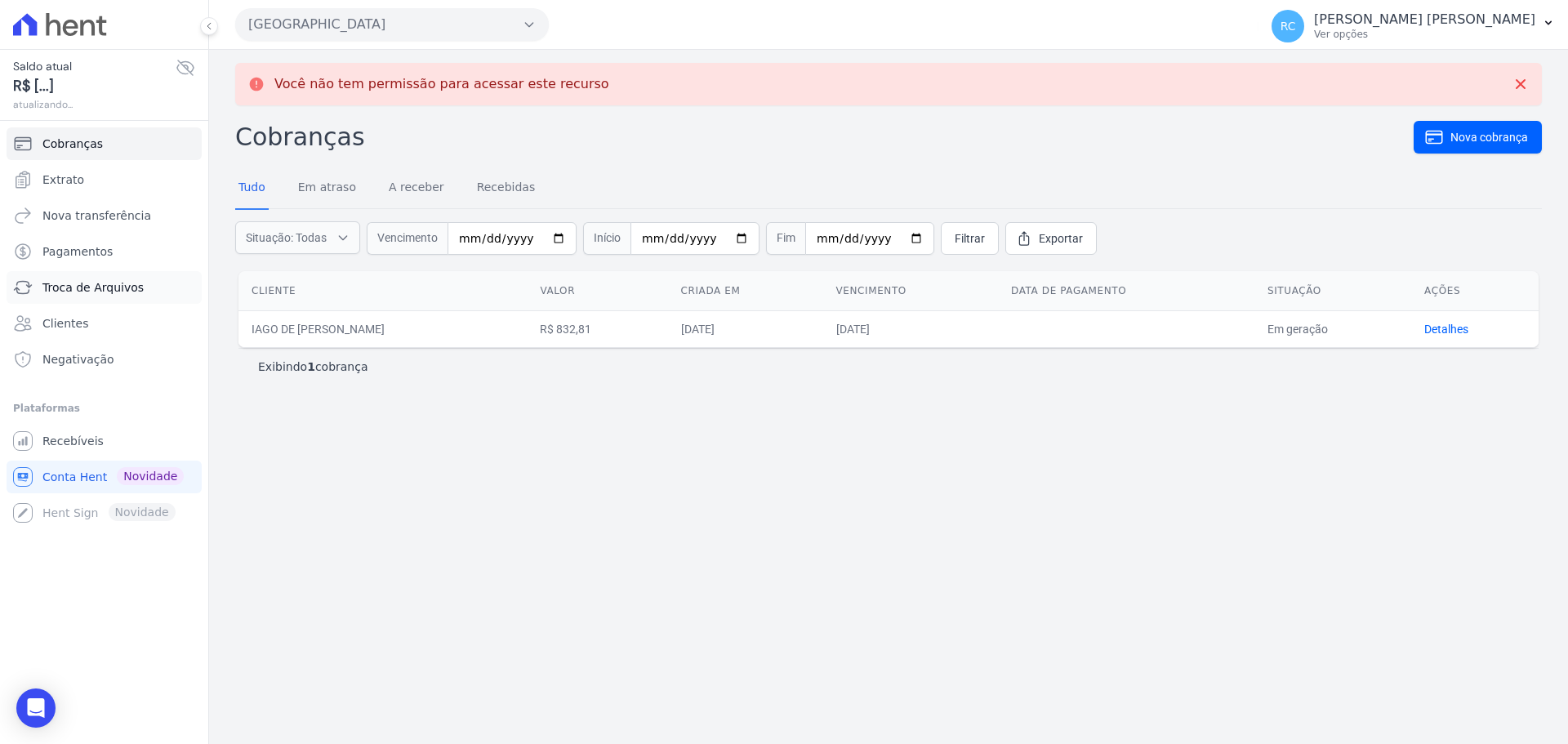
click at [135, 288] on link "Troca de Arquivos" at bounding box center [104, 287] width 195 height 33
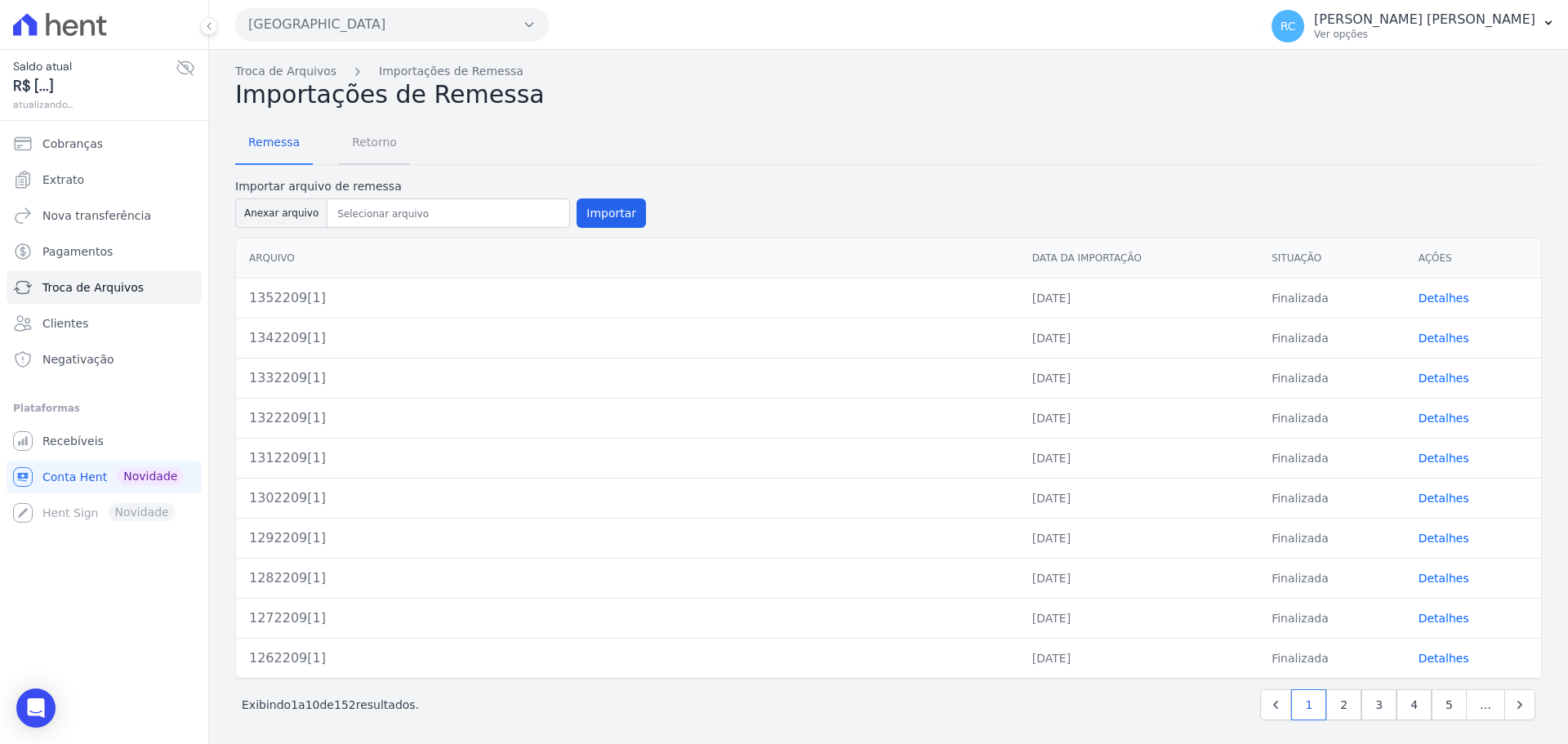
click at [360, 131] on span "Retorno" at bounding box center [374, 142] width 64 height 33
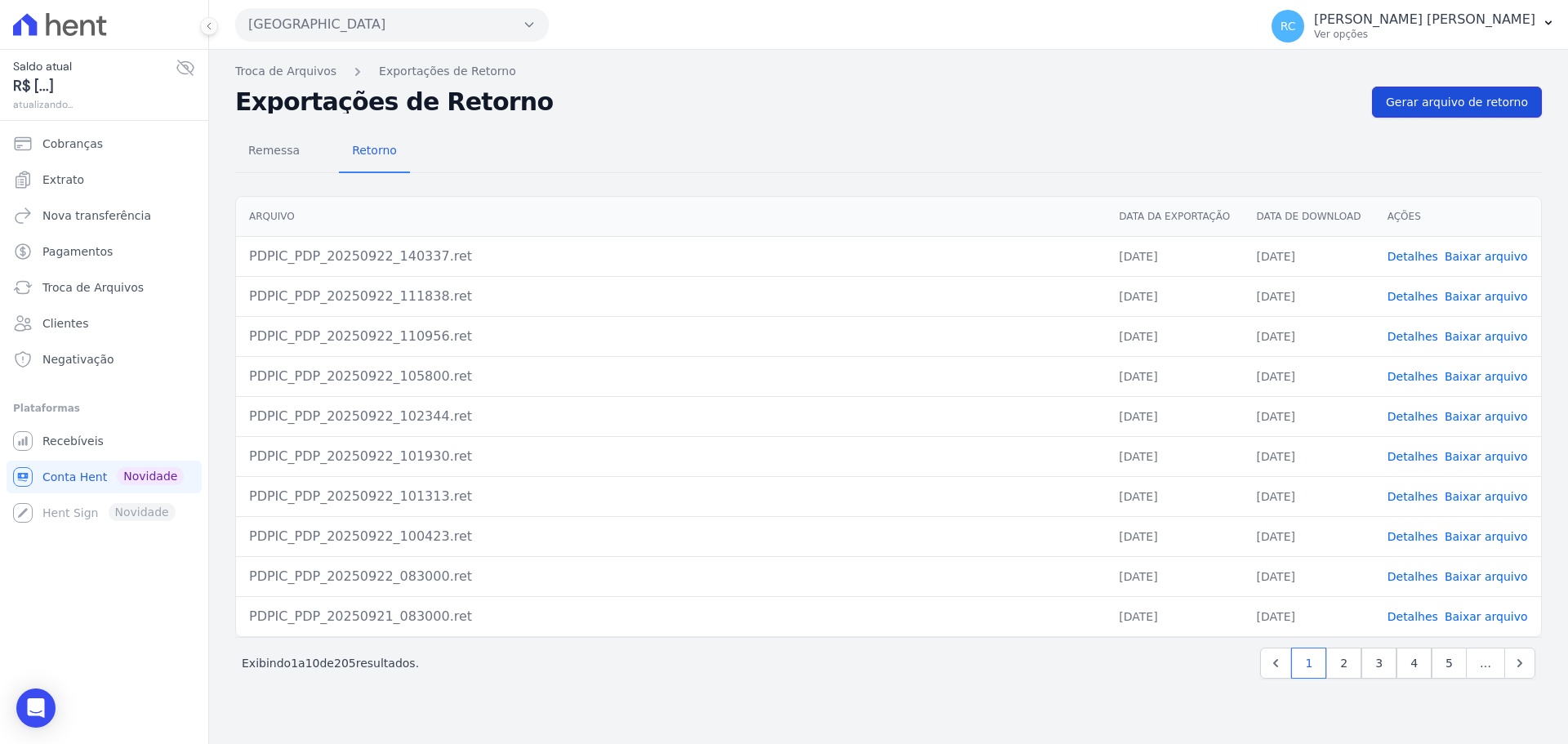
click at [1442, 105] on span "Gerar arquivo de retorno" at bounding box center [1457, 102] width 142 height 17
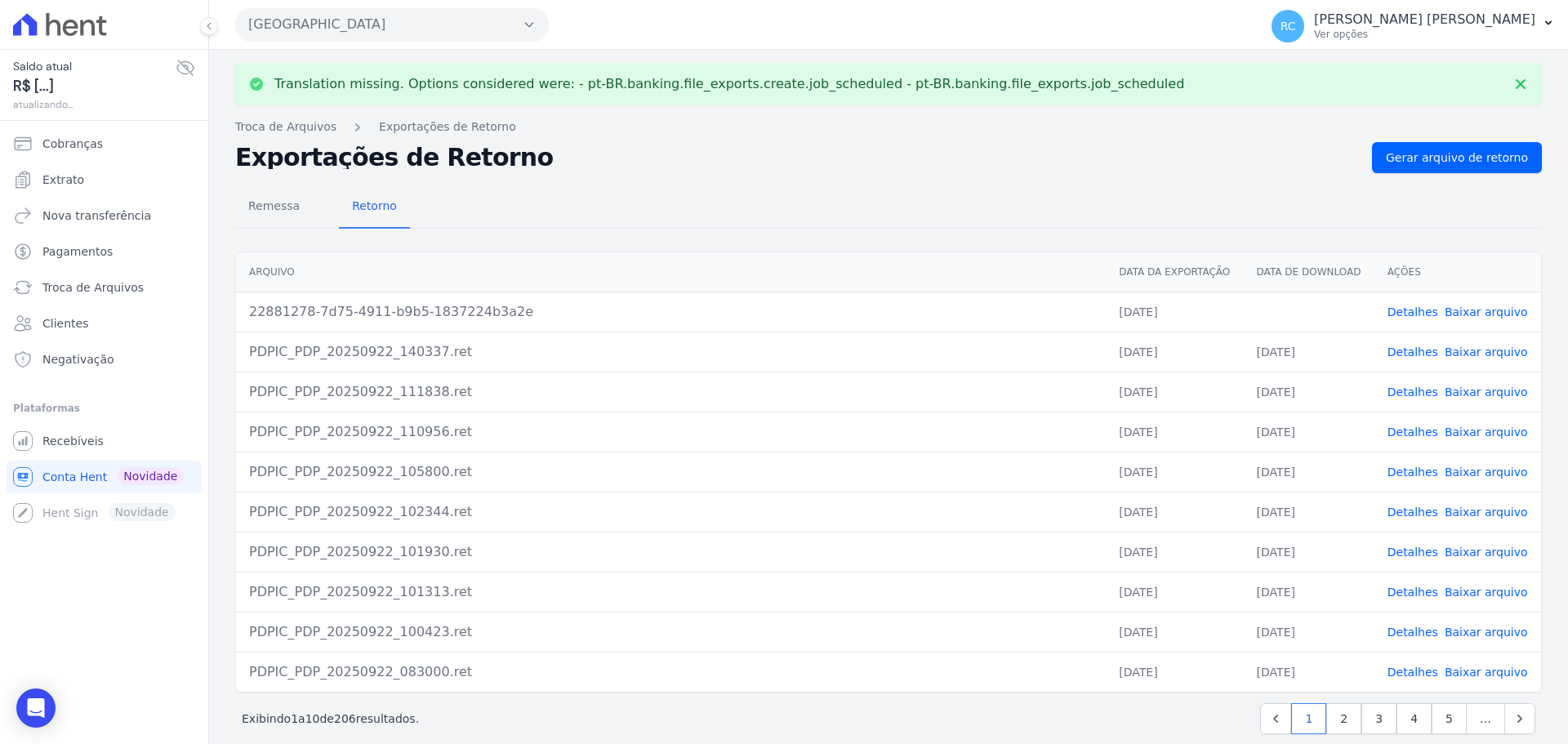
click at [1461, 310] on link "Baixar arquivo" at bounding box center [1485, 312] width 83 height 13
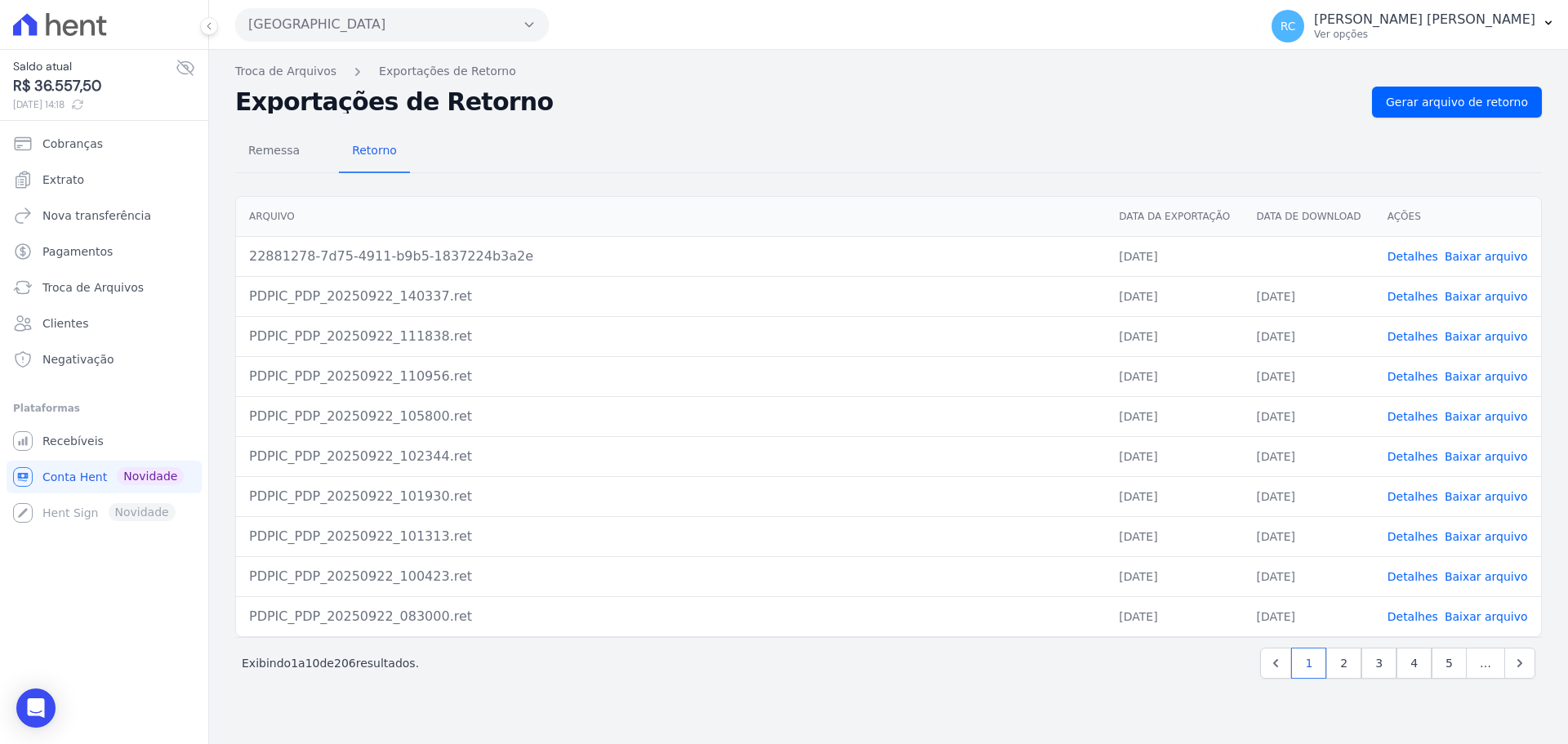
click at [379, 8] on button "Parque Dos Passaros" at bounding box center [392, 25] width 314 height 33
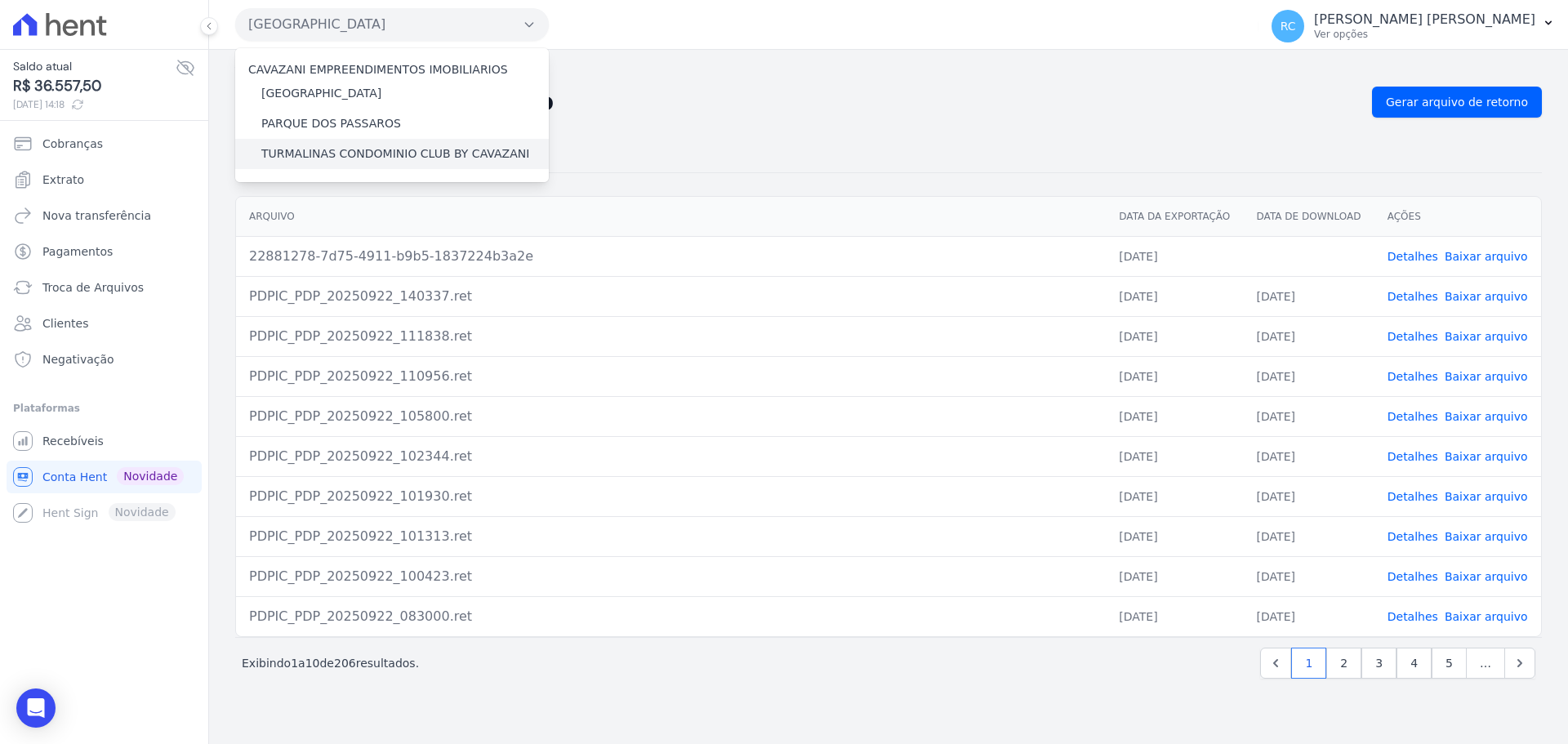
click at [305, 153] on label "TURMALINAS CONDOMINIO CLUB BY CAVAZANI" at bounding box center [395, 154] width 268 height 17
click at [0, 0] on input "TURMALINAS CONDOMINIO CLUB BY CAVAZANI" at bounding box center [0, 0] width 0 height 0
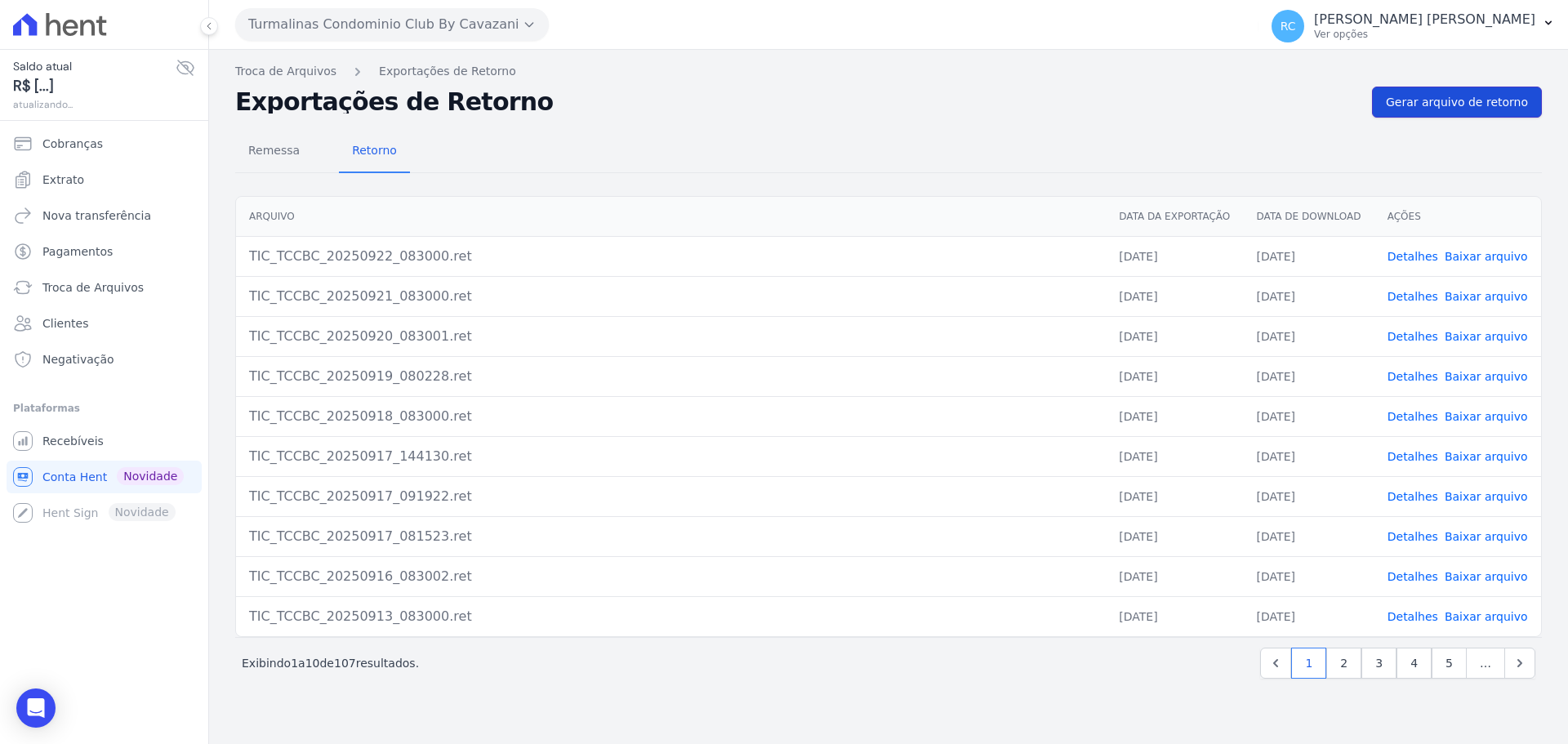
click at [1531, 98] on link "Gerar arquivo de retorno" at bounding box center [1457, 102] width 170 height 31
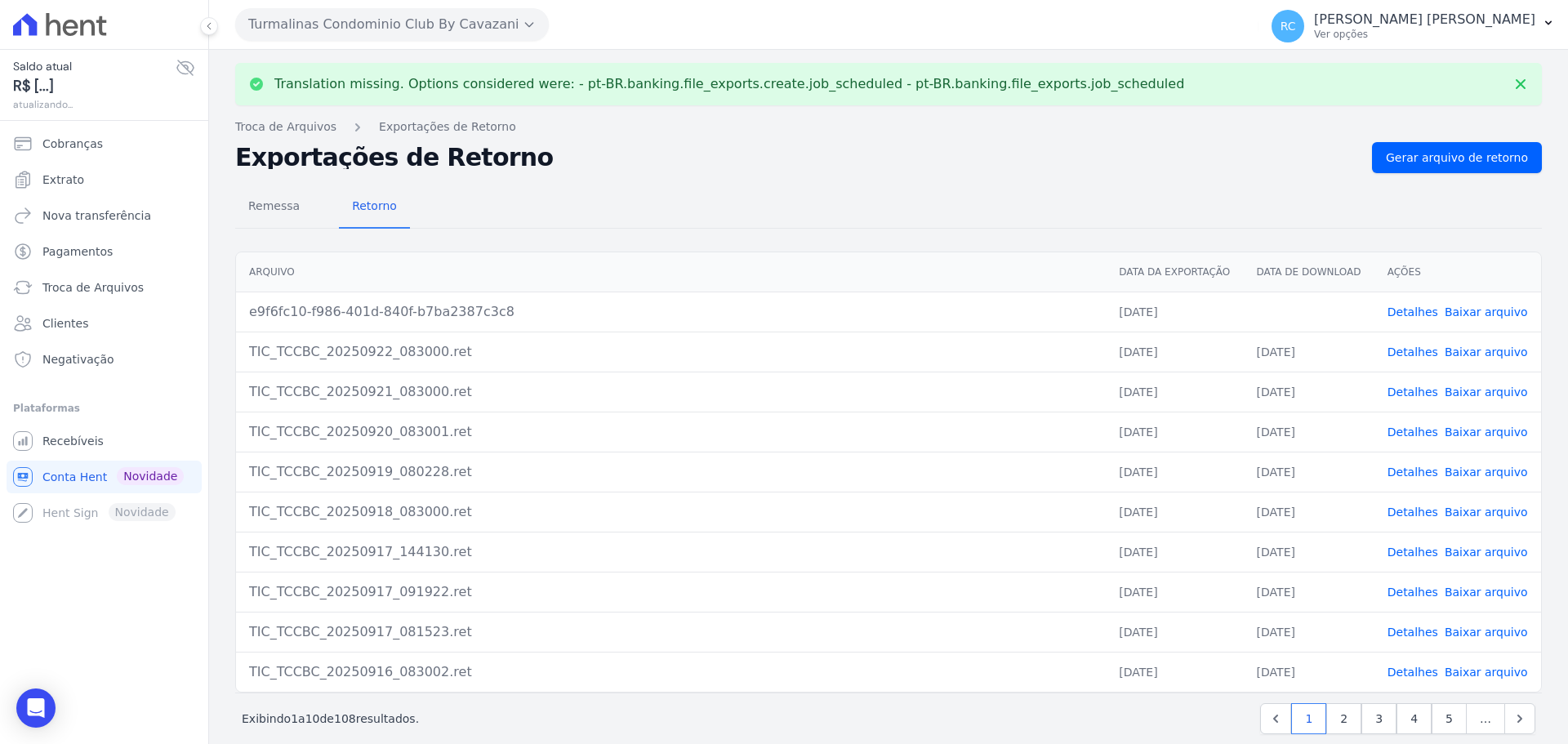
click at [1490, 315] on link "Baixar arquivo" at bounding box center [1485, 312] width 83 height 13
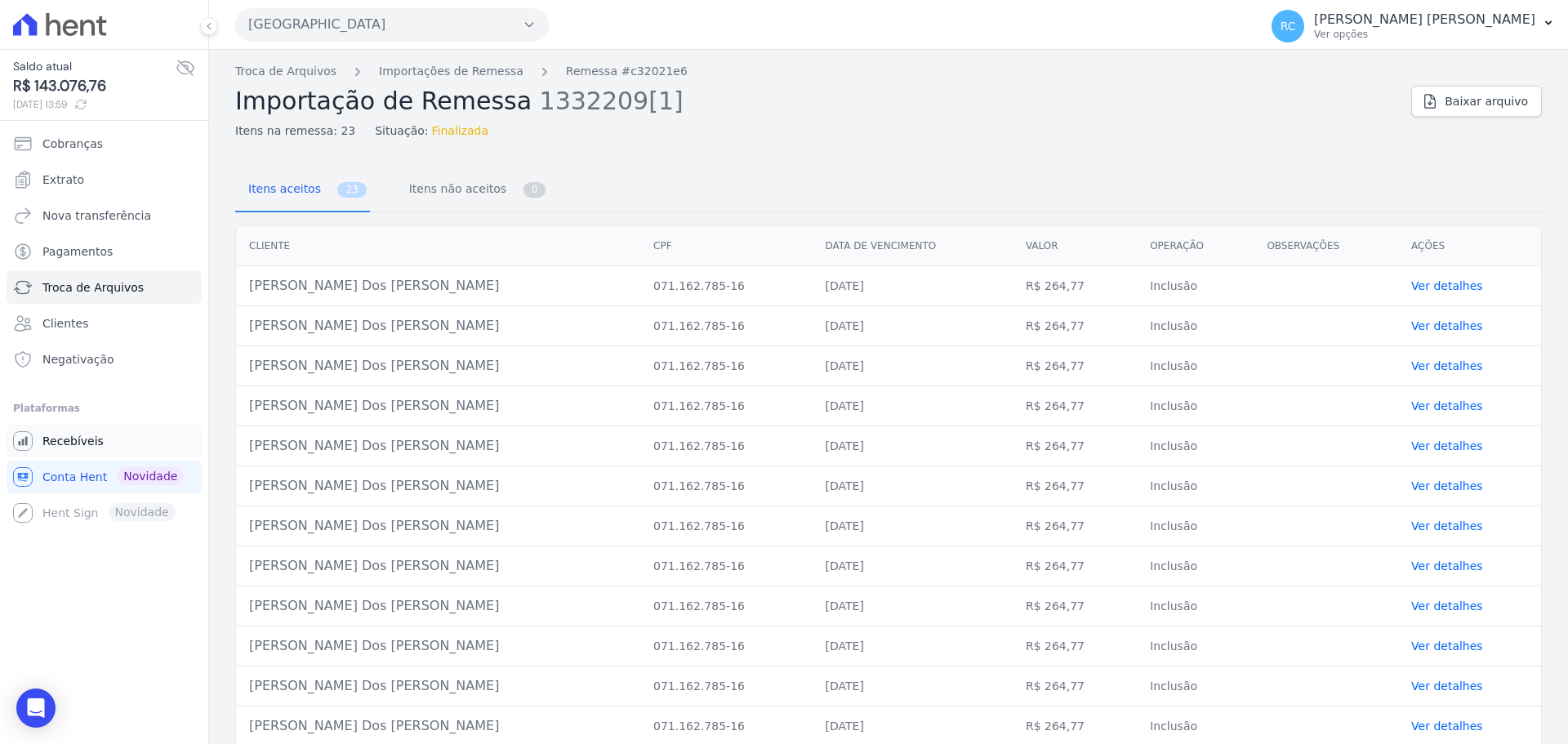
click at [111, 445] on link "Recebíveis" at bounding box center [104, 441] width 195 height 33
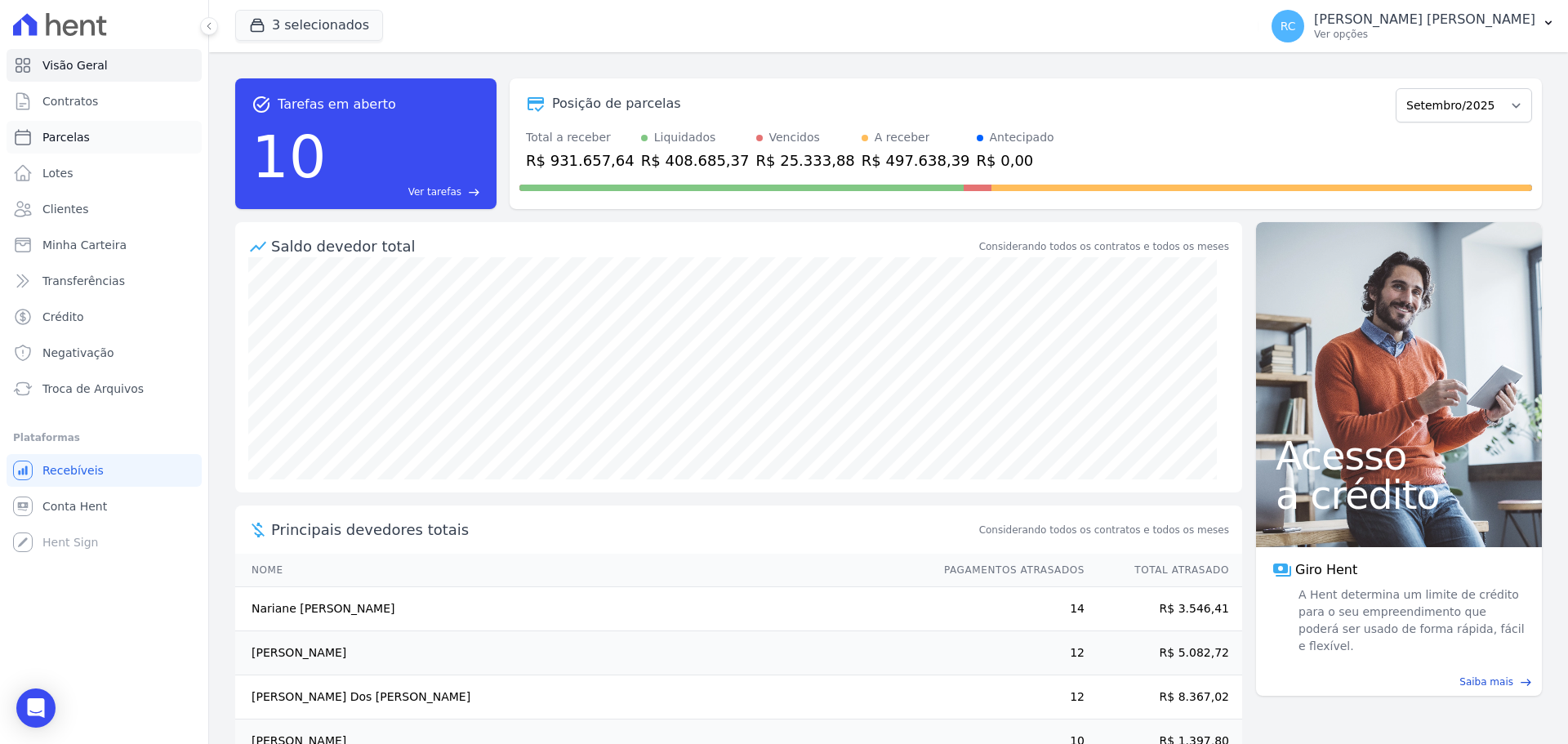
click at [111, 129] on link "Parcelas" at bounding box center [104, 137] width 195 height 33
select select
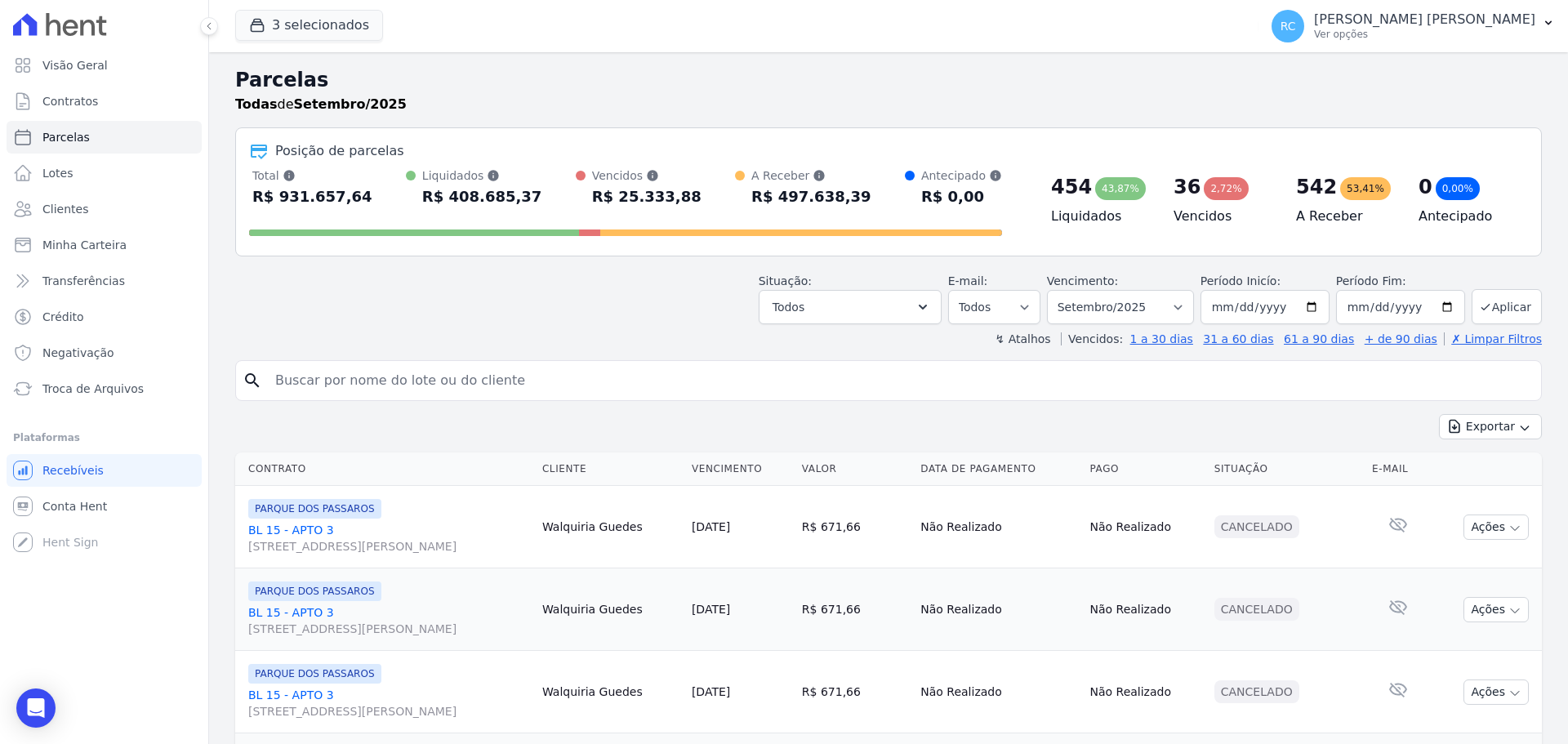
click at [368, 367] on input "search" at bounding box center [899, 381] width 1269 height 33
paste input "Verônica Pinheiro da Silva"
type input "Verônica Pinheiro da Silva"
select select
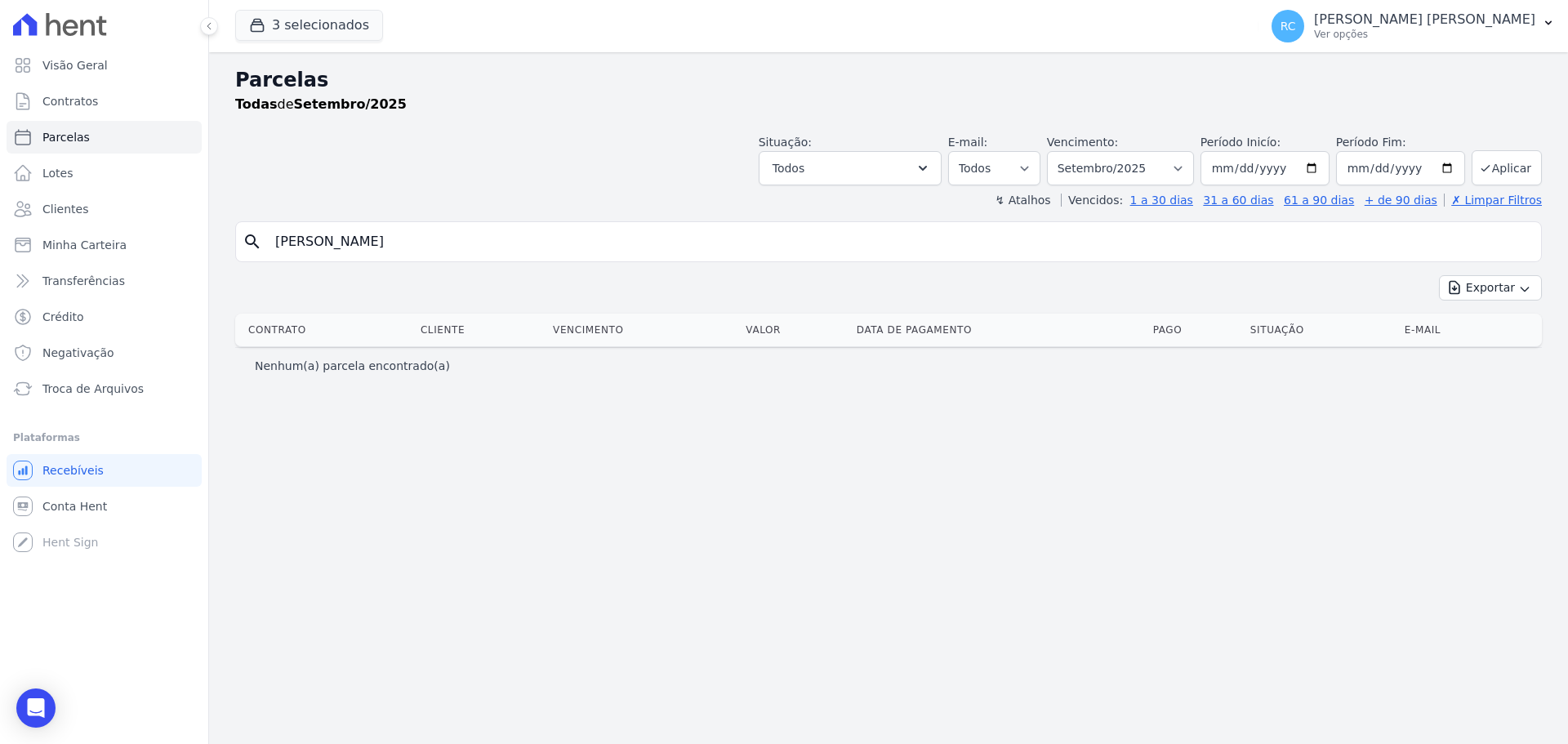
click at [299, 242] on input "Verônica Pinheiro da Silva" at bounding box center [899, 242] width 1269 height 33
type input "Veronica Pinheiro da Silva"
select select
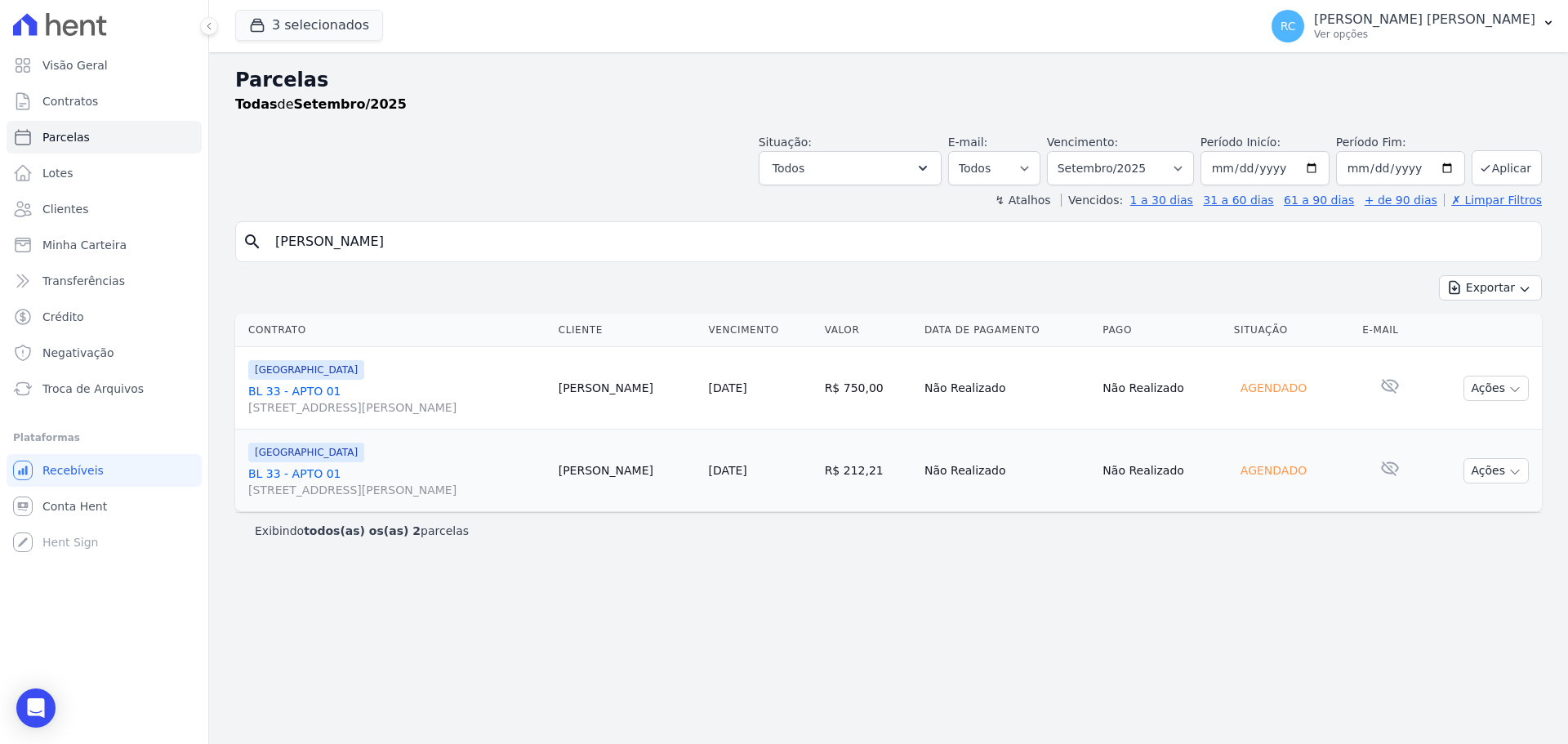
drag, startPoint x: 561, startPoint y: 249, endPoint x: 252, endPoint y: 268, distance: 309.6
click at [178, 271] on div "Visão Geral Contratos [GEOGRAPHIC_DATA] Lotes Clientes Minha Carteira Transferê…" at bounding box center [784, 372] width 1568 height 744
paste input "[PERSON_NAME] DOS [PERSON_NAME]"
type input "[PERSON_NAME] DOS [PERSON_NAME]"
select select
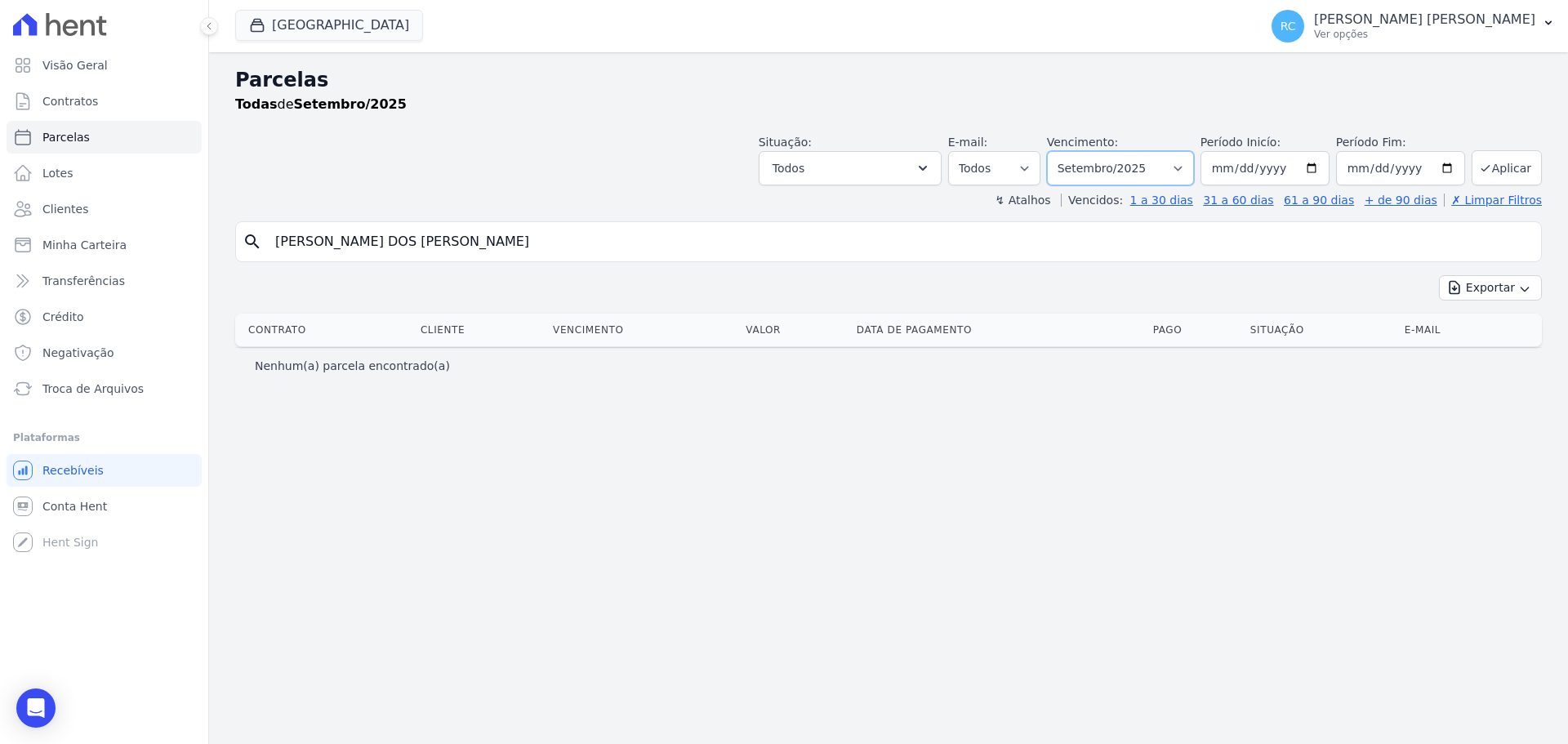
drag, startPoint x: 1159, startPoint y: 156, endPoint x: 1146, endPoint y: 183, distance: 30.0
click at [1159, 156] on select "Filtrar por período ──────── Todos os meses Janeiro/2022 Fevereiro/2022 Março/2…" at bounding box center [1120, 168] width 147 height 35
select select "all"
click at [1070, 151] on select "Filtrar por período ──────── Todos os meses Janeiro/2022 Fevereiro/2022 Março/2…" at bounding box center [1120, 168] width 147 height 35
select select
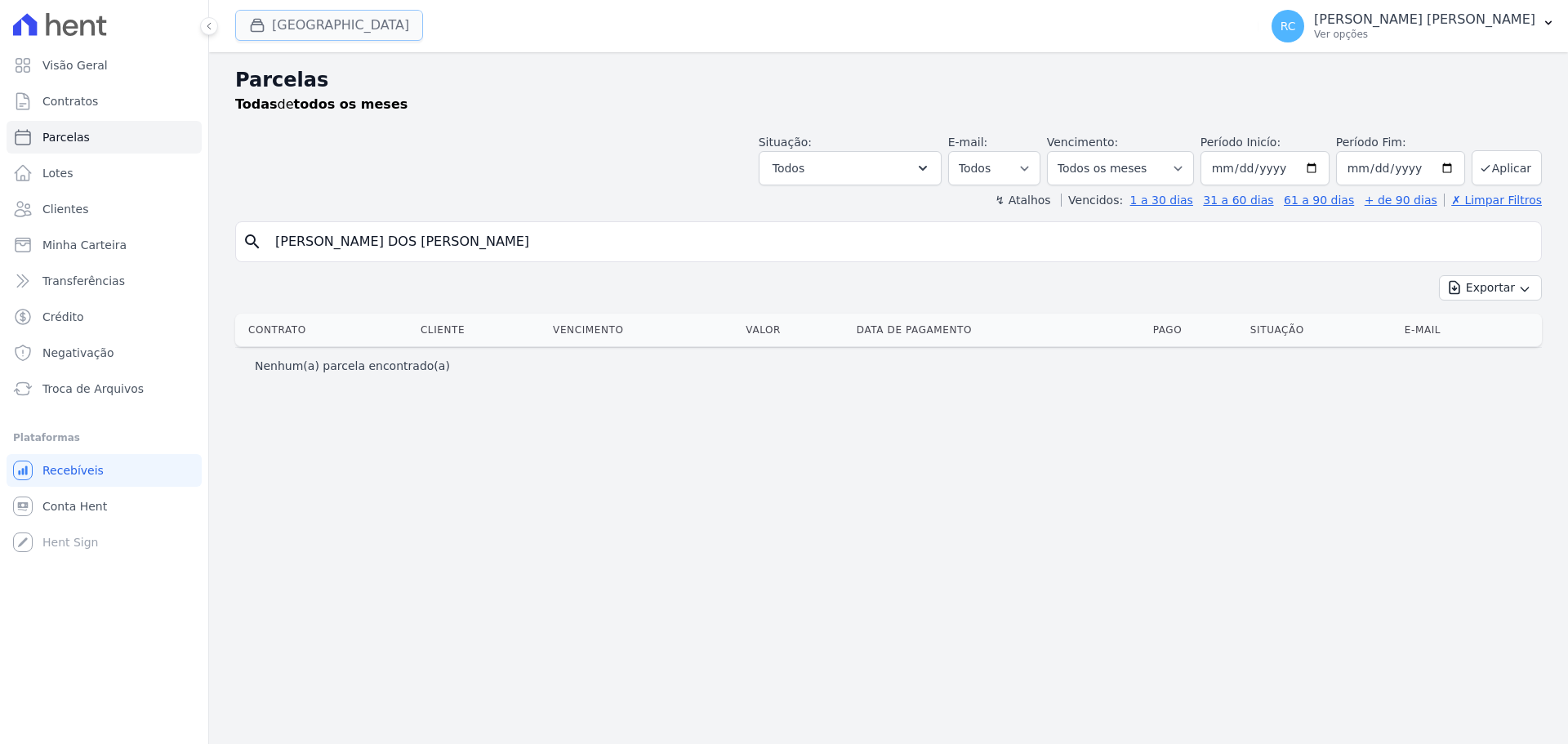
drag, startPoint x: 0, startPoint y: 0, endPoint x: 329, endPoint y: 26, distance: 330.0
click at [329, 26] on button "[GEOGRAPHIC_DATA]" at bounding box center [329, 26] width 187 height 31
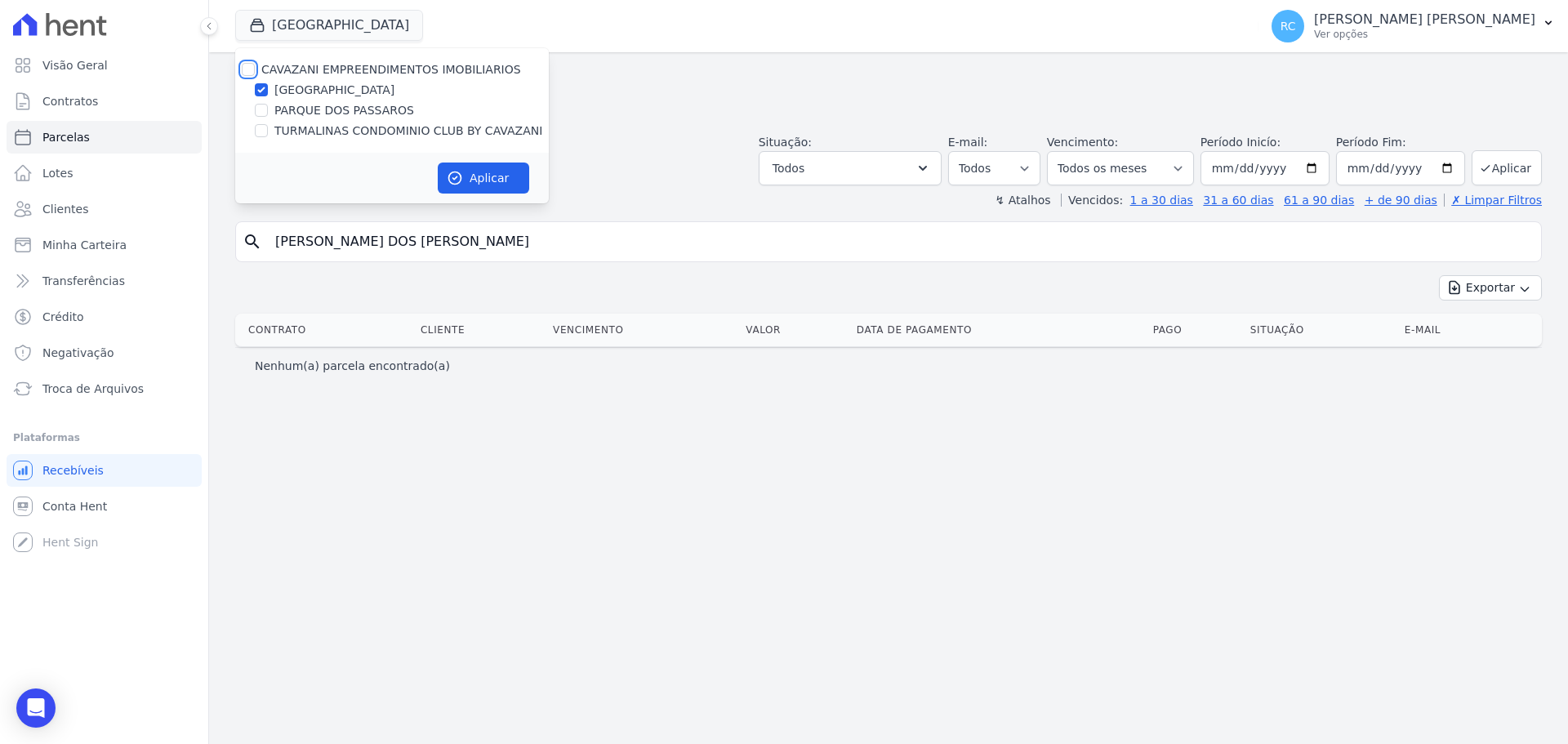
click at [249, 67] on input "CAVAZANI EMPREENDIMENTOS IMOBILIARIOS" at bounding box center [249, 69] width 13 height 13
checkbox input "true"
click at [457, 182] on icon "button" at bounding box center [455, 178] width 17 height 17
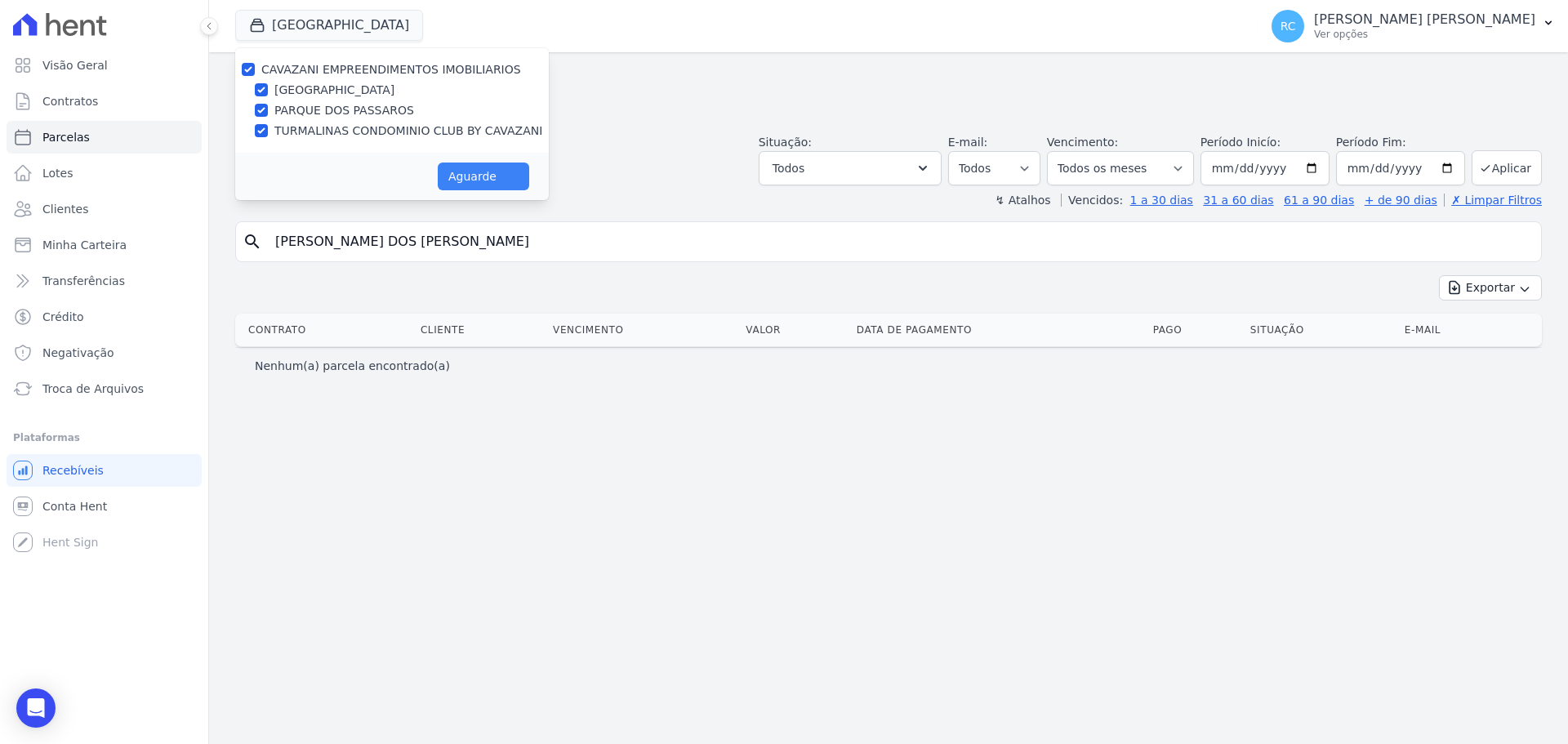
select select
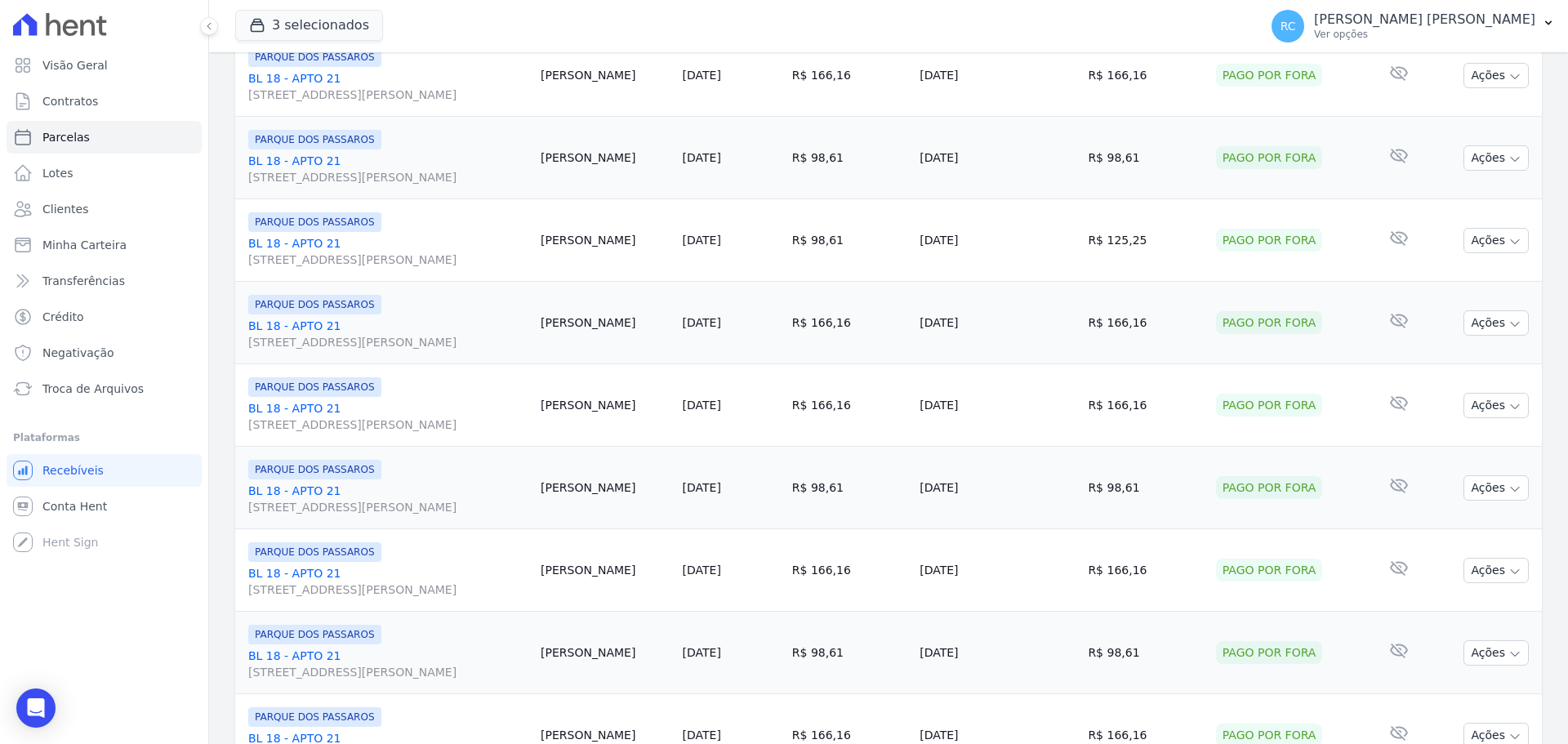
scroll to position [1737, 0]
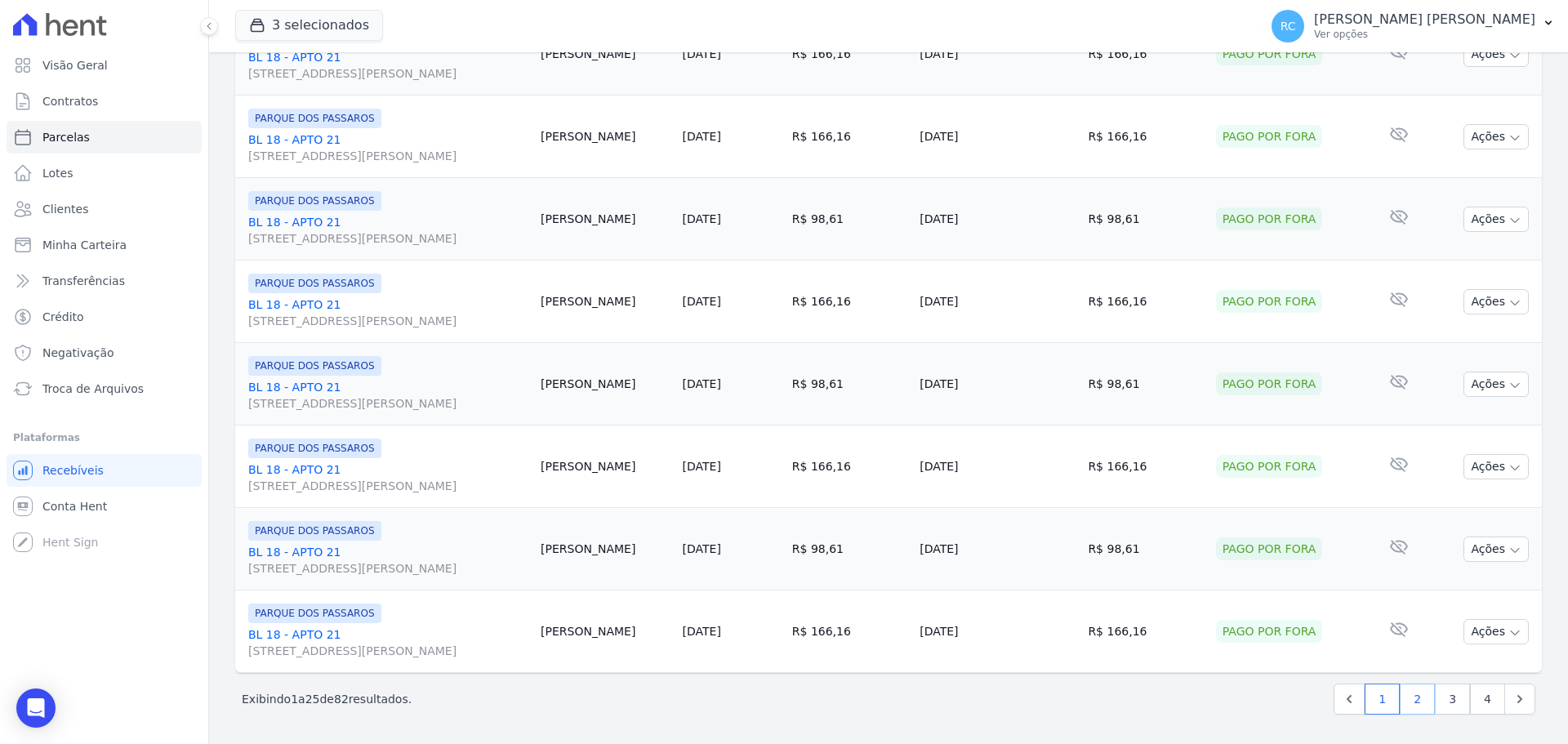
click at [1401, 703] on link "2" at bounding box center [1417, 699] width 36 height 31
select select
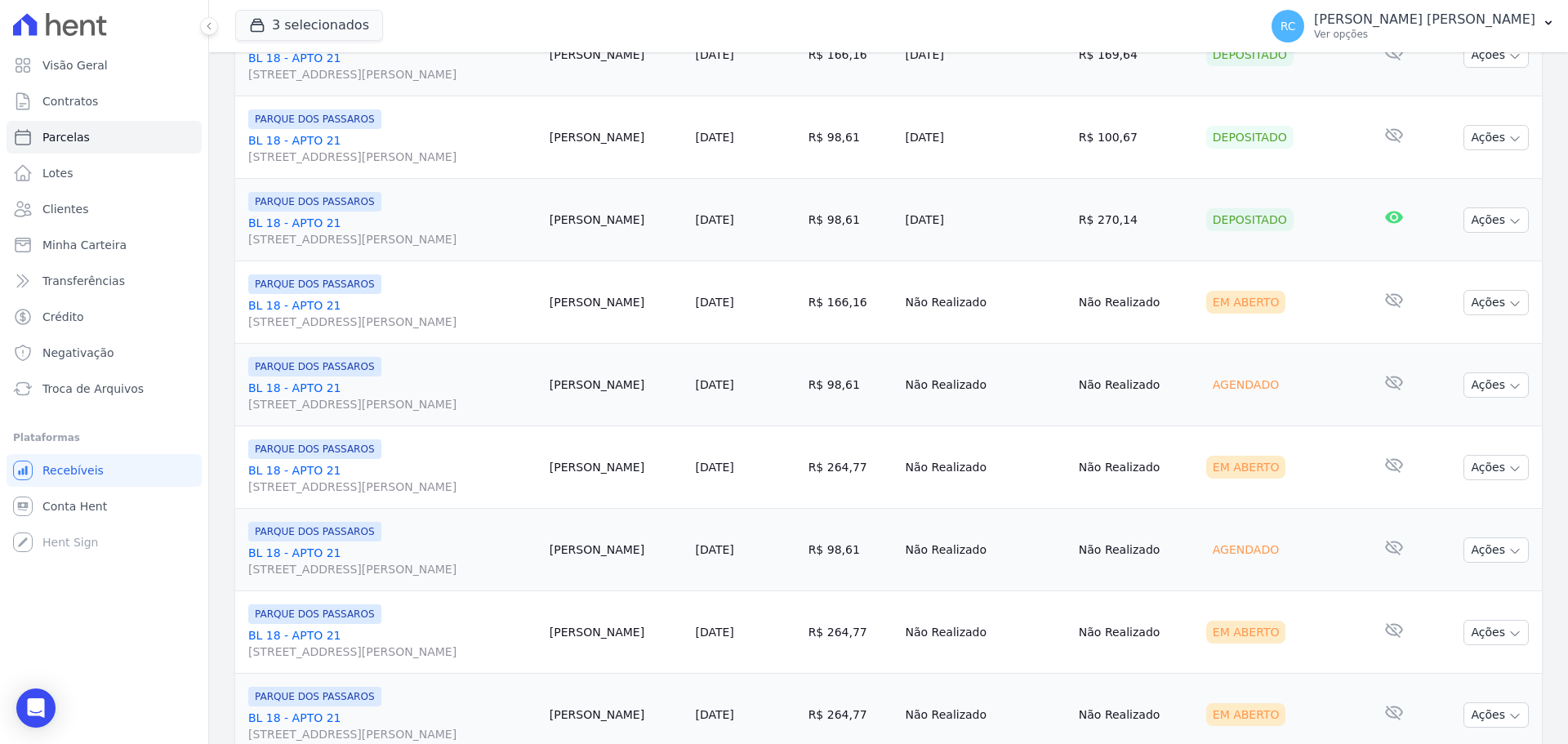
scroll to position [898, 0]
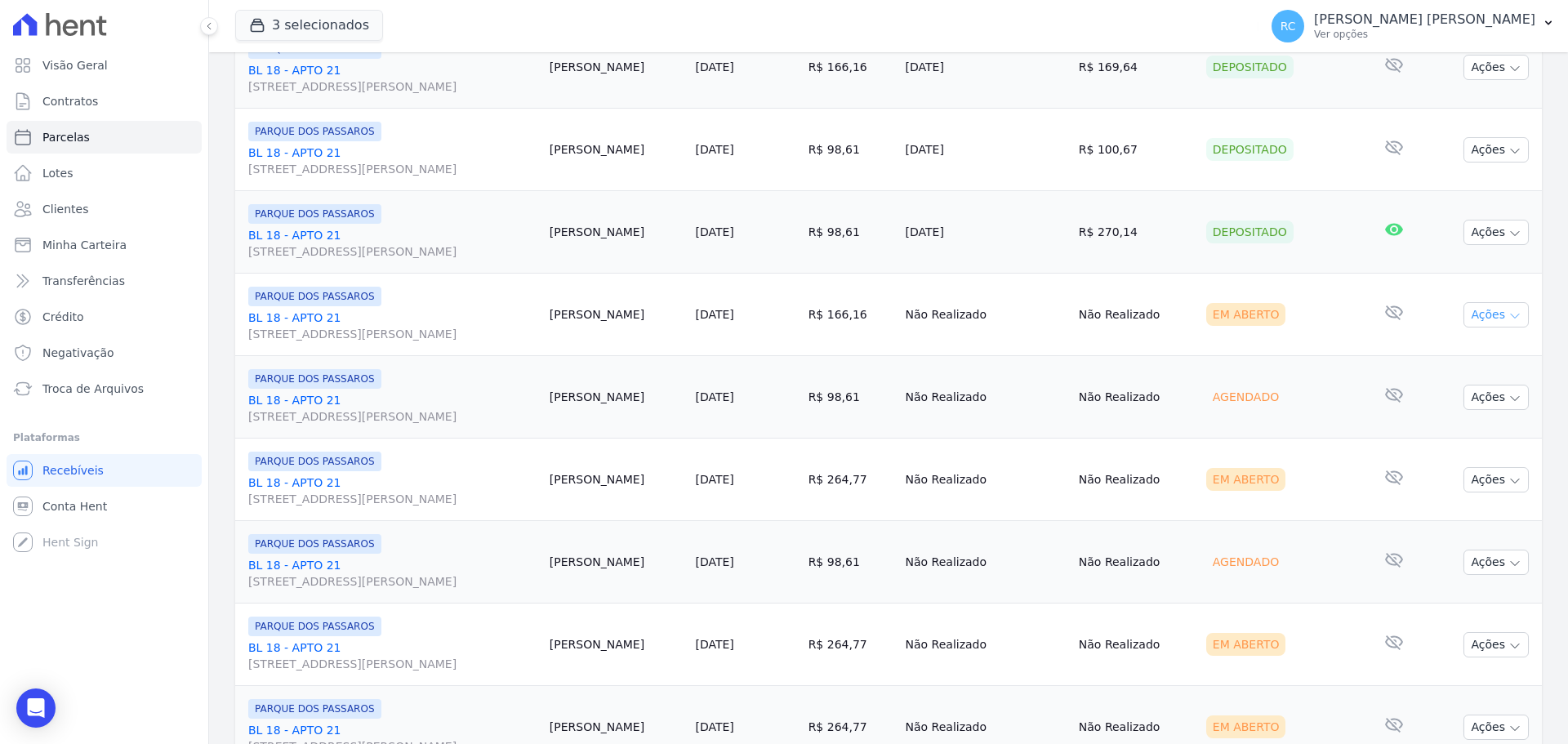
click at [1509, 317] on icon "button" at bounding box center [1515, 316] width 13 height 13
click at [1441, 455] on link "Liquidação Manual" at bounding box center [1490, 443] width 157 height 31
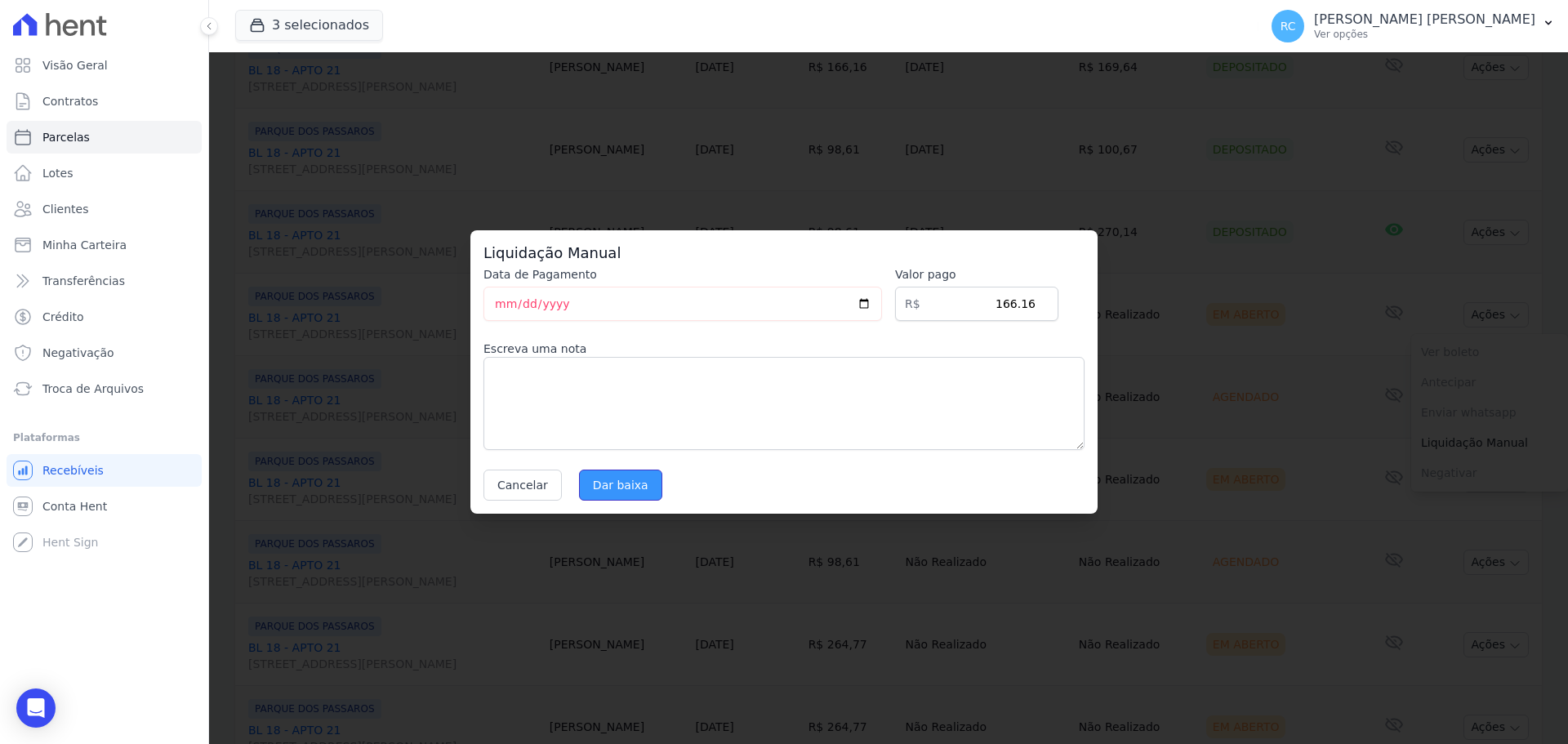
click at [599, 488] on input "Dar baixa" at bounding box center [620, 486] width 83 height 31
select select
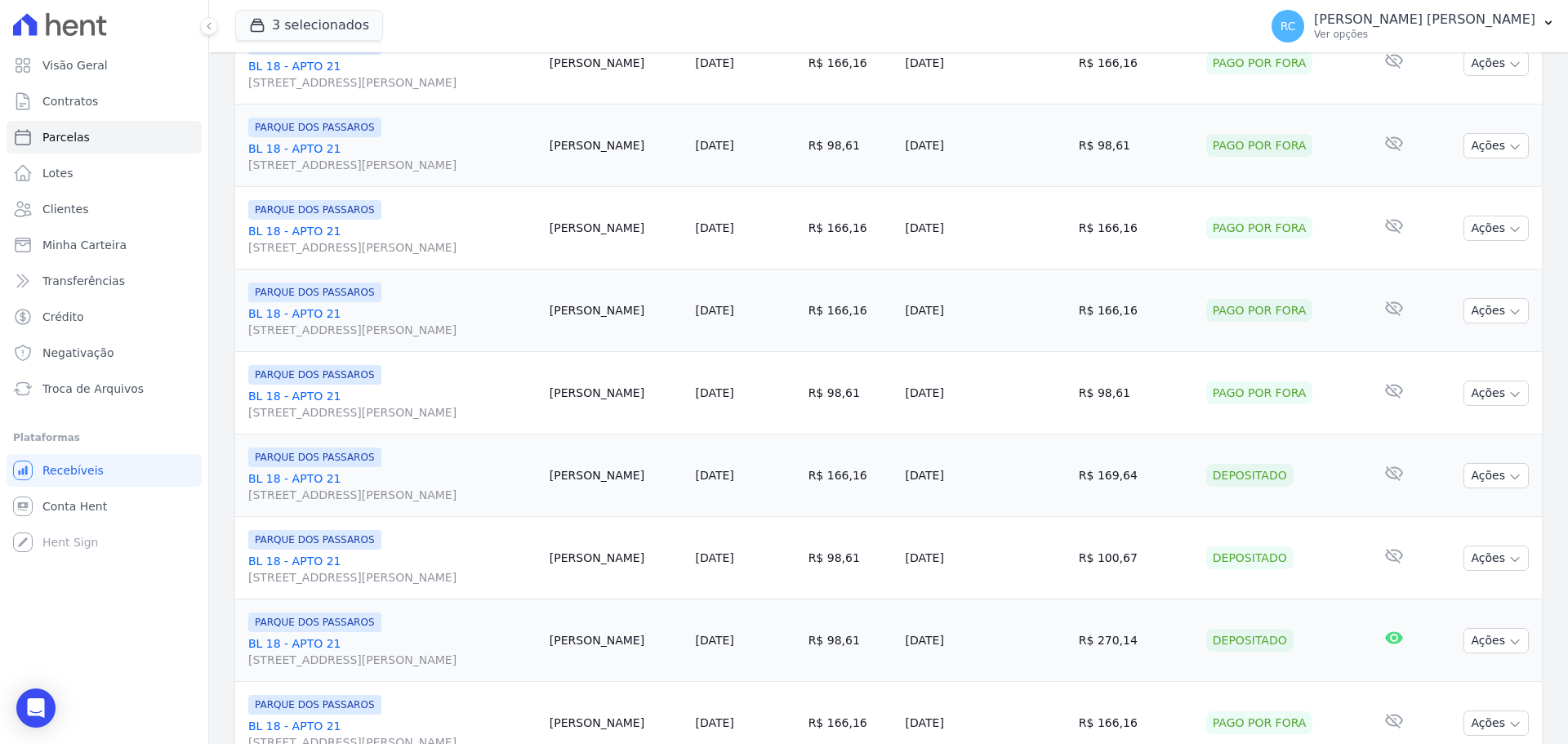
scroll to position [980, 0]
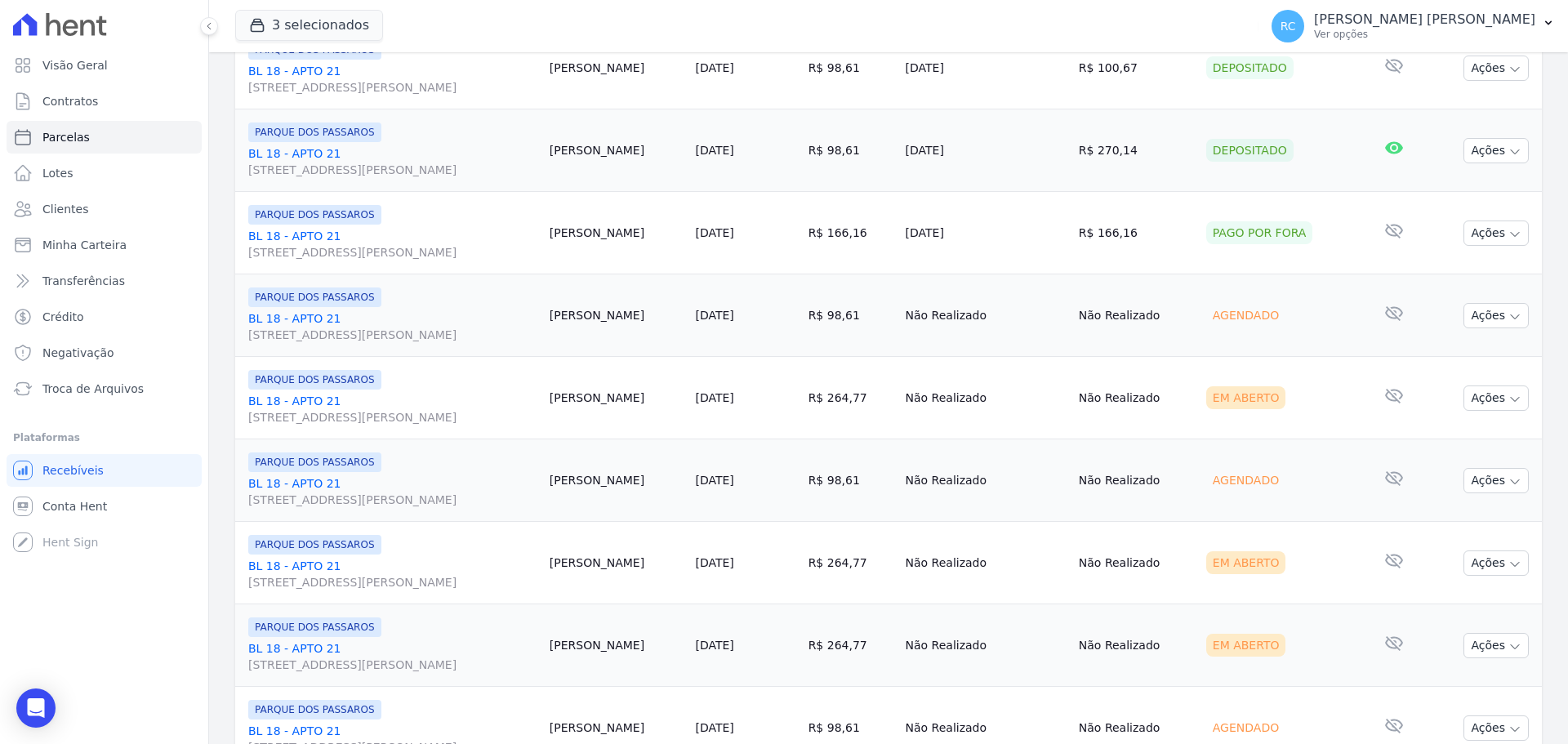
drag, startPoint x: 1489, startPoint y: 309, endPoint x: 1451, endPoint y: 347, distance: 53.7
click at [1488, 309] on button "Ações" at bounding box center [1495, 315] width 65 height 26
click at [1419, 443] on link "Liquidação Manual" at bounding box center [1490, 443] width 157 height 31
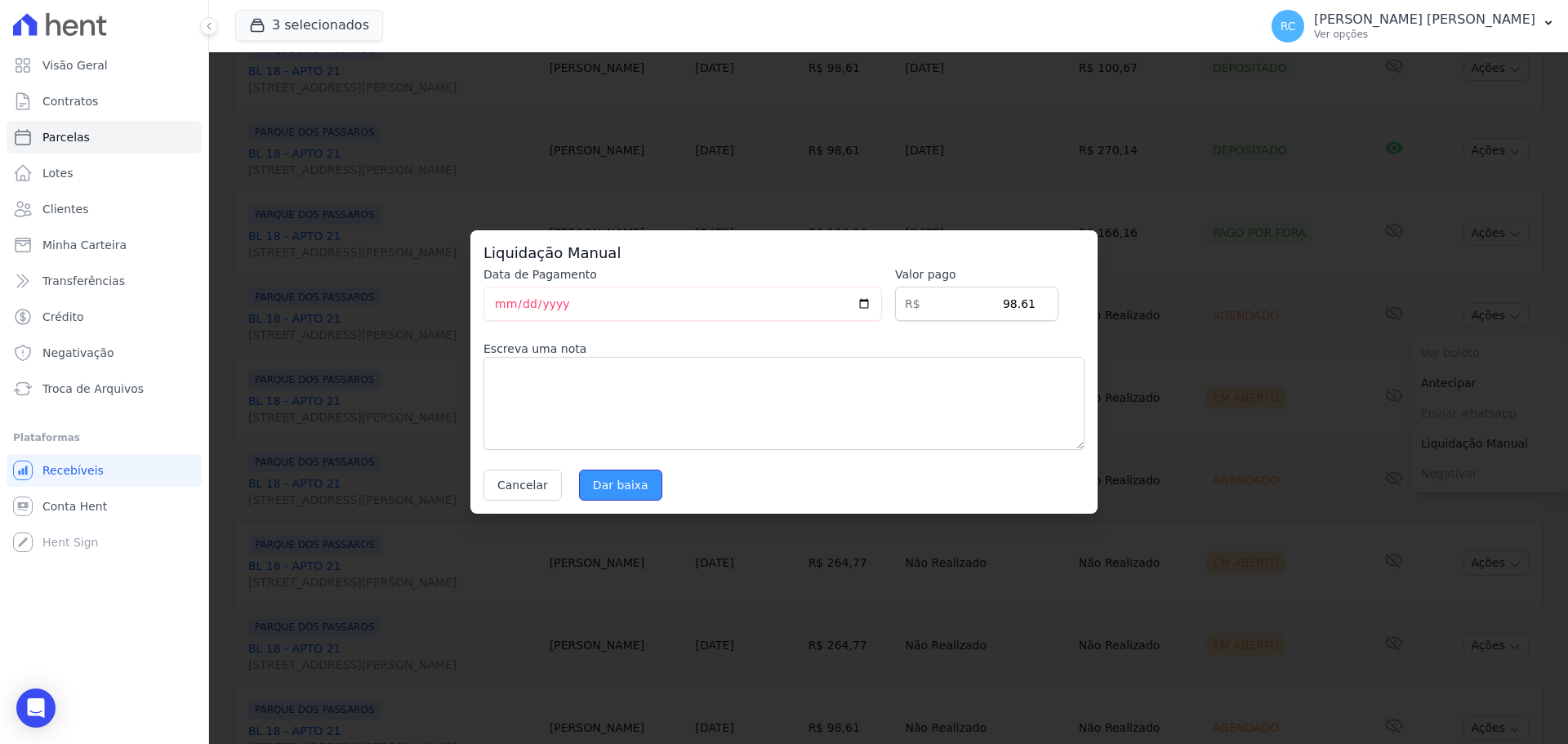
click at [611, 499] on input "Dar baixa" at bounding box center [620, 486] width 83 height 31
select select
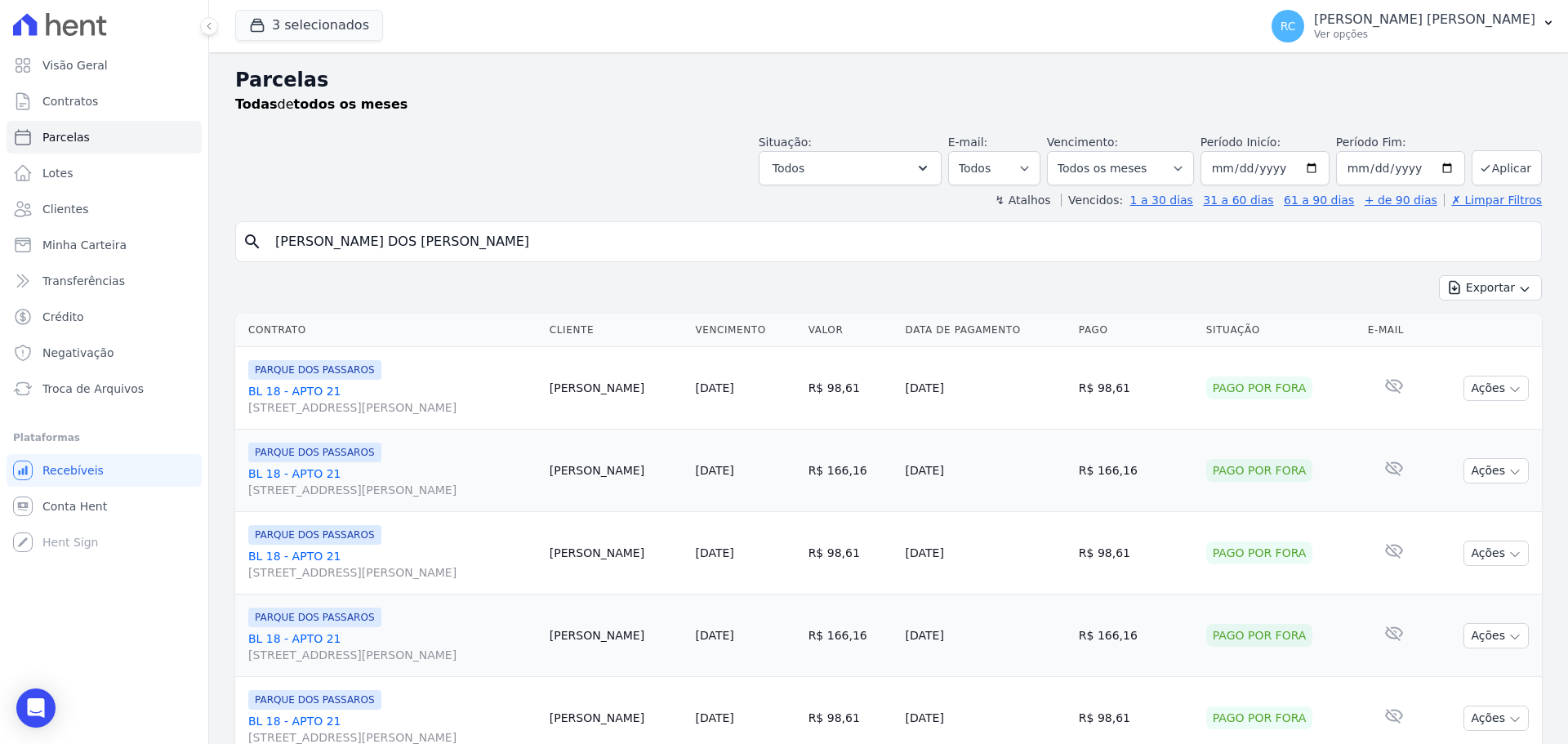
drag, startPoint x: 144, startPoint y: 273, endPoint x: 0, endPoint y: 300, distance: 146.5
click at [0, 300] on div "Visão Geral Contratos [GEOGRAPHIC_DATA] Lotes Clientes Minha Carteira Transferê…" at bounding box center [784, 372] width 1568 height 744
paste input "[PERSON_NAME] [PERSON_NAME]"
type input "[PERSON_NAME] [PERSON_NAME]"
select select
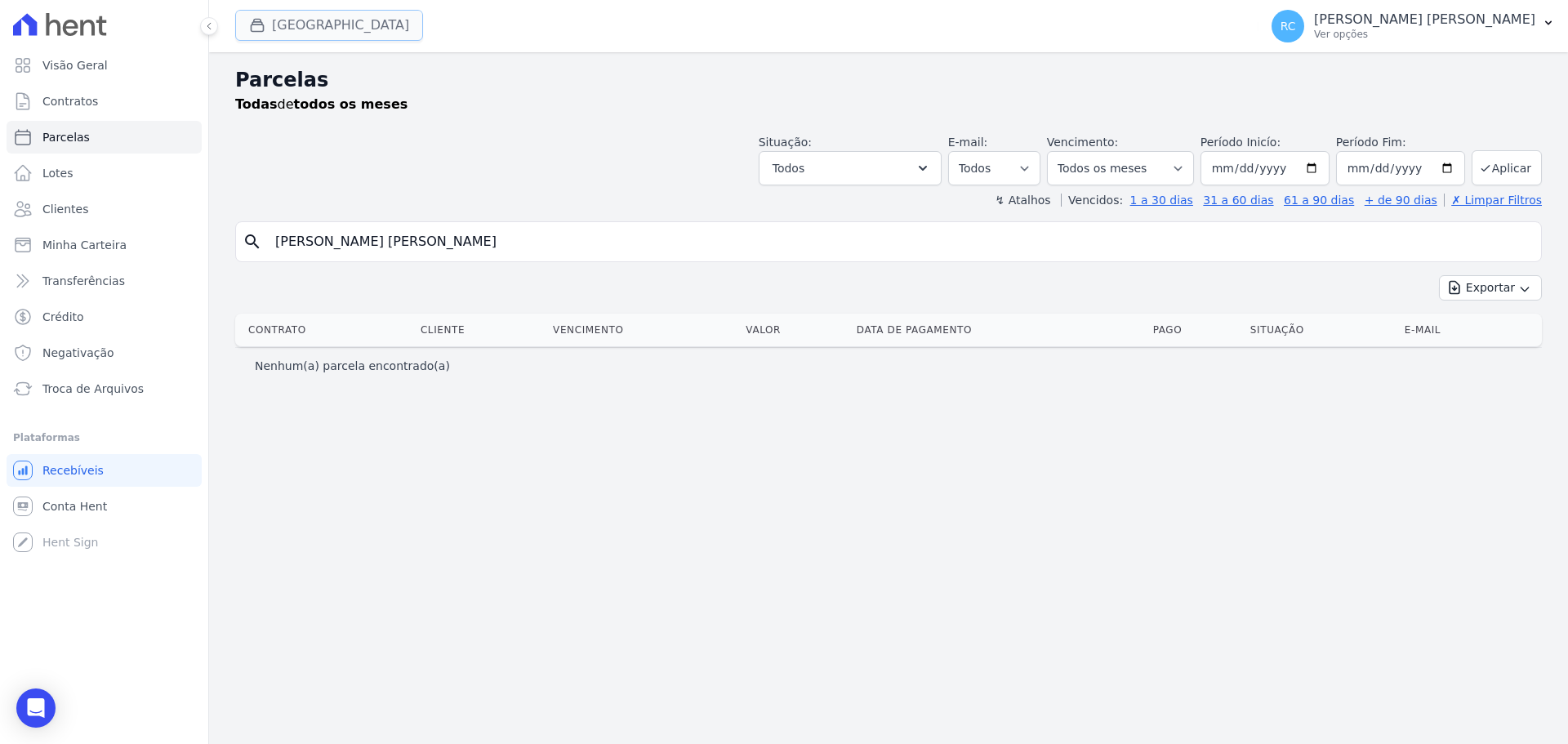
click at [342, 19] on button "[GEOGRAPHIC_DATA]" at bounding box center [329, 26] width 187 height 31
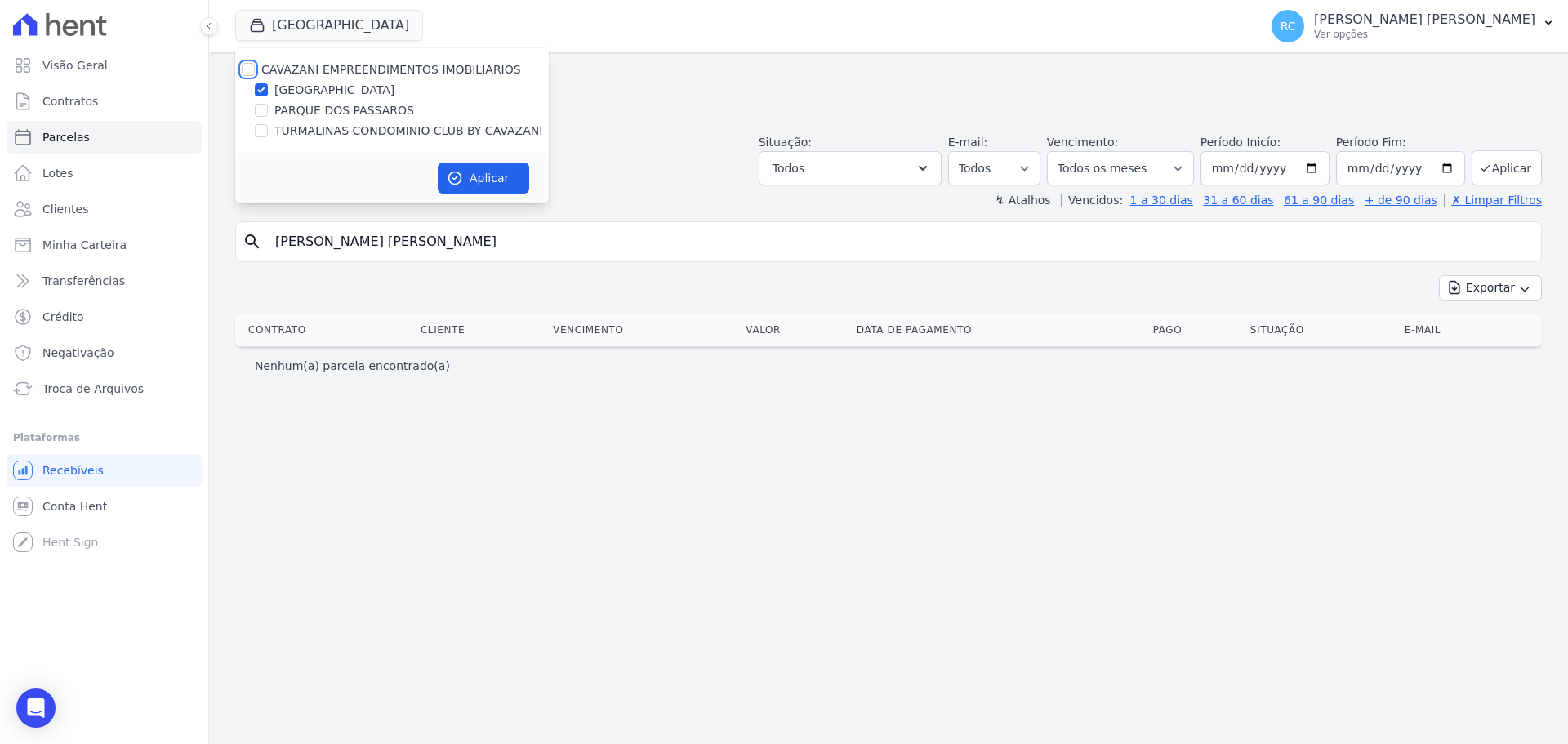
click at [250, 68] on input "CAVAZANI EMPREENDIMENTOS IMOBILIARIOS" at bounding box center [249, 69] width 13 height 13
checkbox input "true"
click at [495, 184] on button "Aplicar" at bounding box center [483, 178] width 92 height 31
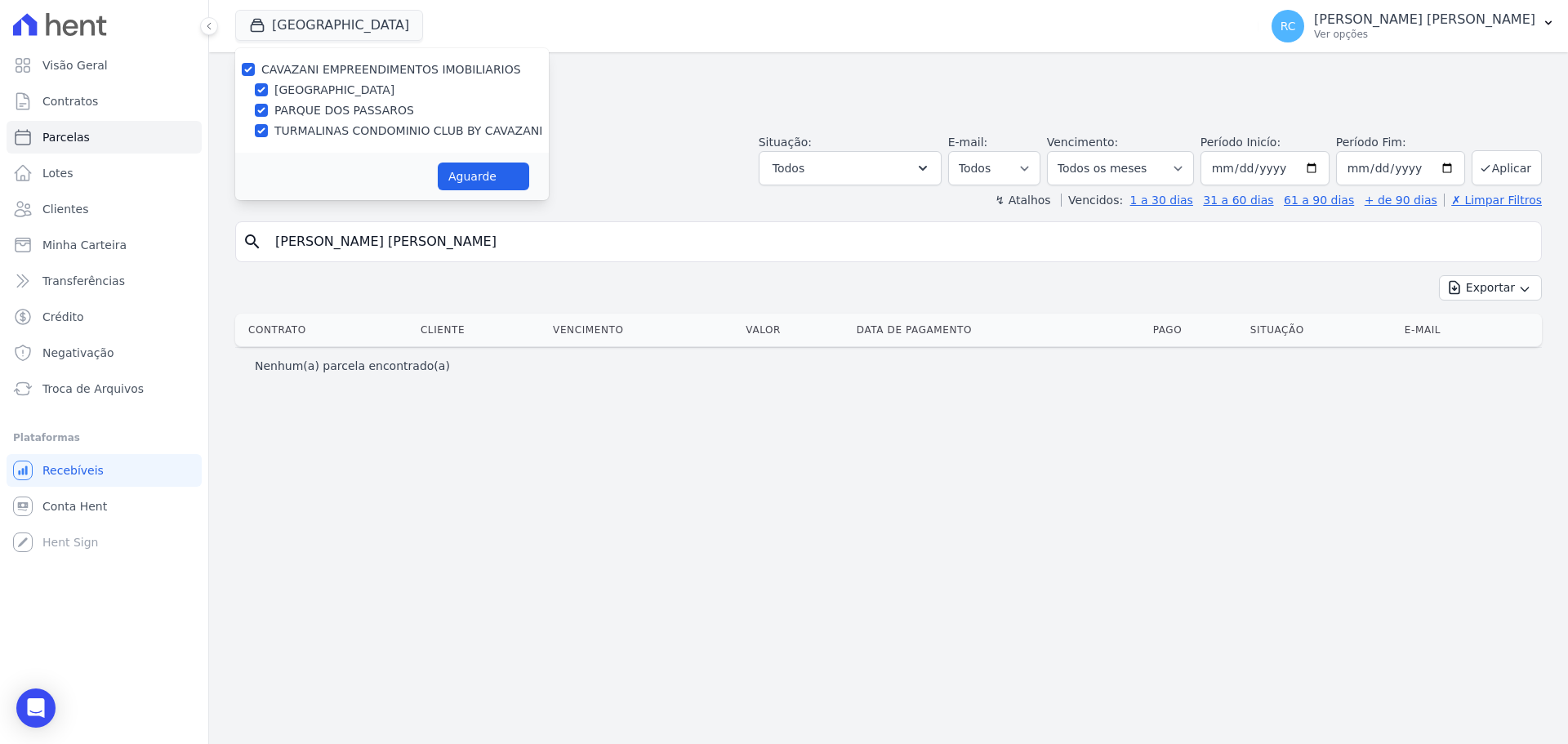
select select
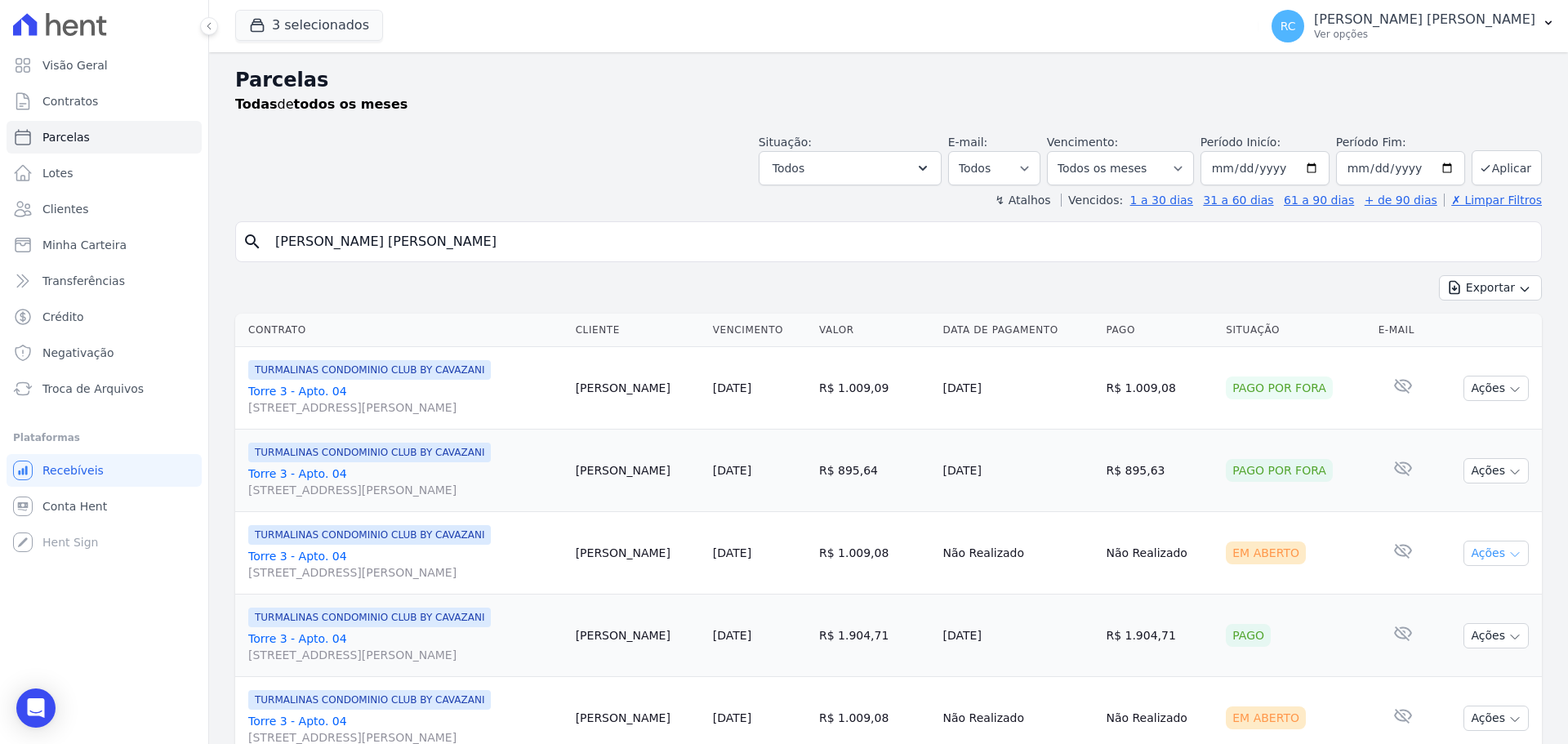
click at [1495, 554] on button "Ações" at bounding box center [1495, 553] width 65 height 26
click at [1435, 685] on link "Liquidação Manual" at bounding box center [1490, 681] width 157 height 31
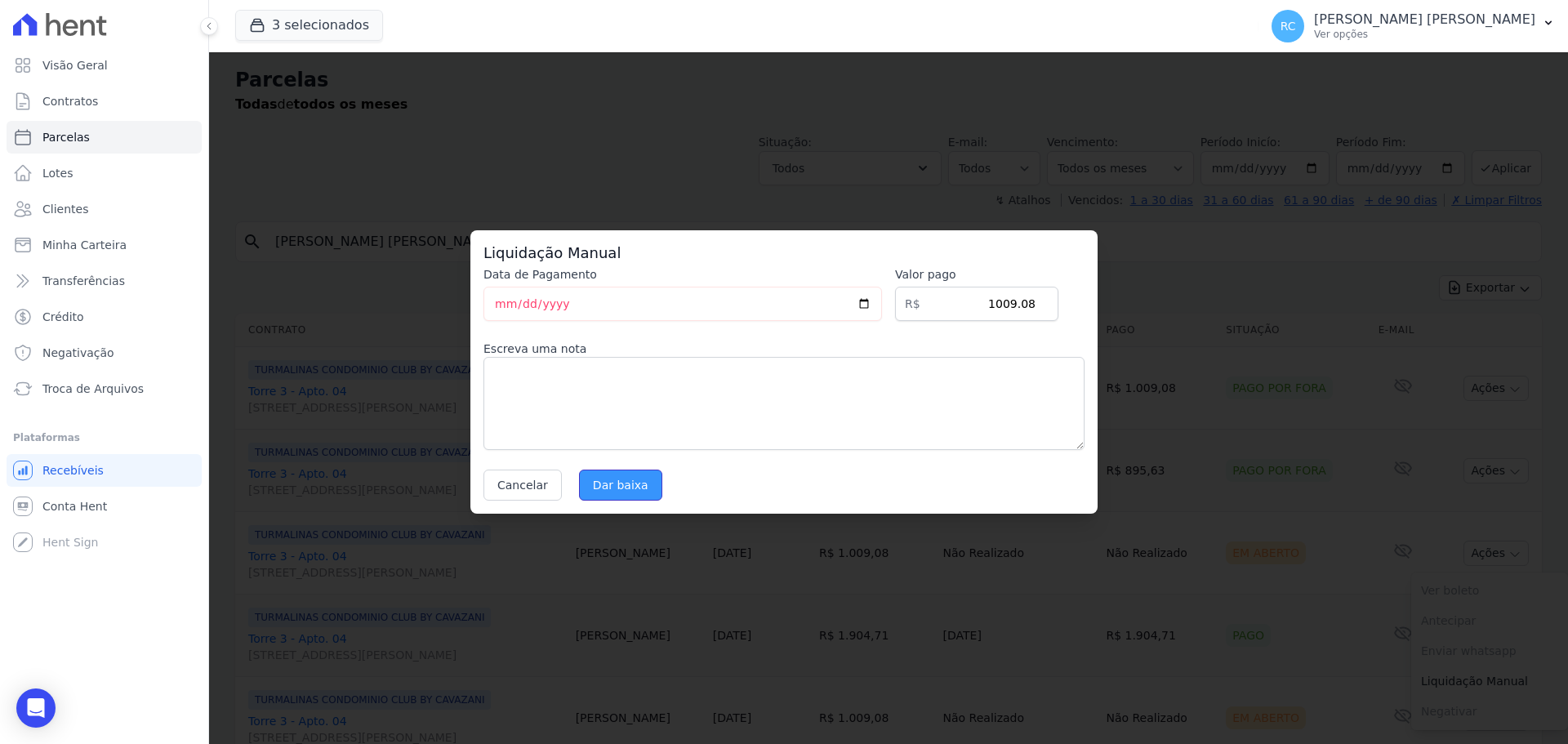
click at [606, 482] on input "Dar baixa" at bounding box center [620, 486] width 83 height 31
select select
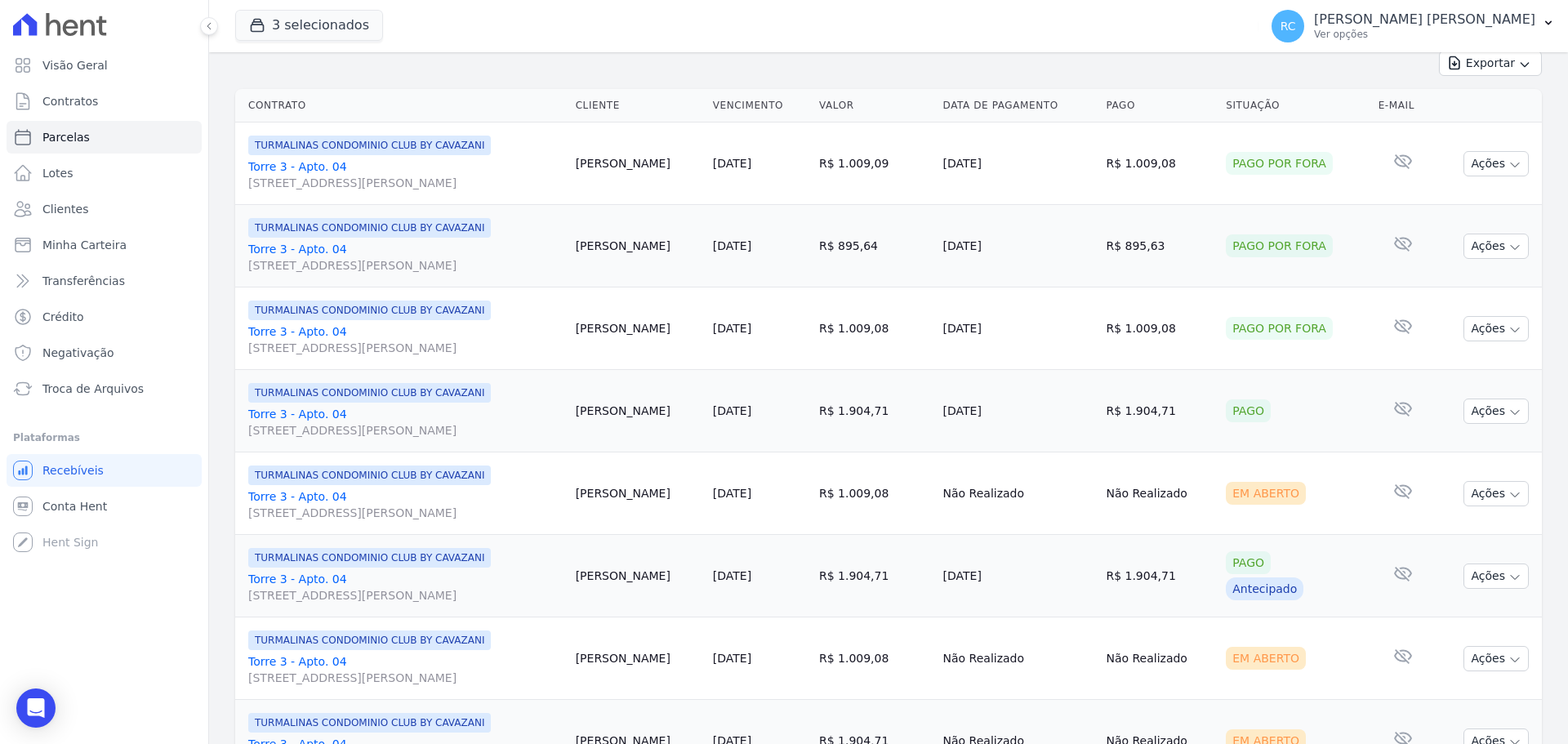
scroll to position [245, 0]
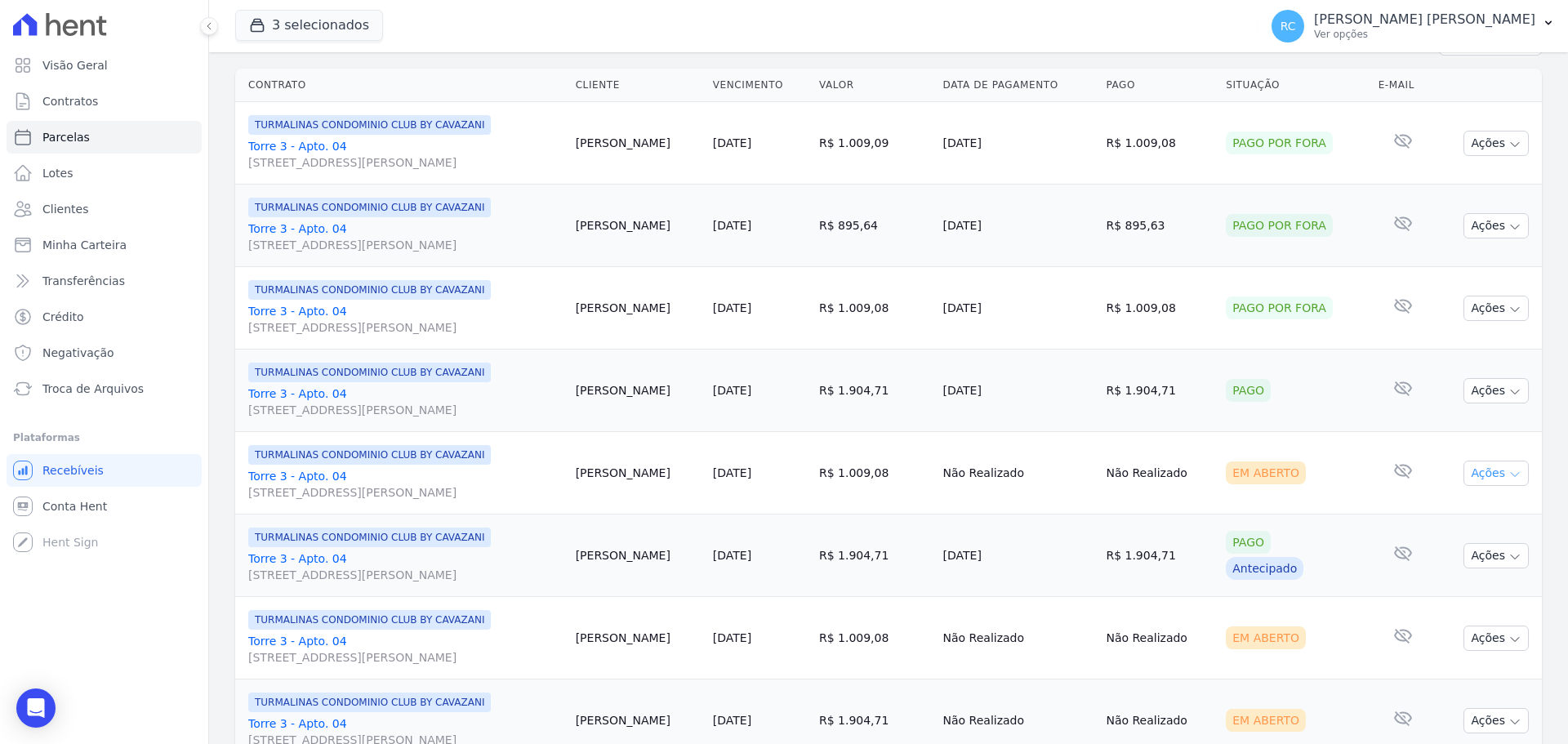
click at [1476, 473] on button "Ações" at bounding box center [1495, 473] width 65 height 26
click at [1435, 605] on link "Liquidação Manual" at bounding box center [1490, 601] width 157 height 31
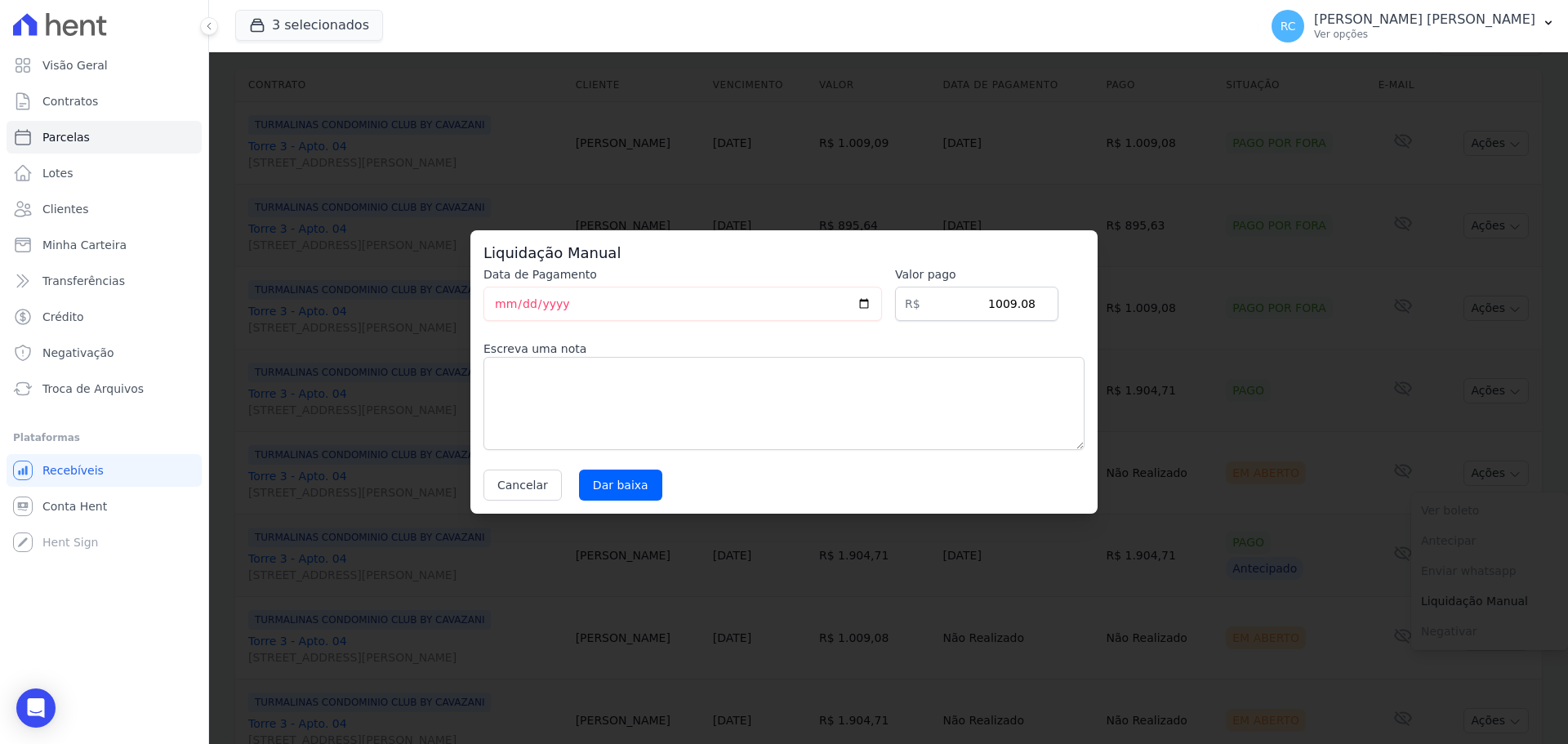
click at [616, 500] on div "Liquidação Manual Data de Pagamento [DATE] [GEOGRAPHIC_DATA] R$ 1009.08 Escreva…" at bounding box center [784, 372] width 628 height 283
click at [616, 496] on input "Dar baixa" at bounding box center [620, 486] width 83 height 31
select select
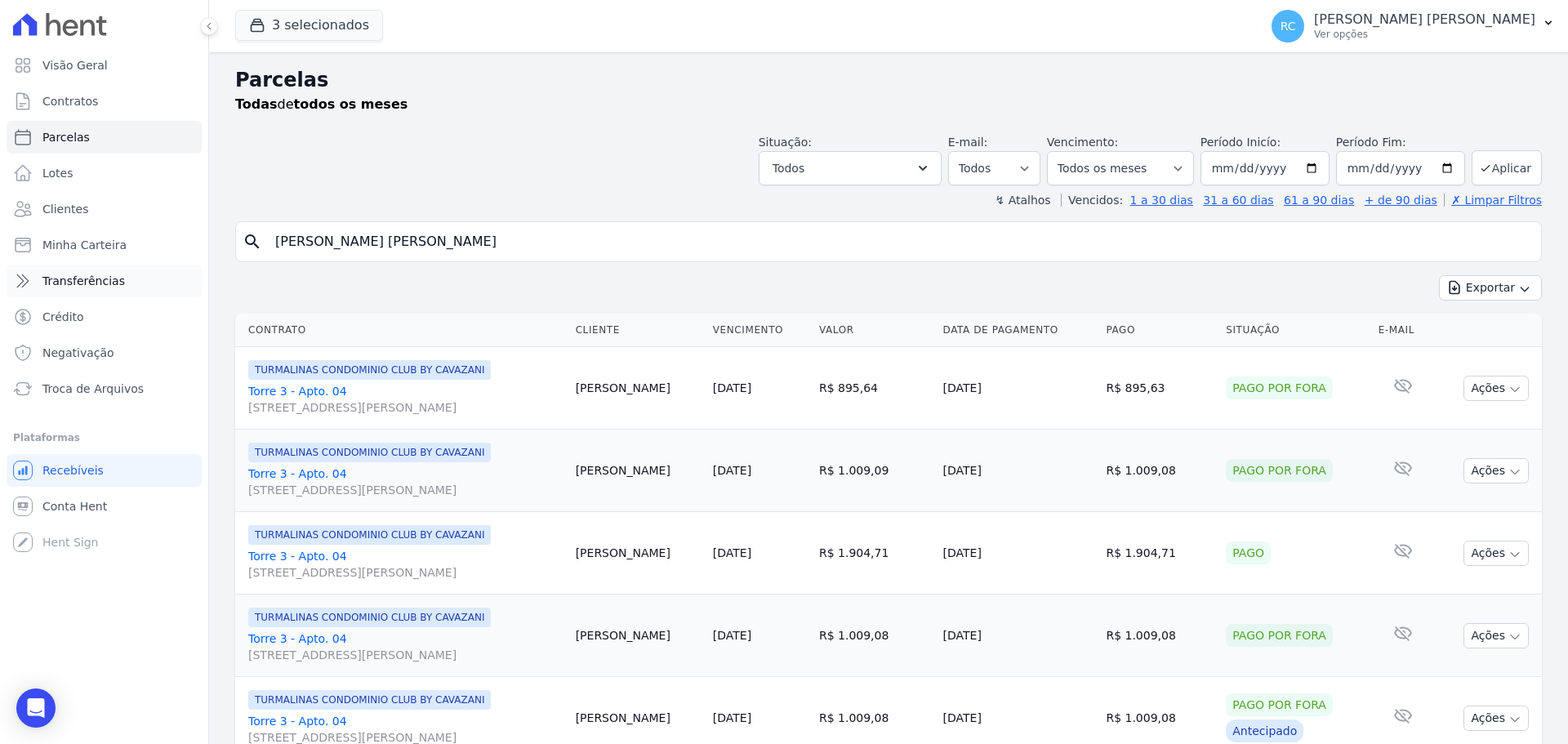
drag, startPoint x: 536, startPoint y: 243, endPoint x: 64, endPoint y: 291, distance: 474.4
click at [64, 292] on div "Visão Geral Contratos [GEOGRAPHIC_DATA] Lotes Clientes Minha Carteira Transferê…" at bounding box center [784, 372] width 1568 height 744
paste input "[PERSON_NAME] [PERSON_NAME]"
type input "[PERSON_NAME] [PERSON_NAME]"
select select
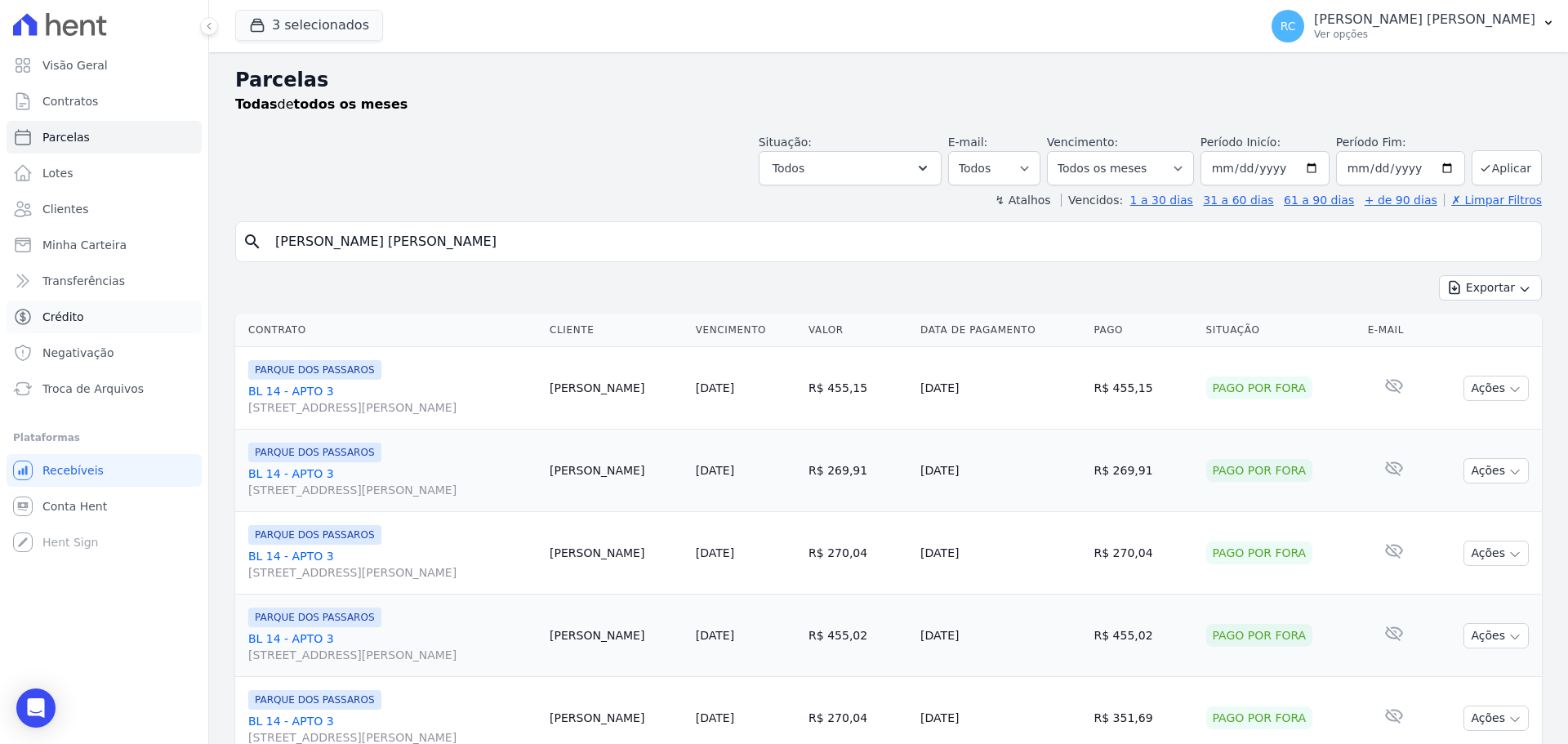
drag, startPoint x: 560, startPoint y: 240, endPoint x: 192, endPoint y: 303, distance: 373.4
click at [192, 303] on div "Visão Geral Contratos [GEOGRAPHIC_DATA] Lotes Clientes Minha Carteira Transferê…" at bounding box center [784, 372] width 1568 height 744
paste input "[PERSON_NAME]"
type input "[PERSON_NAME]"
select select
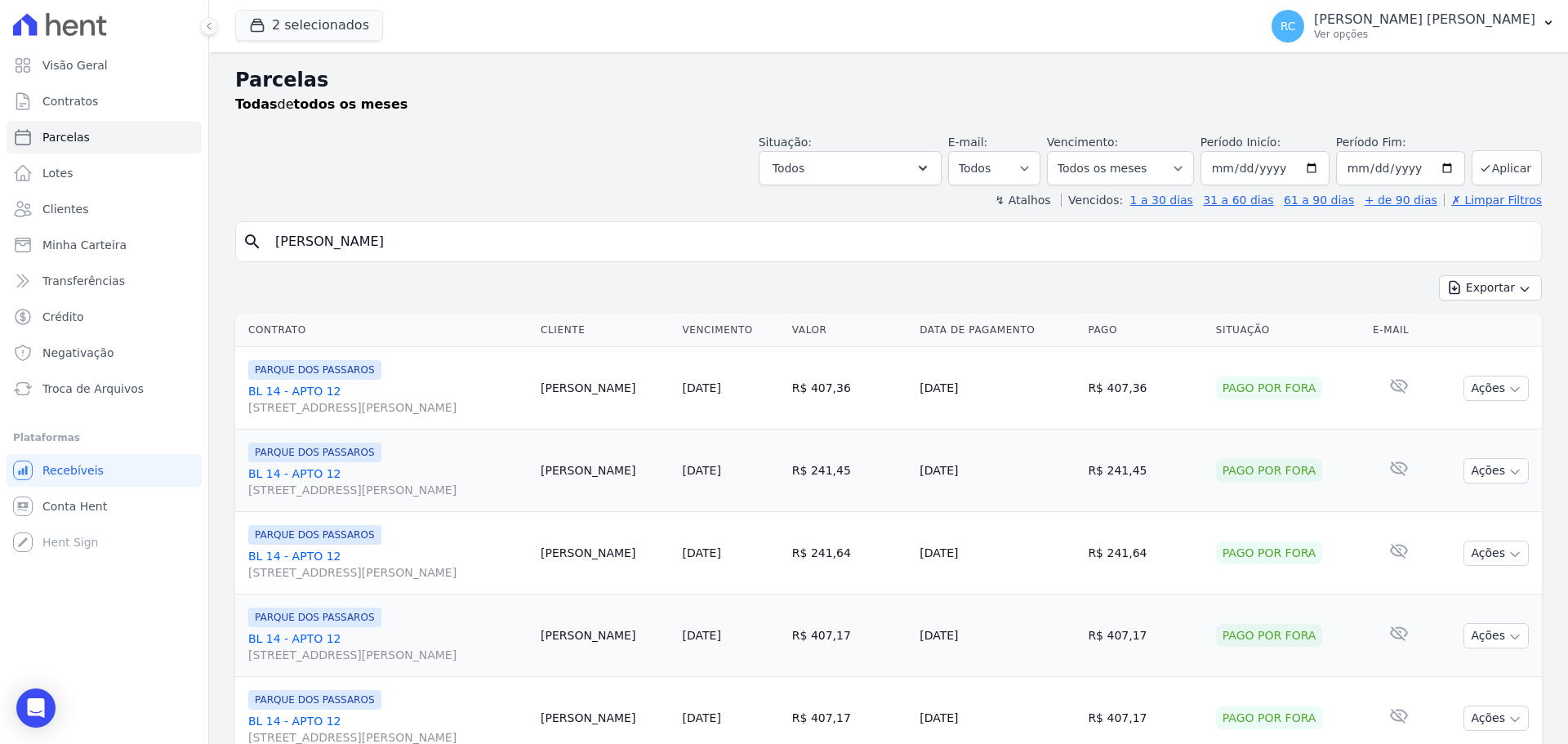
drag, startPoint x: 328, startPoint y: 254, endPoint x: 0, endPoint y: 314, distance: 333.4
click at [0, 314] on div "Visão Geral Contratos [GEOGRAPHIC_DATA] Lotes Clientes Minha Carteira Transferê…" at bounding box center [784, 372] width 1568 height 744
paste input "[PERSON_NAME] [PERSON_NAME] Sales"
type input "[PERSON_NAME] [PERSON_NAME] Sales"
select select
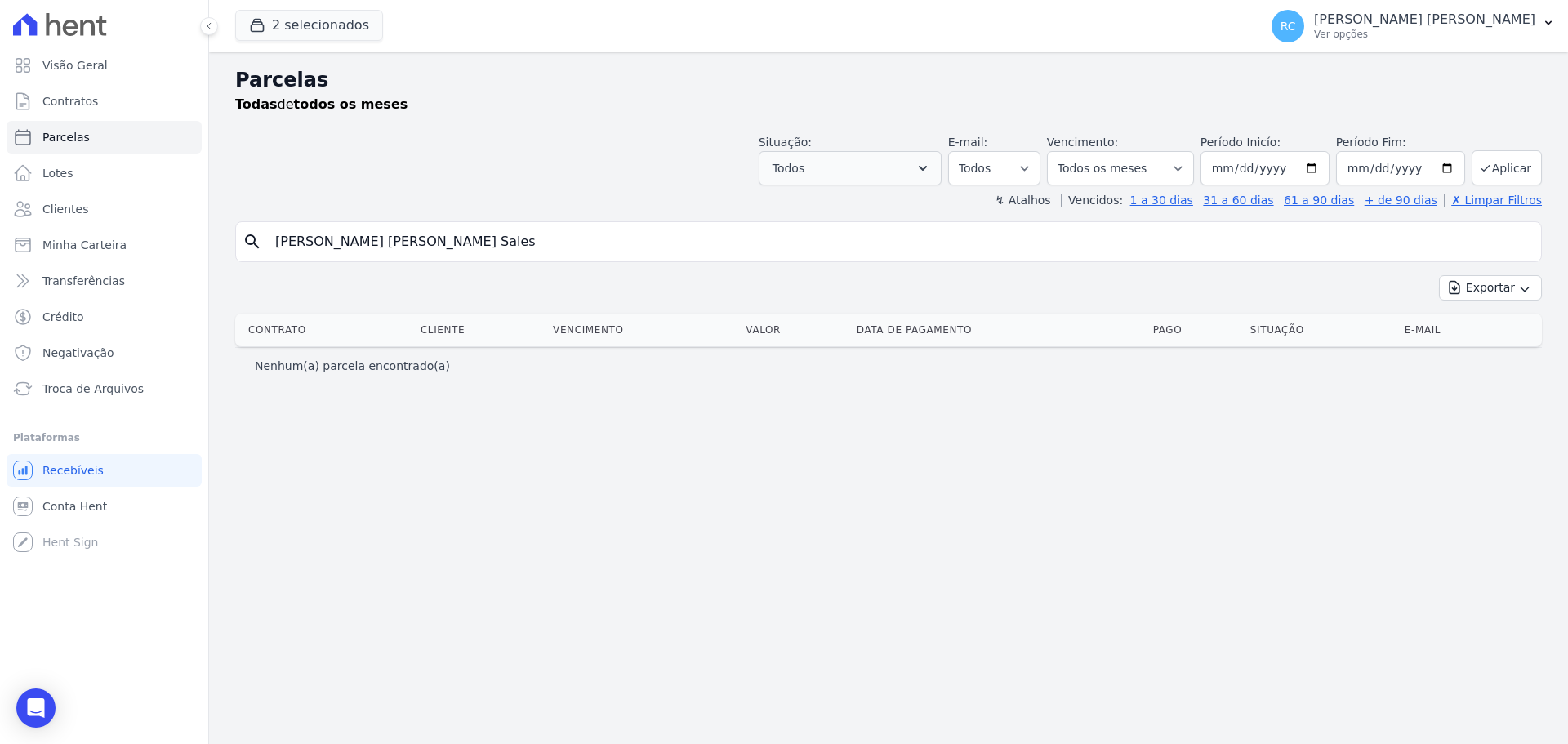
drag, startPoint x: 398, startPoint y: 236, endPoint x: 883, endPoint y: 151, distance: 492.4
click at [873, 182] on div "Parcelas Todas de todos os meses Situação: Agendado Em Aberto Pago Processando …" at bounding box center [888, 398] width 1359 height 692
type input "[PERSON_NAME] [PERSON_NAME] Pimen"
select select
click at [323, 29] on button "2 selecionados" at bounding box center [309, 26] width 148 height 31
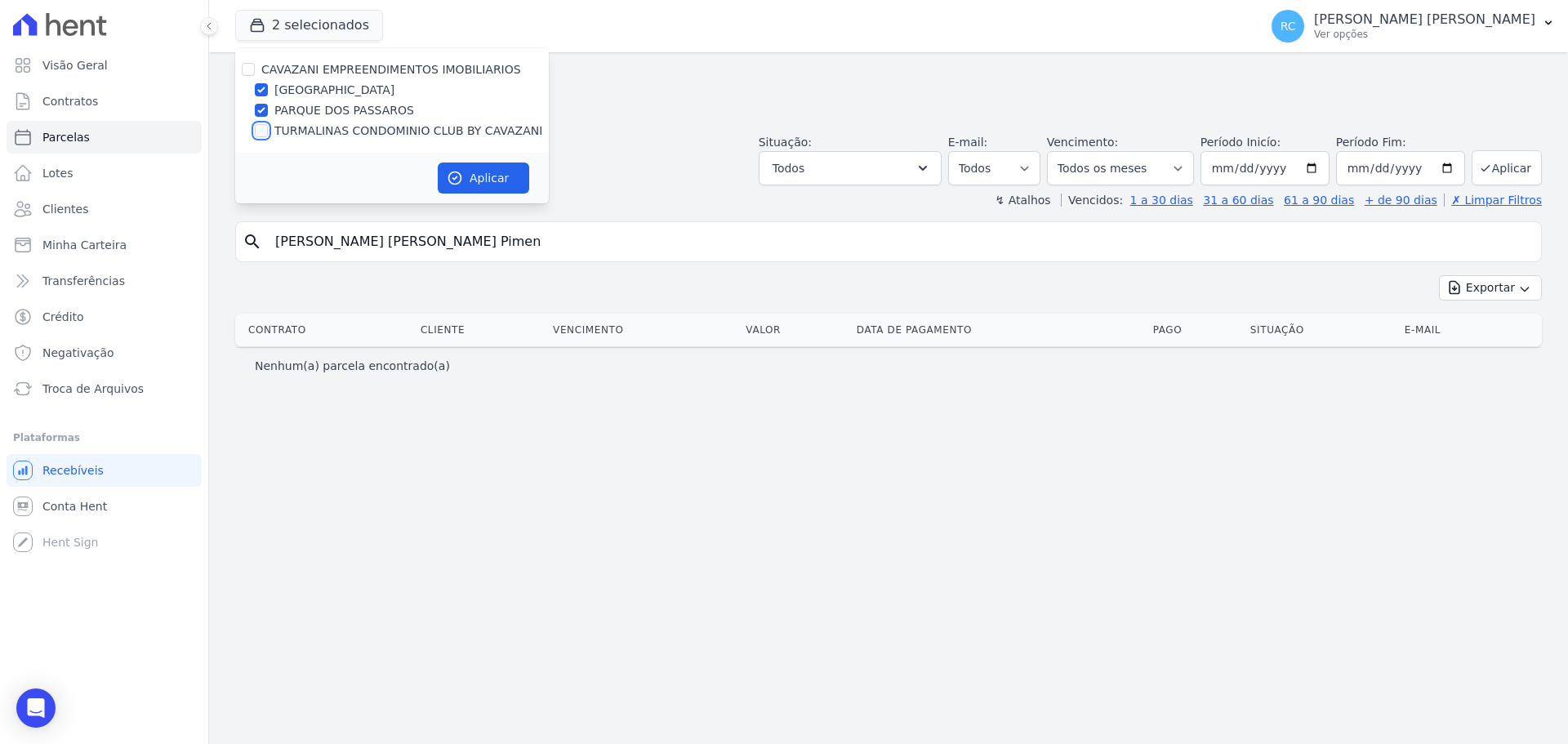
drag, startPoint x: 259, startPoint y: 132, endPoint x: 302, endPoint y: 130, distance: 43.0
click at [260, 130] on input "TURMALINAS CONDOMINIO CLUB BY CAVAZANI" at bounding box center [262, 130] width 13 height 13
checkbox input "true"
click at [452, 171] on icon "button" at bounding box center [455, 178] width 17 height 17
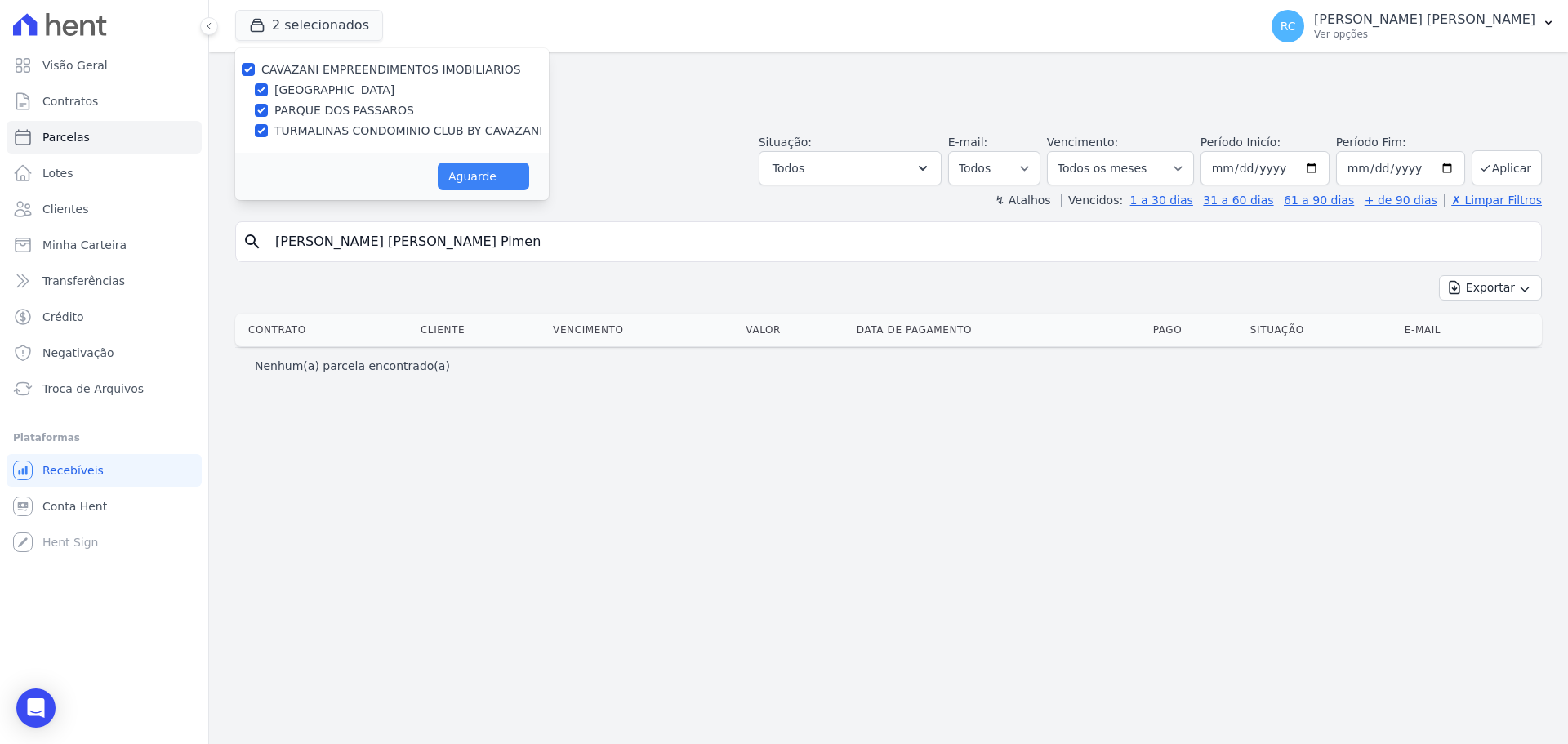
select select
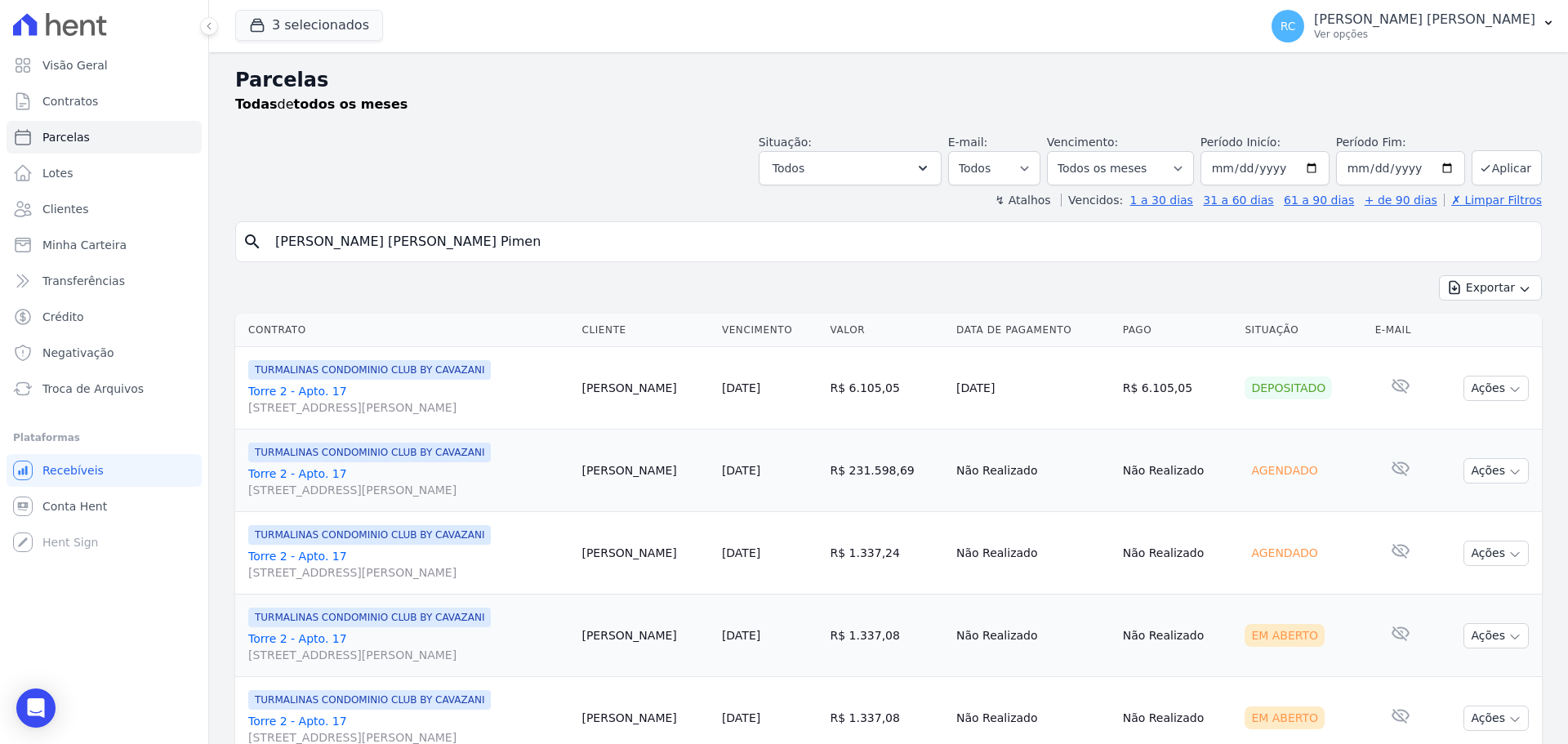
drag, startPoint x: 488, startPoint y: 237, endPoint x: 230, endPoint y: 264, distance: 259.4
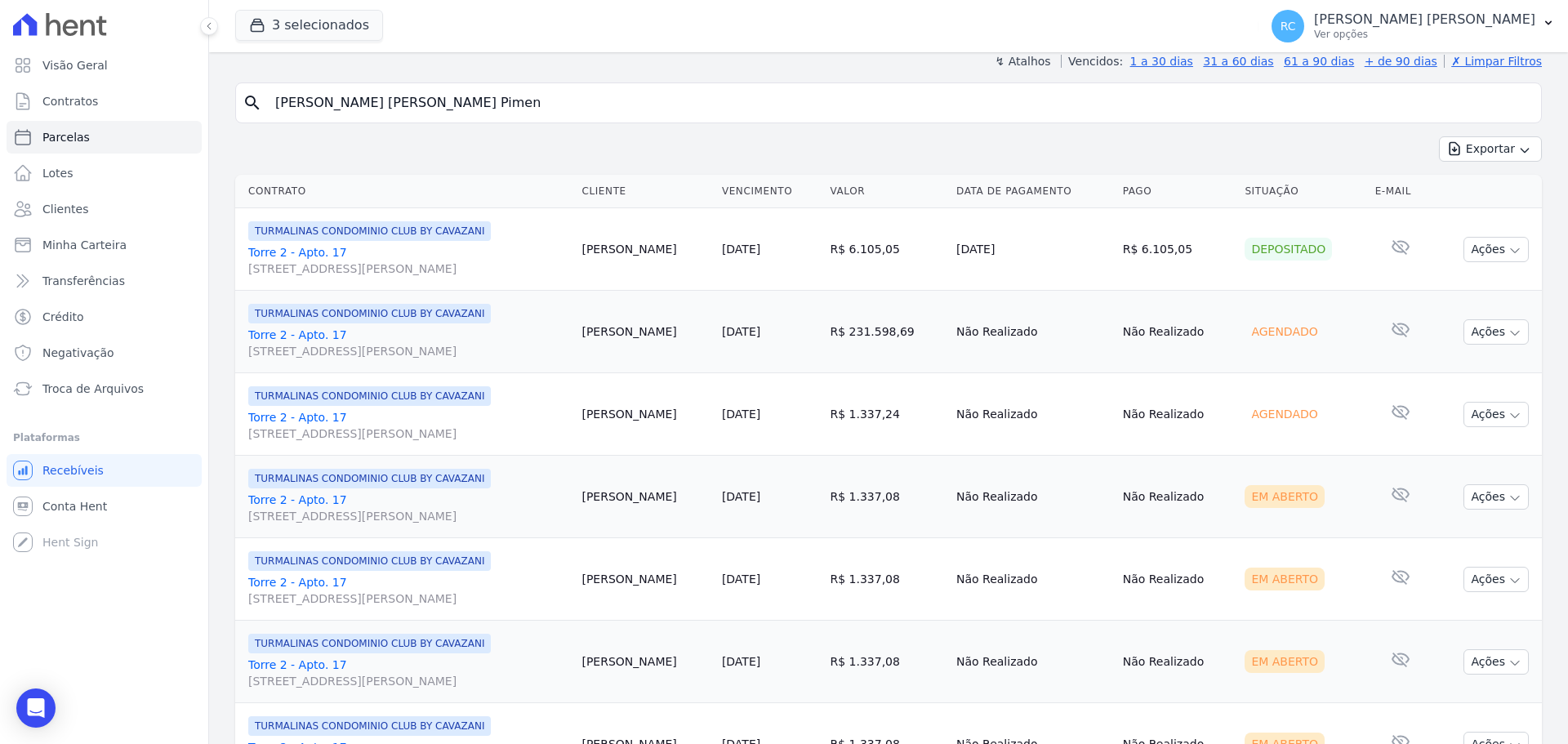
scroll to position [163, 0]
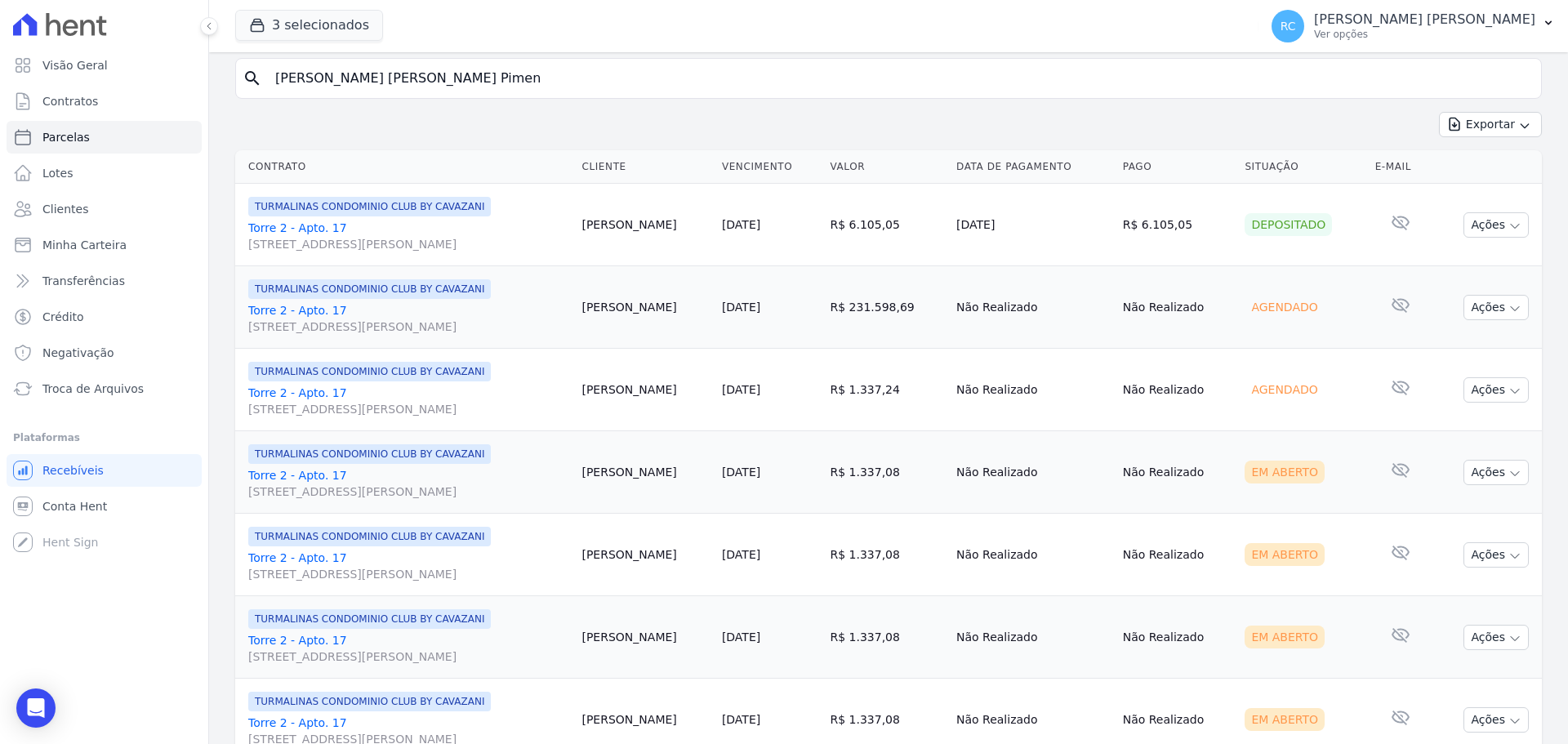
click at [1199, 387] on td "Não Realizado" at bounding box center [1177, 390] width 122 height 83
click at [1502, 381] on button "Ações" at bounding box center [1495, 390] width 65 height 26
click at [1150, 392] on td "Não Realizado" at bounding box center [1177, 390] width 122 height 83
click at [1481, 469] on button "Ações" at bounding box center [1495, 472] width 65 height 26
click at [1183, 396] on td "Não Realizado" at bounding box center [1177, 390] width 122 height 83
